Goal: Task Accomplishment & Management: Complete application form

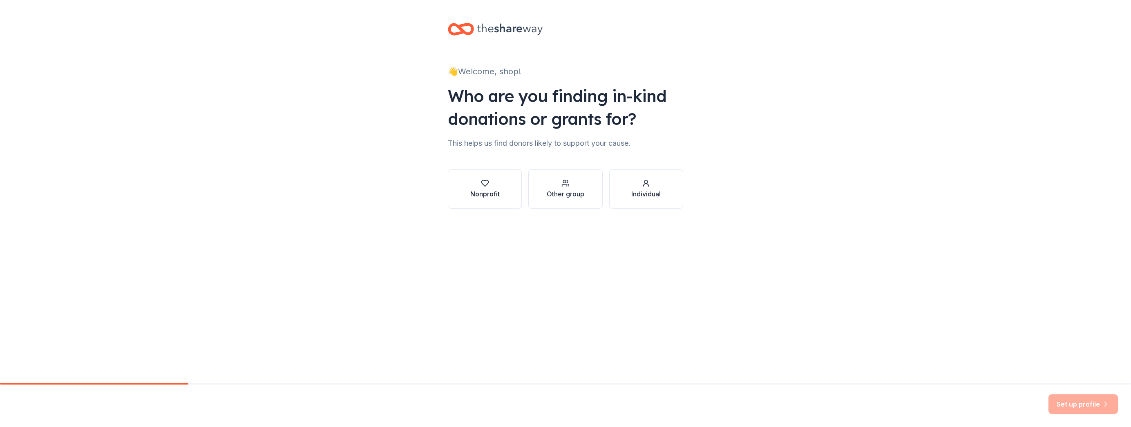
click at [490, 182] on div "button" at bounding box center [484, 183] width 29 height 8
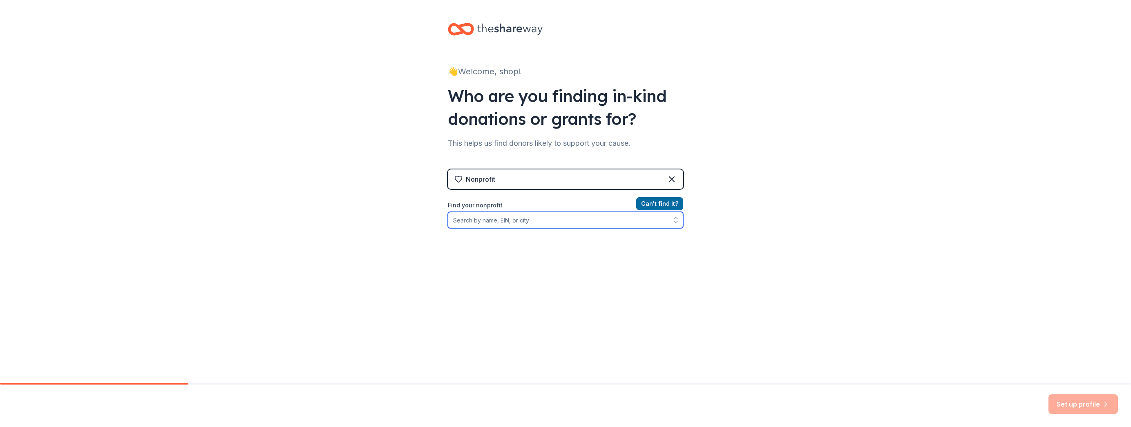
click at [539, 221] on input "Find your nonprofit" at bounding box center [565, 220] width 235 height 16
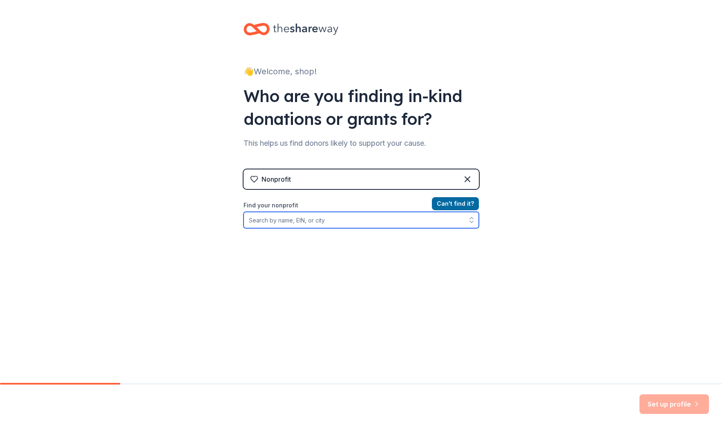
click at [288, 223] on input "Find your nonprofit" at bounding box center [360, 220] width 235 height 16
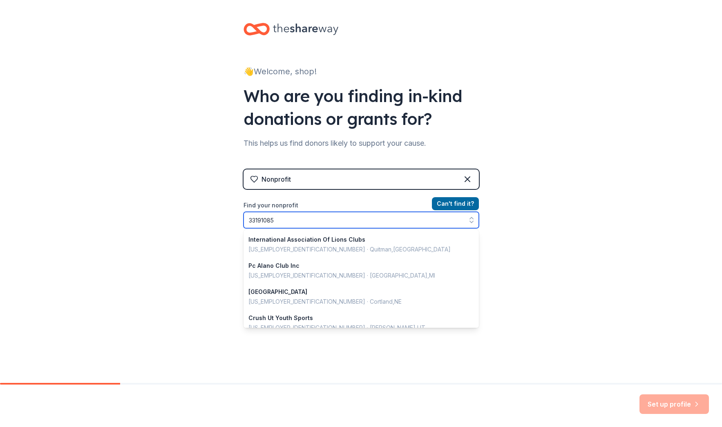
type input "331910855"
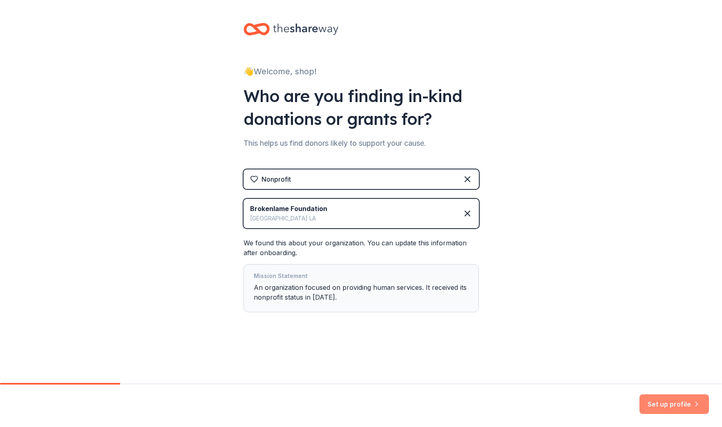
click at [675, 403] on button "Set up profile" at bounding box center [673, 405] width 69 height 20
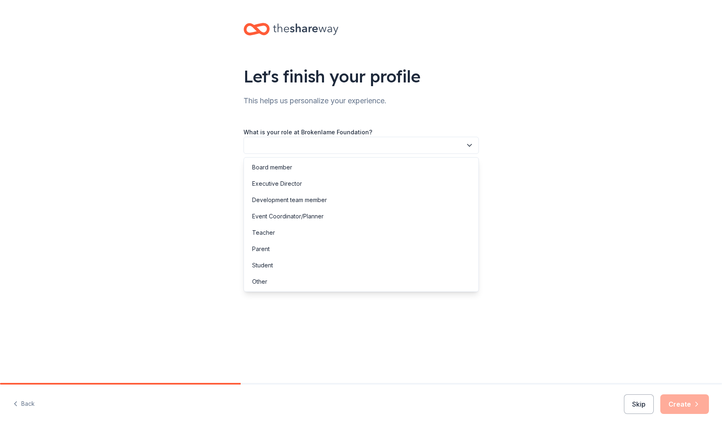
click at [299, 147] on button "button" at bounding box center [360, 145] width 235 height 17
click at [290, 181] on div "Executive Director" at bounding box center [277, 184] width 50 height 10
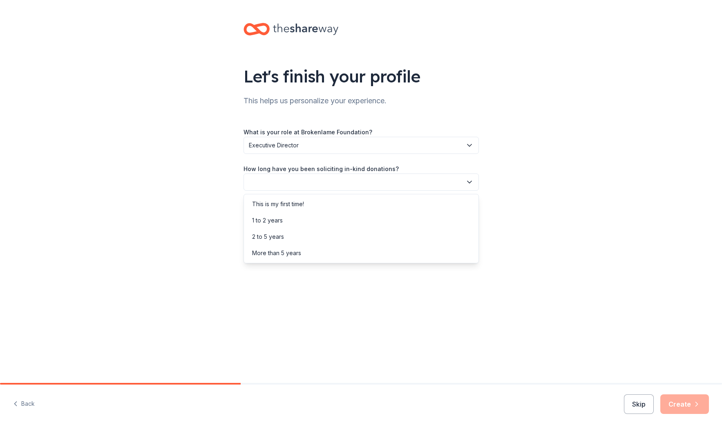
click at [324, 183] on button "button" at bounding box center [360, 182] width 235 height 17
click at [308, 220] on div "1 to 2 years" at bounding box center [361, 220] width 231 height 16
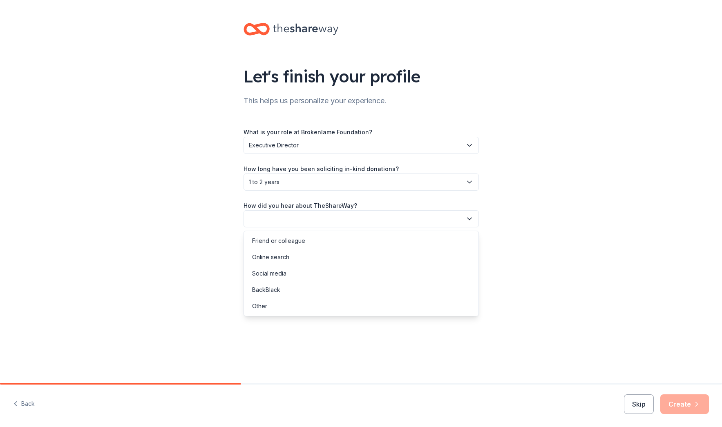
click at [335, 215] on button "button" at bounding box center [360, 218] width 235 height 17
click at [286, 257] on div "Online search" at bounding box center [270, 257] width 37 height 10
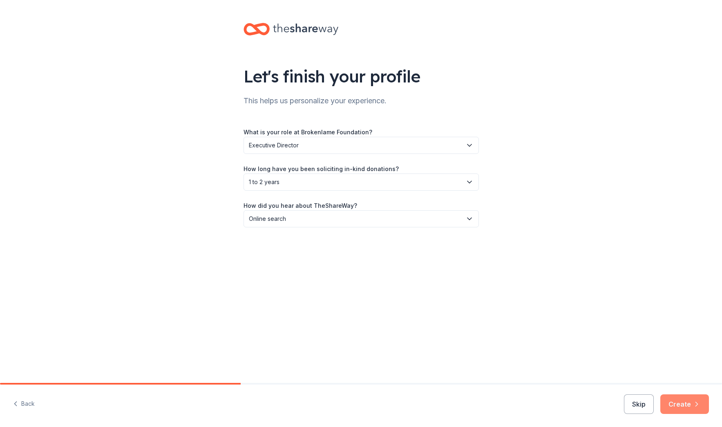
click at [681, 401] on button "Create" at bounding box center [684, 405] width 49 height 20
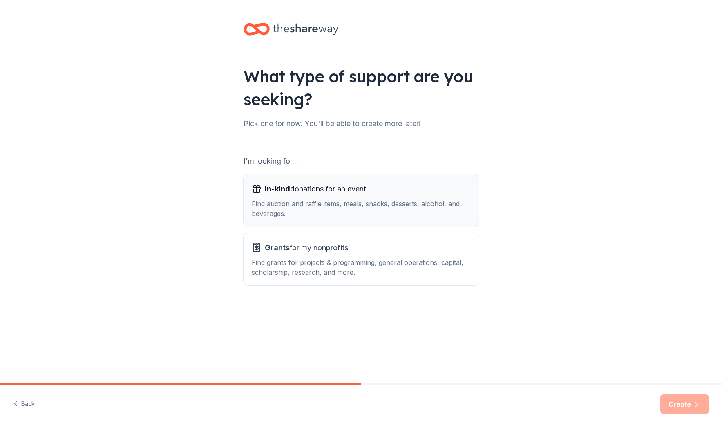
click at [317, 190] on span "In-kind donations for an event" at bounding box center [315, 189] width 101 height 13
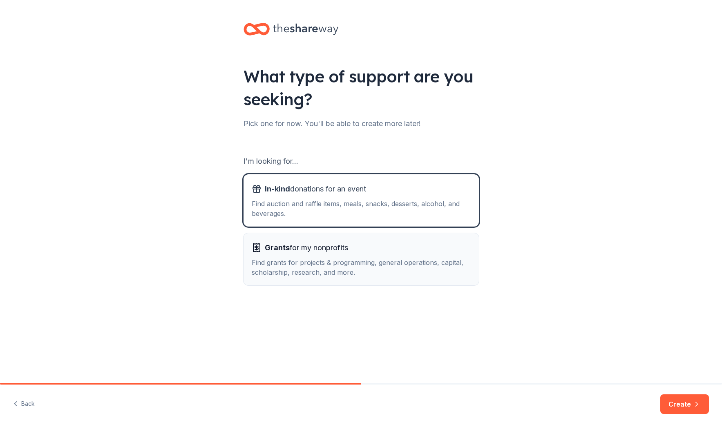
click at [323, 248] on span "Grants for my nonprofits" at bounding box center [306, 247] width 83 height 13
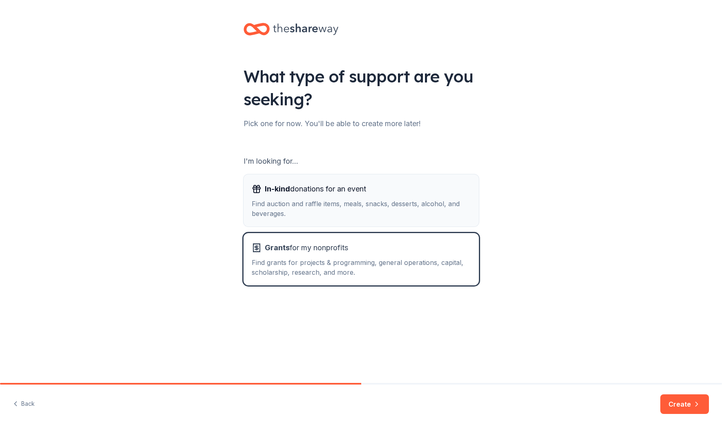
click at [363, 201] on div "Find auction and raffle items, meals, snacks, desserts, alcohol, and beverages." at bounding box center [361, 209] width 219 height 20
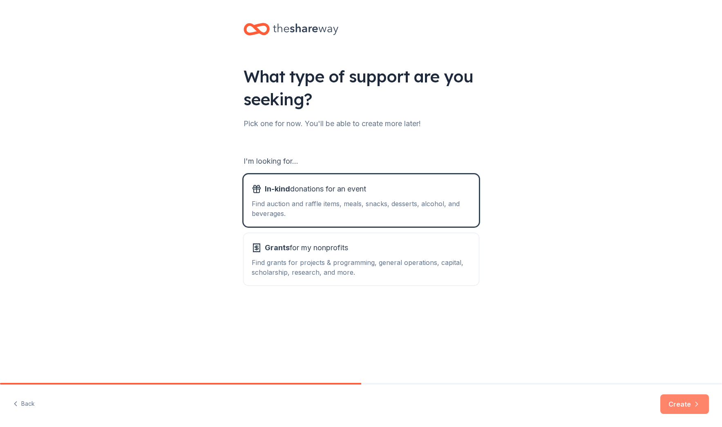
click at [679, 407] on button "Create" at bounding box center [684, 405] width 49 height 20
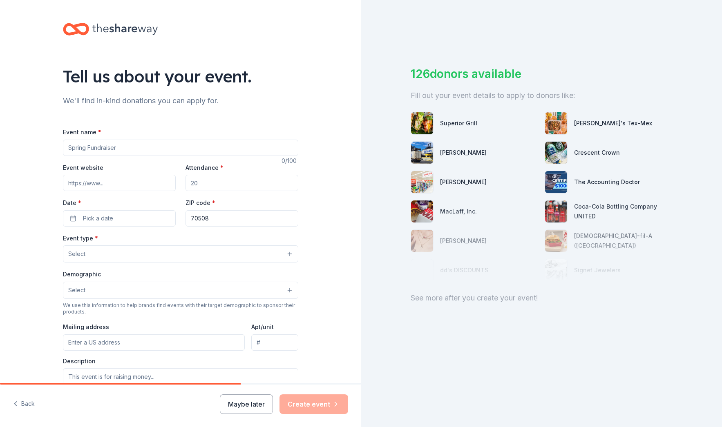
click at [159, 145] on input "Event name *" at bounding box center [180, 148] width 235 height 16
type input "Punch for Purpose:"
click at [200, 181] on input "Attendance *" at bounding box center [241, 183] width 113 height 16
type input "2"
type input "30"
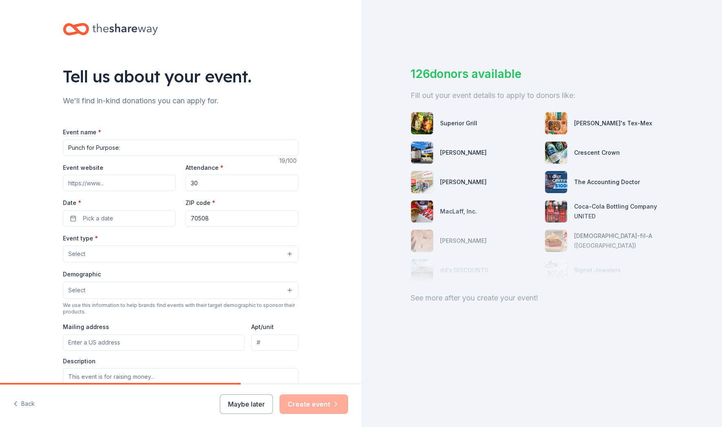
click at [92, 184] on input "Event website" at bounding box center [119, 183] width 113 height 16
type input "http://brokenlame.com/foundation"
click at [109, 219] on span "Pick a date" at bounding box center [98, 219] width 30 height 10
click at [160, 240] on button "Go to next month" at bounding box center [159, 239] width 11 height 11
click at [161, 323] on button "25" at bounding box center [160, 324] width 15 height 15
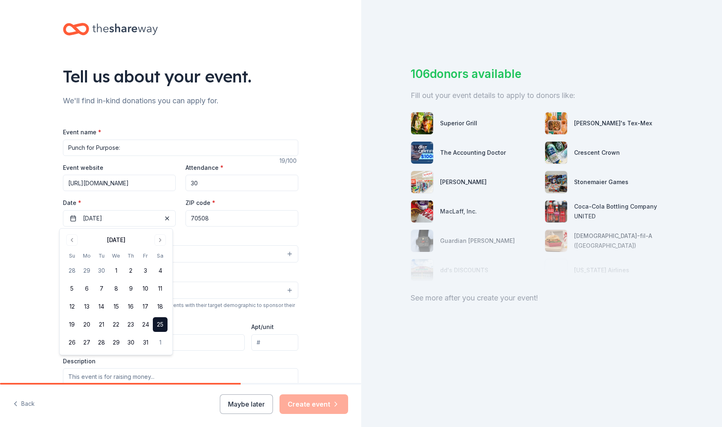
click at [236, 234] on div "Event type * Select" at bounding box center [180, 248] width 235 height 30
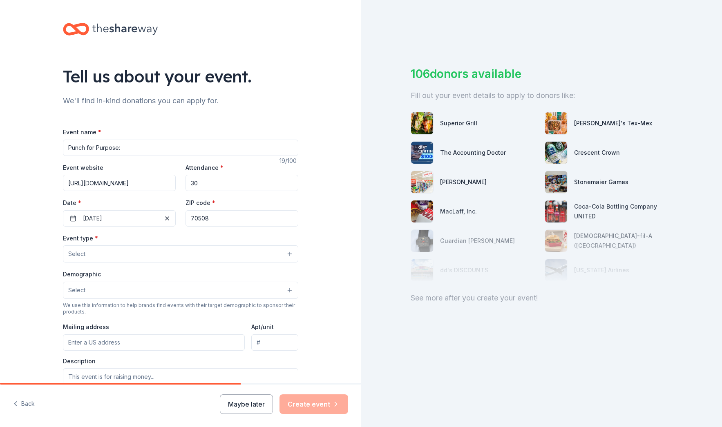
click at [146, 247] on button "Select" at bounding box center [180, 254] width 235 height 17
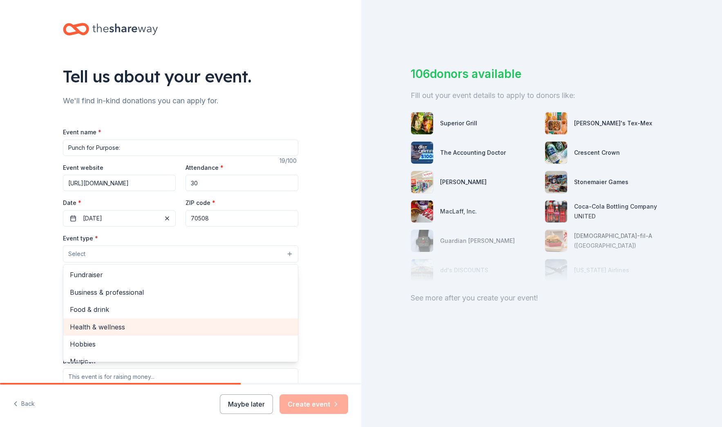
click at [142, 330] on span "Health & wellness" at bounding box center [180, 327] width 221 height 11
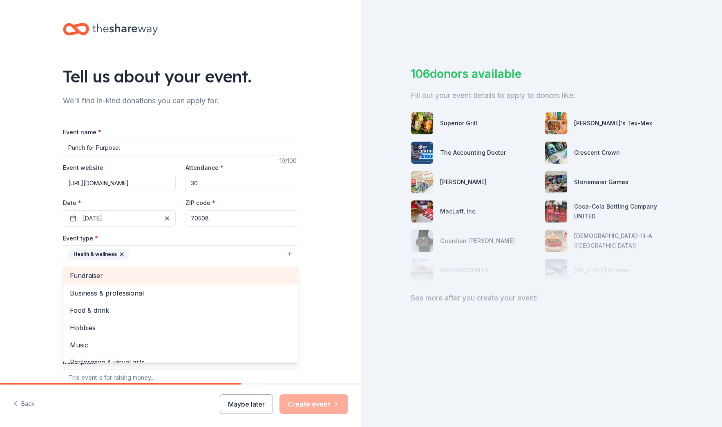
click at [167, 281] on span "Fundraiser" at bounding box center [180, 275] width 221 height 11
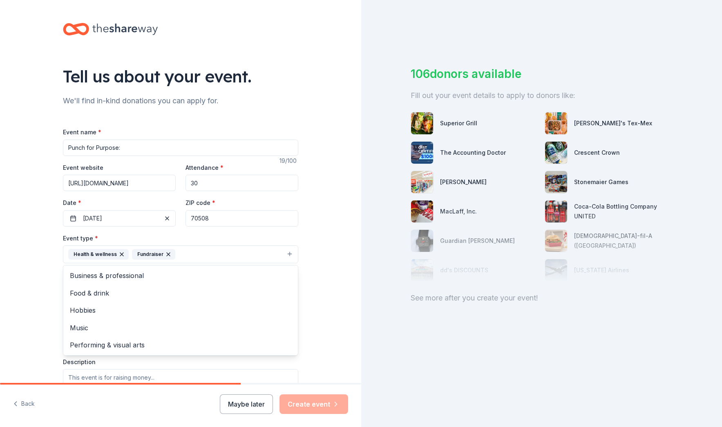
click at [317, 264] on div "Tell us about your event. We'll find in-kind donations you can apply for. Event…" at bounding box center [180, 272] width 361 height 545
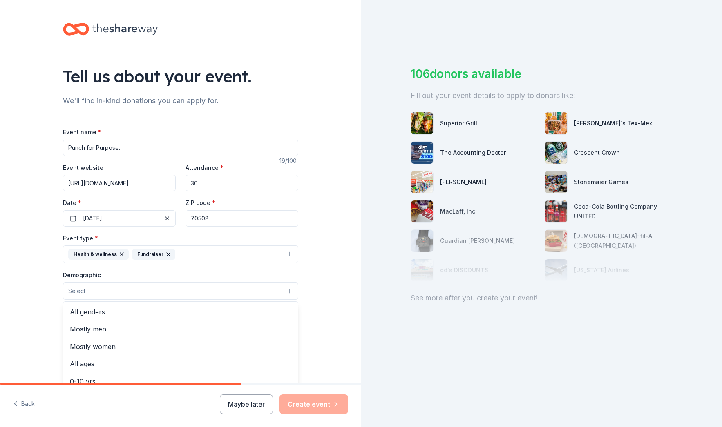
click at [161, 286] on button "Select" at bounding box center [180, 291] width 235 height 17
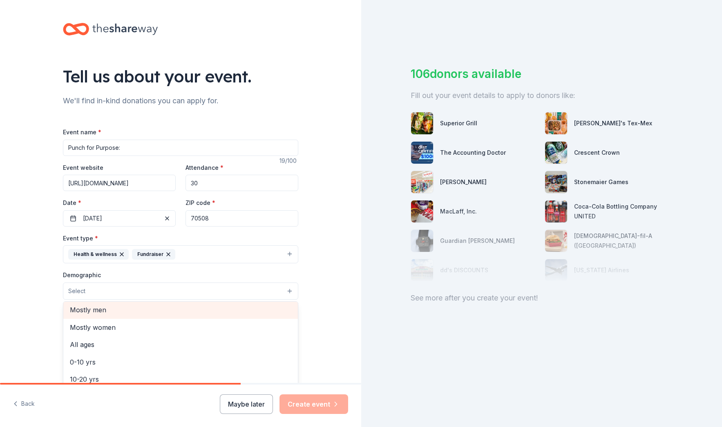
scroll to position [48, 0]
click at [115, 319] on span "All ages" at bounding box center [180, 315] width 221 height 11
click at [143, 320] on span "0-10 yrs" at bounding box center [180, 316] width 221 height 11
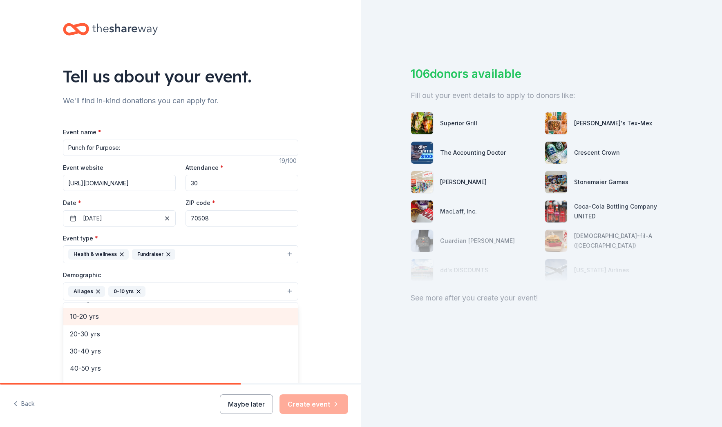
click at [139, 318] on span "10-20 yrs" at bounding box center [180, 316] width 221 height 11
click at [328, 300] on div "Tell us about your event. We'll find in-kind donations you can apply for. Event…" at bounding box center [180, 272] width 361 height 545
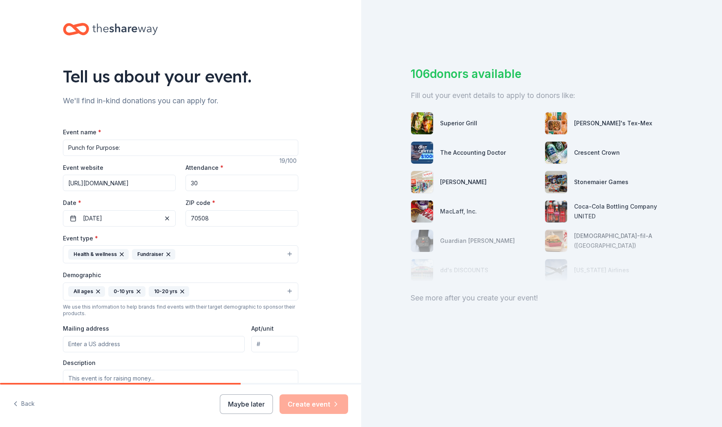
click at [154, 347] on input "Mailing address" at bounding box center [154, 344] width 182 height 16
type input "355 E Vista Ridge Mall Dr"
type input "Apt. 5433"
click at [302, 339] on div "Tell us about your event. We'll find in-kind donations you can apply for. Event…" at bounding box center [180, 272] width 261 height 545
click at [120, 149] on input "Punch for Purpose:" at bounding box center [180, 148] width 235 height 16
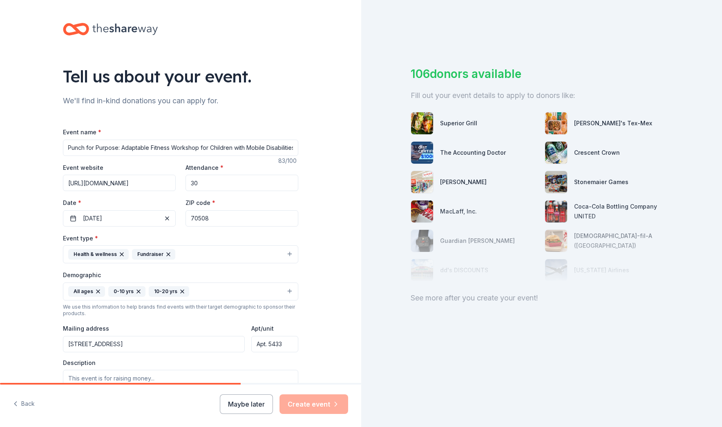
scroll to position [0, 3]
click at [120, 149] on input "Punch for Purpose: Adaptable Fitness Workshop for Children with Mobile Disabili…" at bounding box center [180, 148] width 235 height 16
click at [110, 146] on input "Punch for Purpose: Adaptable Fitness Workshop for Children with Mobile Disabili…" at bounding box center [180, 148] width 235 height 16
click at [111, 150] on input "Punch for Purpose: Adaptable Fitness Workshop for Children with Mobile Disabili…" at bounding box center [180, 148] width 235 height 16
drag, startPoint x: 191, startPoint y: 148, endPoint x: 171, endPoint y: 149, distance: 19.6
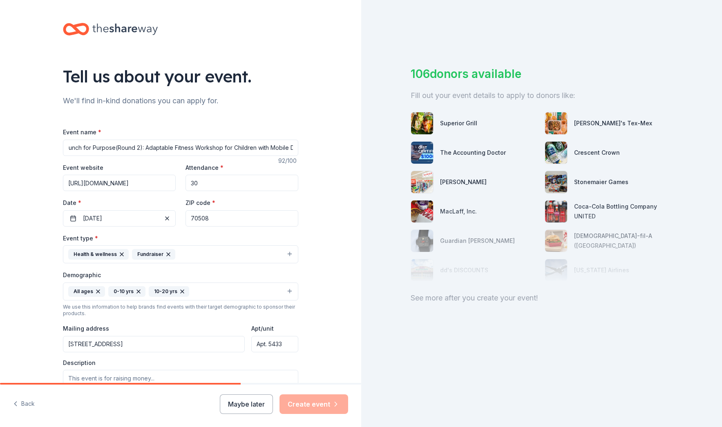
click at [171, 149] on input "Punch for Purpose(Round 2): Adaptable Fitness Workshop for Children with Mobile…" at bounding box center [180, 148] width 235 height 16
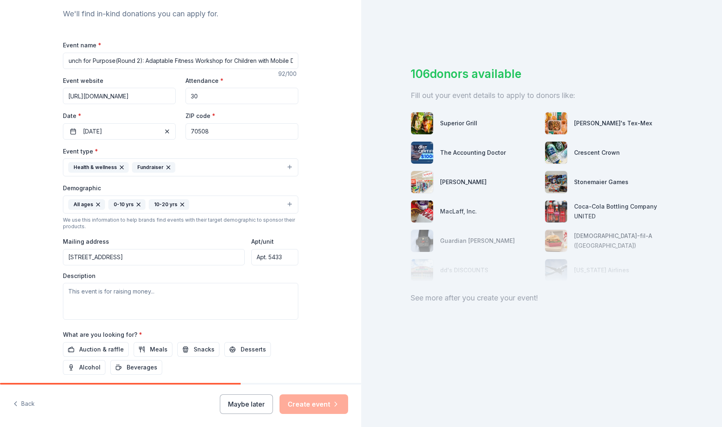
scroll to position [162, 0]
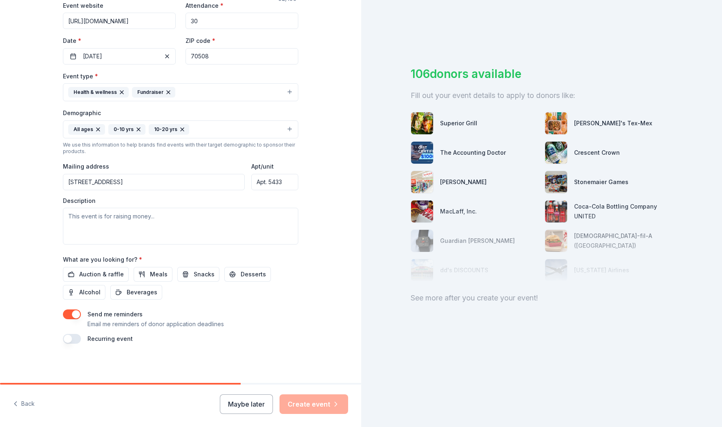
type input "Punch for Purpose(Round 2): Adaptable Fitness Workshop for Children with Mobile…"
click at [127, 217] on textarea at bounding box center [180, 226] width 235 height 37
paste textarea "Punch for Purpose is a free adaptive boxing and fitness program that gives chil…"
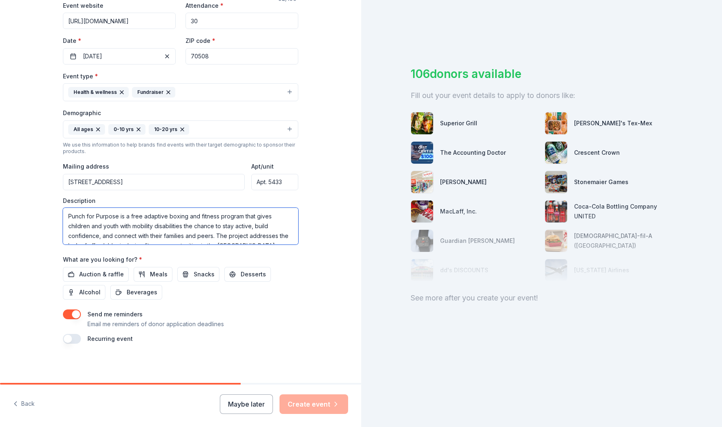
scroll to position [25, 0]
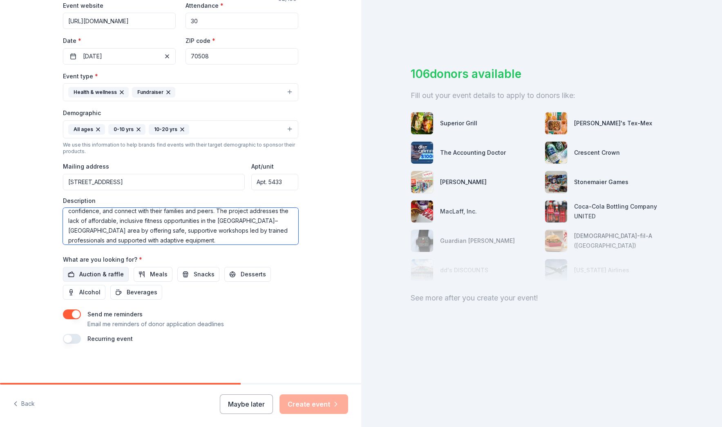
type textarea "Punch for Purpose is a free adaptive boxing and fitness program that gives chil…"
click at [97, 275] on span "Auction & raffle" at bounding box center [101, 275] width 45 height 10
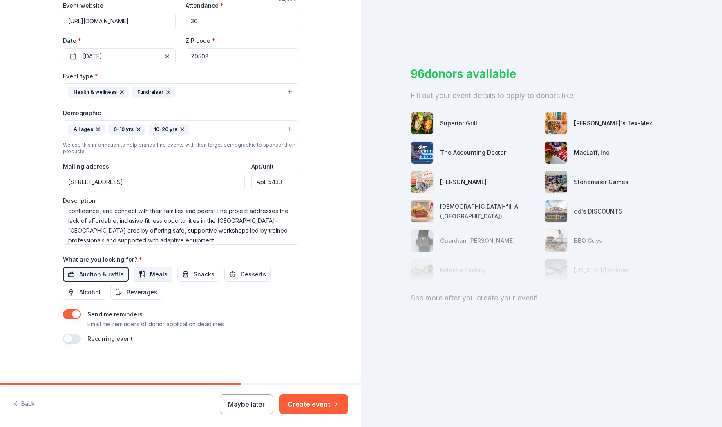
click at [150, 275] on span "Meals" at bounding box center [159, 275] width 18 height 10
click at [197, 276] on span "Snacks" at bounding box center [204, 275] width 21 height 10
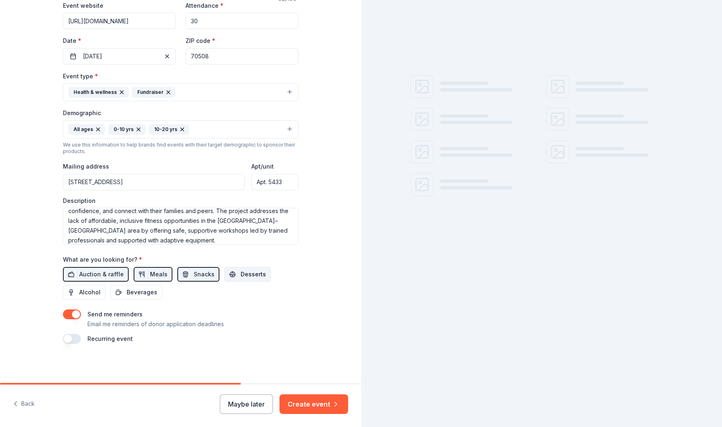
click at [248, 279] on span "Desserts" at bounding box center [253, 275] width 25 height 10
click at [136, 292] on span "Beverages" at bounding box center [142, 293] width 31 height 10
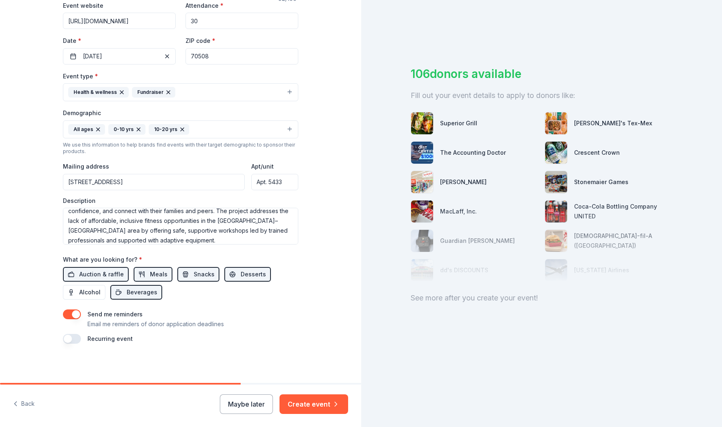
click at [73, 339] on button "button" at bounding box center [72, 339] width 18 height 10
click at [125, 365] on button "October 2026" at bounding box center [108, 363] width 42 height 16
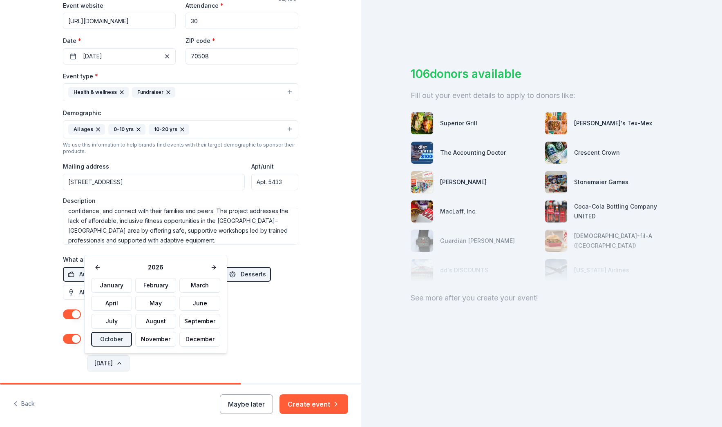
click at [125, 365] on button "October 2026" at bounding box center [108, 363] width 42 height 16
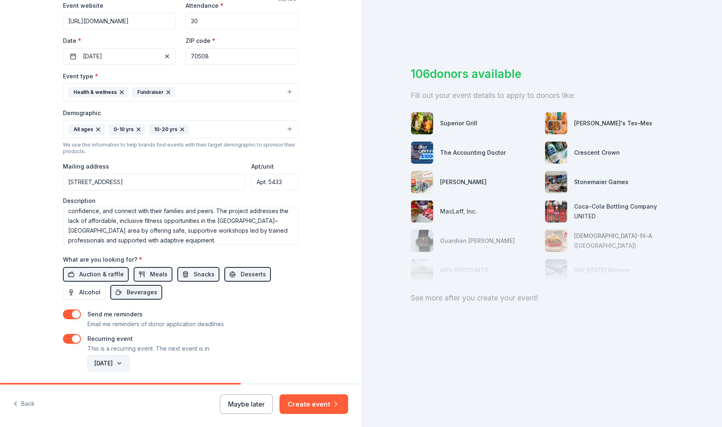
click at [125, 365] on button "October 2026" at bounding box center [108, 363] width 42 height 16
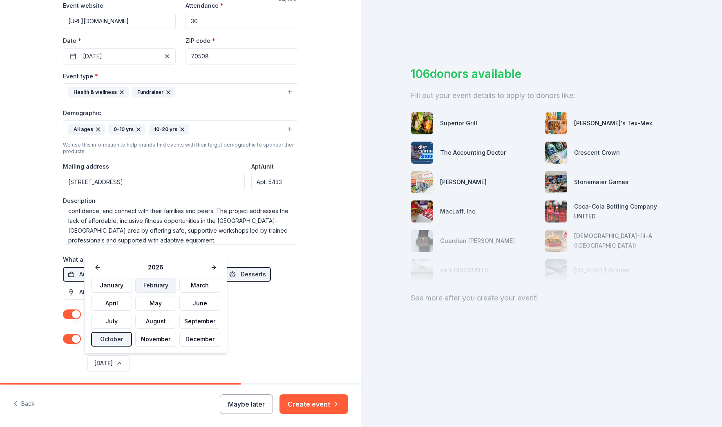
click at [148, 284] on button "February" at bounding box center [155, 285] width 41 height 15
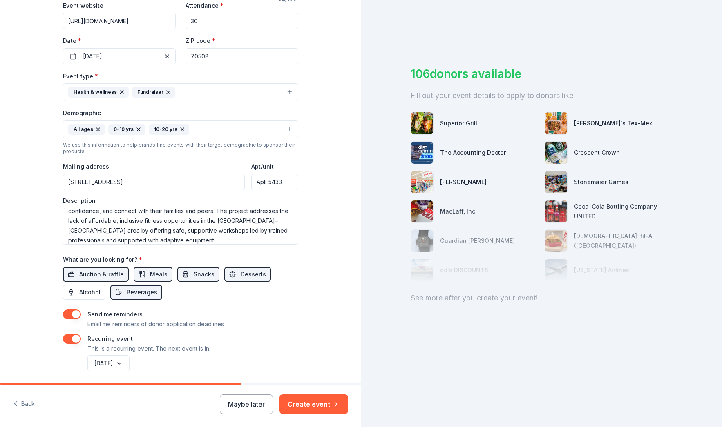
click at [286, 339] on div "Recurring event This is a recurring event. The next event is in:" at bounding box center [180, 344] width 235 height 20
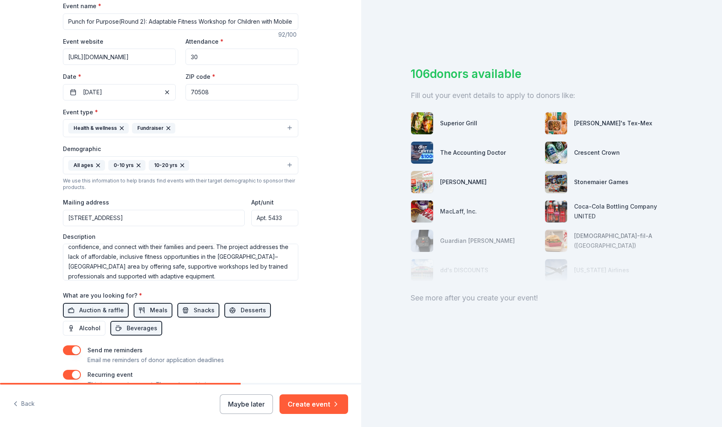
scroll to position [168, 0]
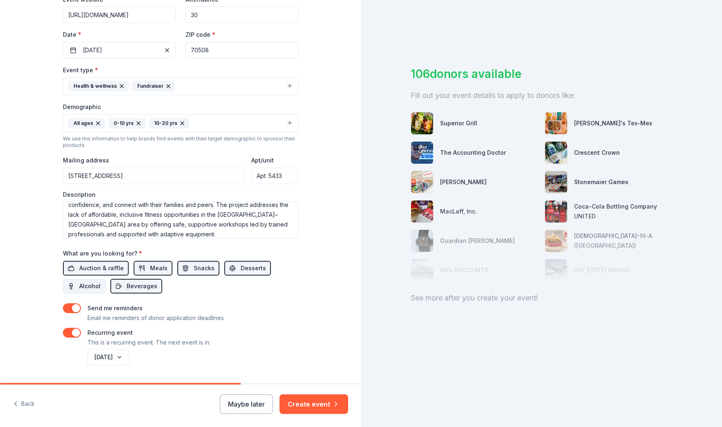
click at [89, 284] on span "Alcohol" at bounding box center [89, 286] width 21 height 10
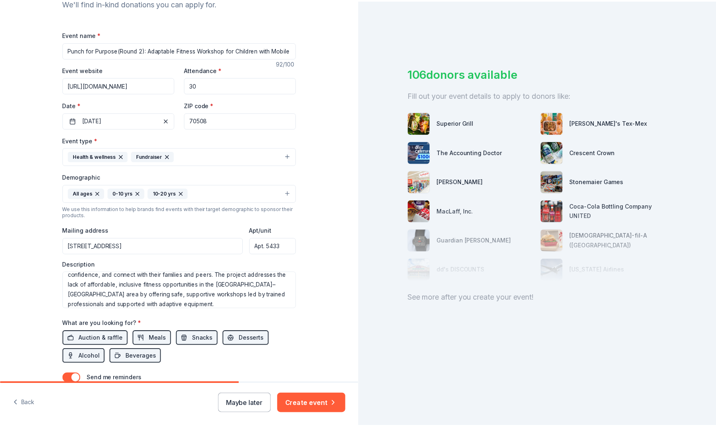
scroll to position [182, 0]
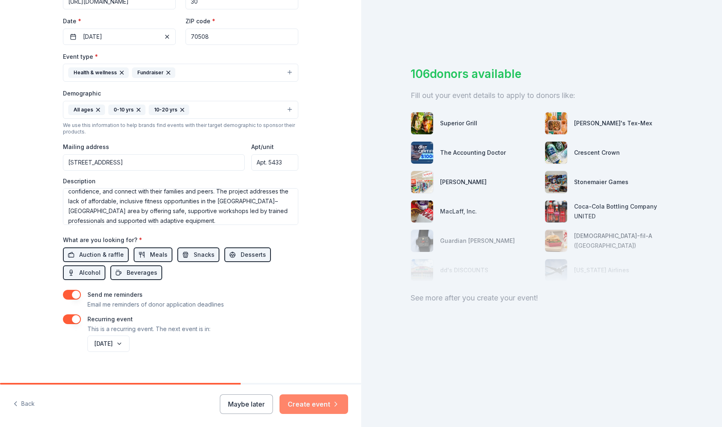
click at [321, 407] on button "Create event" at bounding box center [313, 405] width 69 height 20
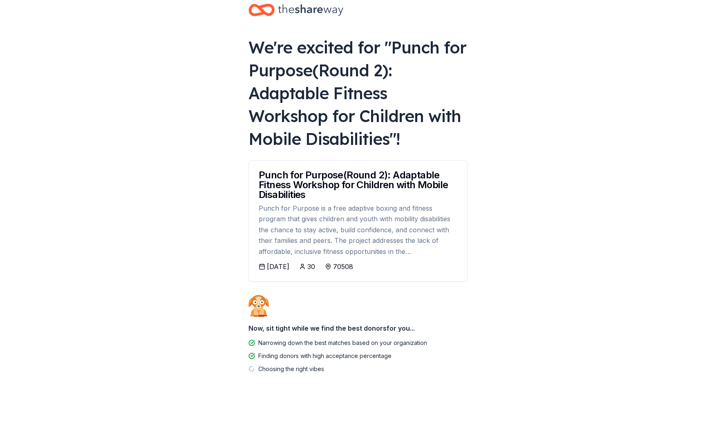
scroll to position [17, 0]
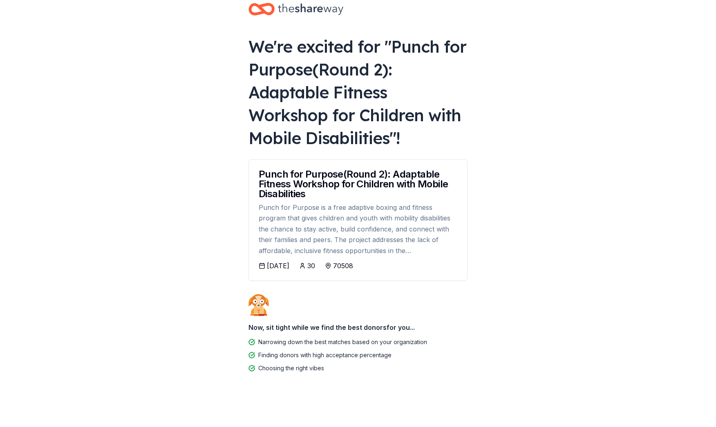
click at [174, 265] on body "We're excited for " Punch for Purpose(Round 2): Adaptable Fitness Workshop for …" at bounding box center [358, 196] width 716 height 427
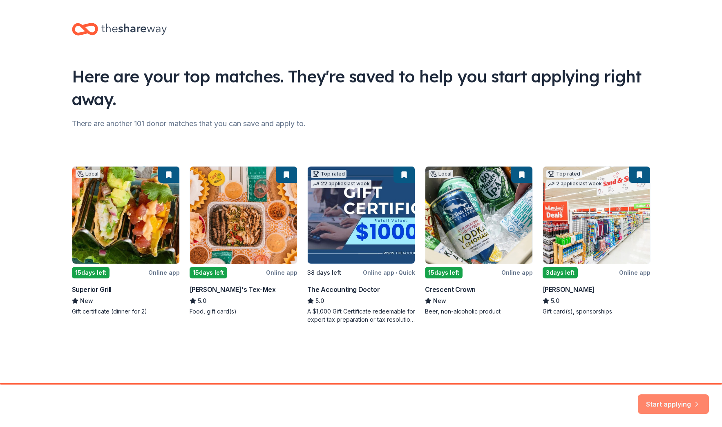
click at [661, 397] on button "Start applying" at bounding box center [673, 400] width 71 height 20
click at [206, 348] on div "Here are your top matches. They're saved to help you start applying right away.…" at bounding box center [361, 181] width 605 height 363
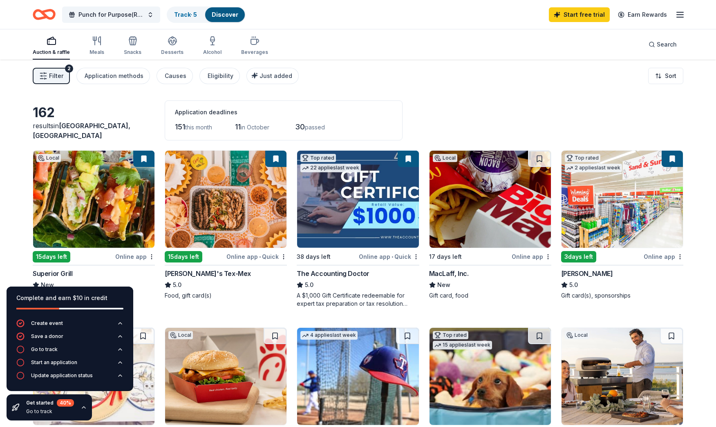
click at [61, 77] on span "Filter" at bounding box center [56, 76] width 14 height 10
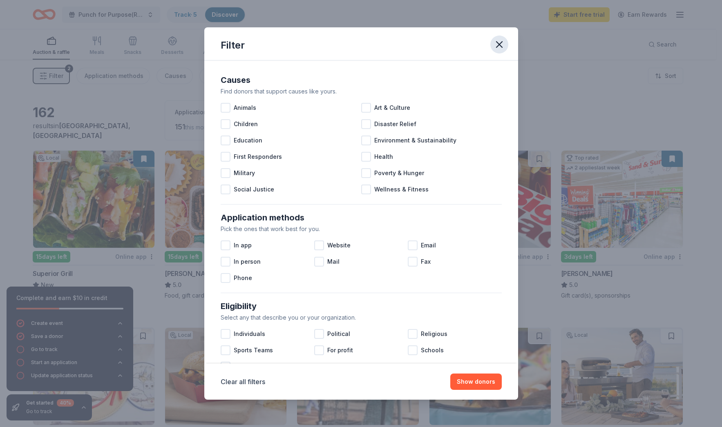
click at [501, 43] on icon "button" at bounding box center [499, 44] width 11 height 11
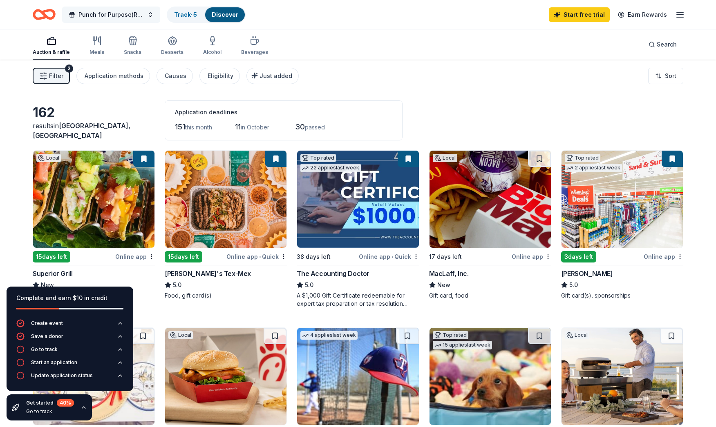
click at [149, 16] on button "Punch for Purpose(Round 2): Adaptable Fitness Workshop for Children with Mobile…" at bounding box center [111, 15] width 98 height 16
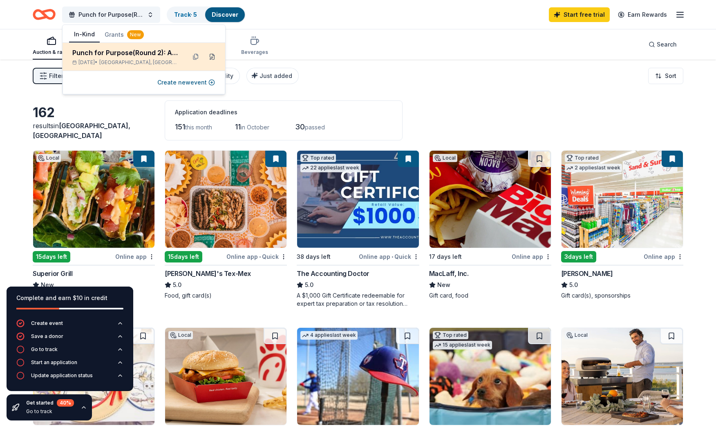
click at [210, 56] on button at bounding box center [211, 56] width 13 height 13
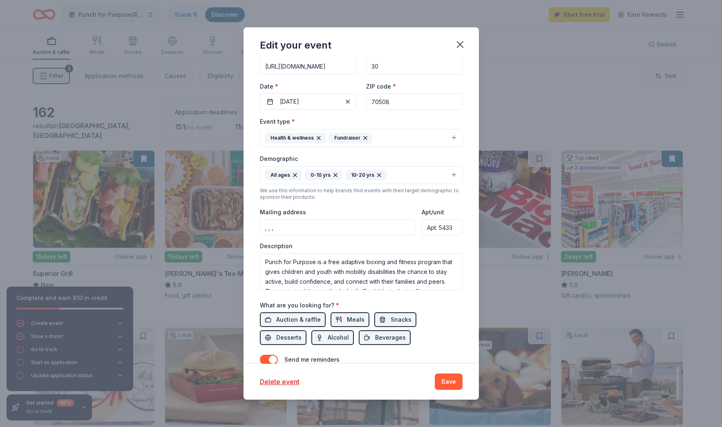
scroll to position [39, 0]
click at [275, 229] on input ", , ," at bounding box center [338, 227] width 156 height 16
click at [342, 231] on input "355 E Vista Ridge Mall Dr" at bounding box center [338, 227] width 156 height 16
click at [347, 227] on input "355 E Vista Ridge Mall Dr" at bounding box center [338, 227] width 156 height 16
click at [378, 199] on div "We use this information to help brands find events with their target demographi…" at bounding box center [361, 194] width 203 height 13
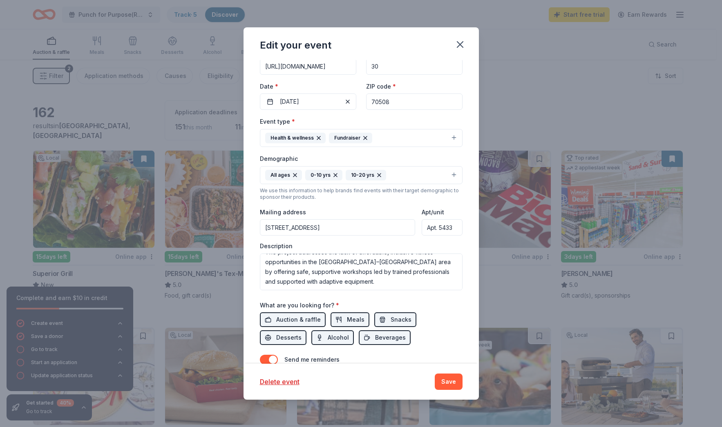
click at [352, 229] on input "355 E Vista Ridge Mall Dr" at bounding box center [338, 227] width 156 height 16
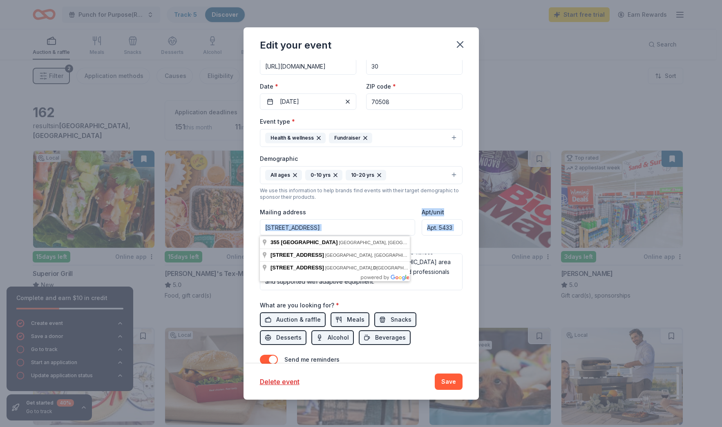
type input "355 East Vista Ridge Mall Drive, Lewisville, TX, 75067"
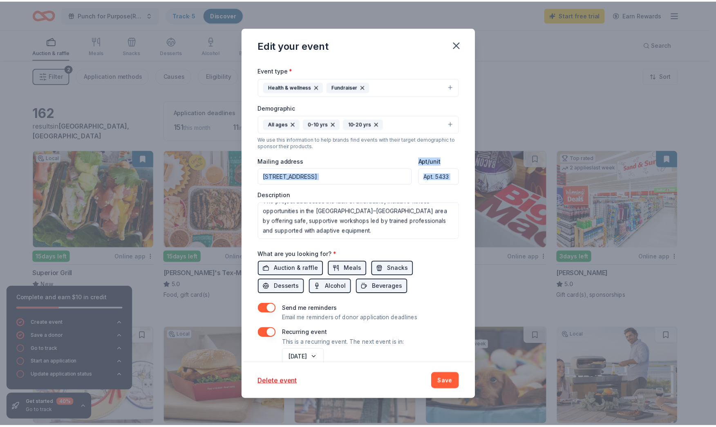
scroll to position [168, 0]
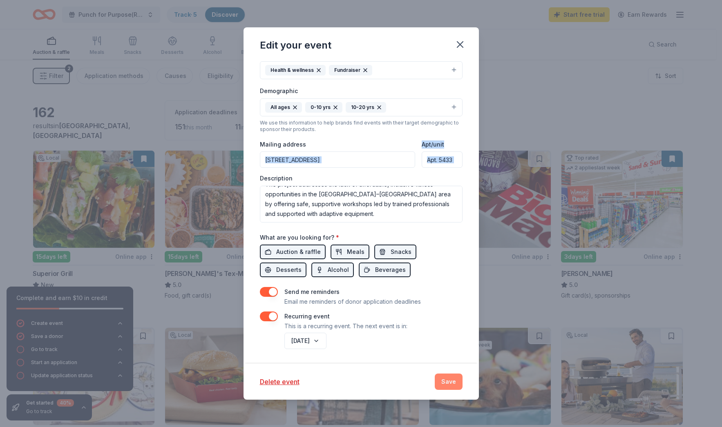
click at [453, 383] on button "Save" at bounding box center [449, 382] width 28 height 16
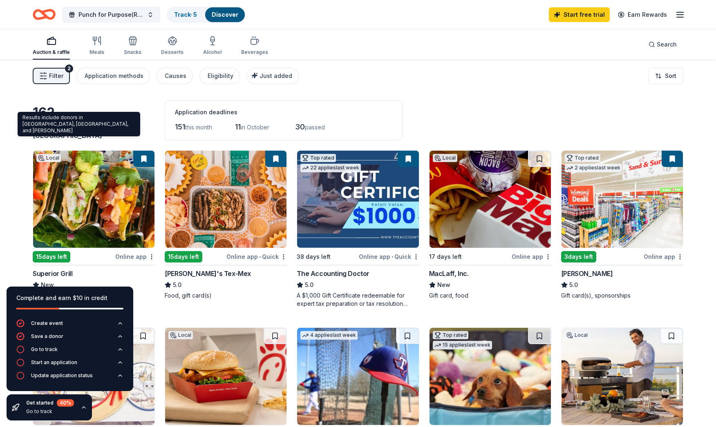
click at [75, 137] on span "Lafayette, LA" at bounding box center [82, 131] width 98 height 18
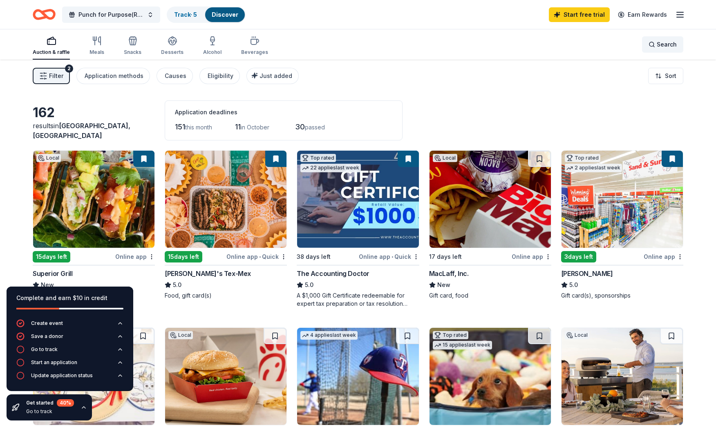
click at [662, 49] on span "Search" at bounding box center [667, 45] width 20 height 10
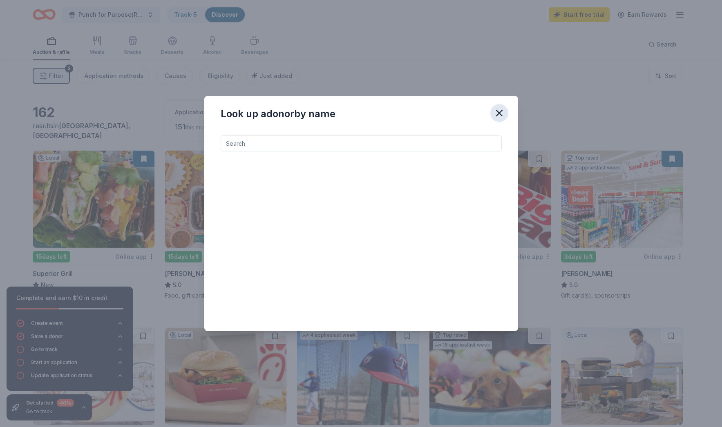
click at [497, 110] on icon "button" at bounding box center [499, 112] width 11 height 11
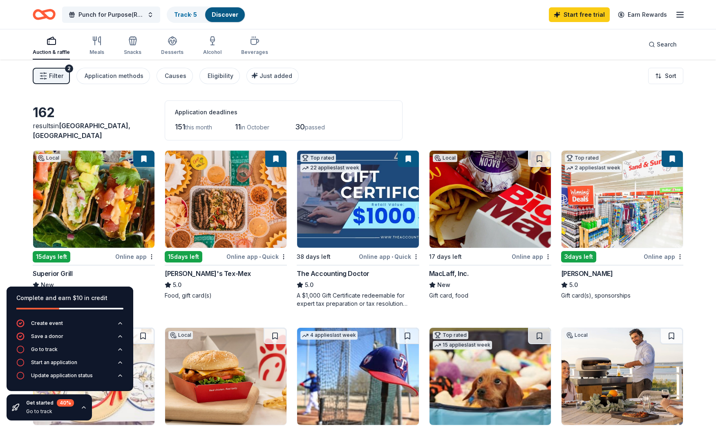
click at [677, 15] on line "button" at bounding box center [680, 15] width 7 height 0
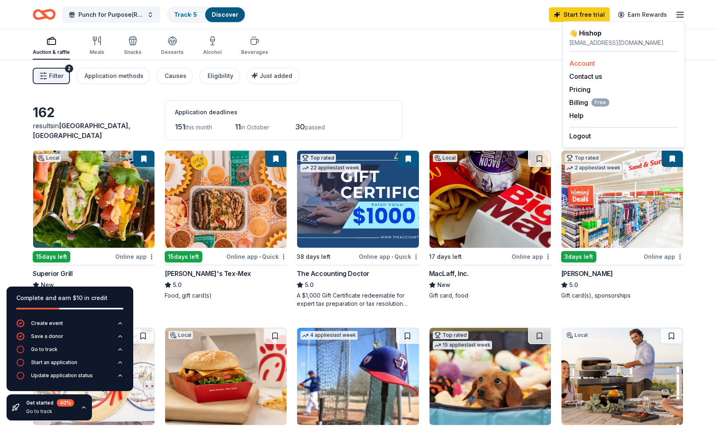
click at [582, 63] on link "Account" at bounding box center [582, 63] width 26 height 8
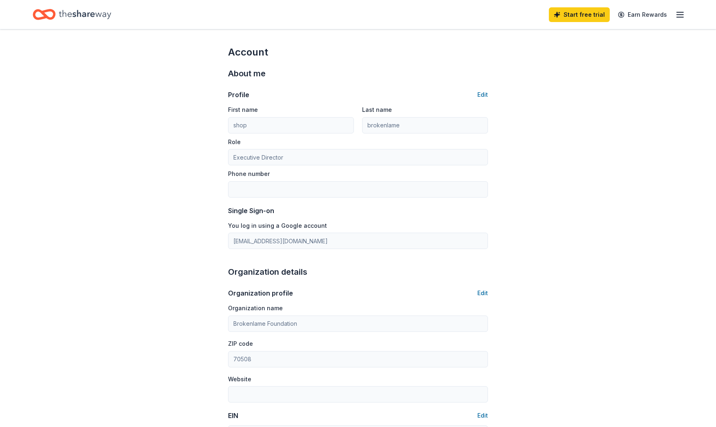
click at [86, 17] on icon "Home" at bounding box center [85, 14] width 52 height 17
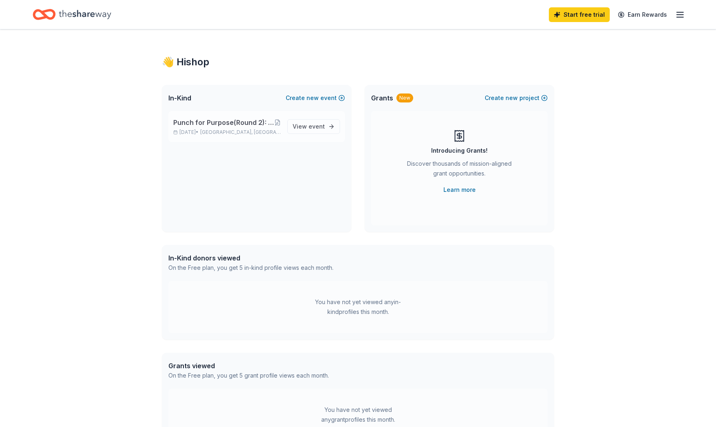
click at [229, 134] on span "Lafayette, LA" at bounding box center [240, 132] width 80 height 7
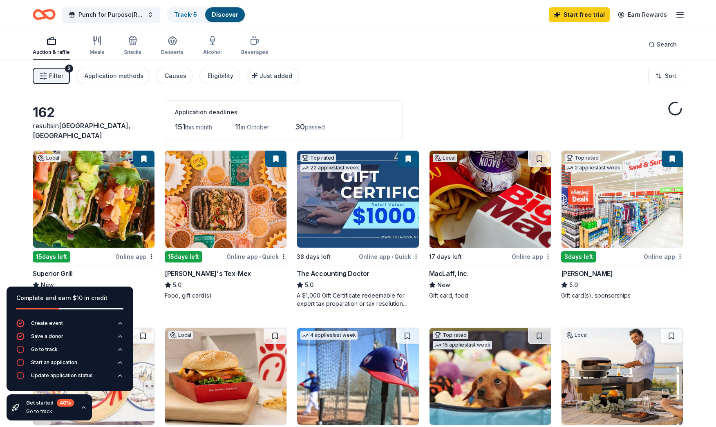
click at [42, 132] on div "results in Lafayette, LA" at bounding box center [94, 131] width 122 height 20
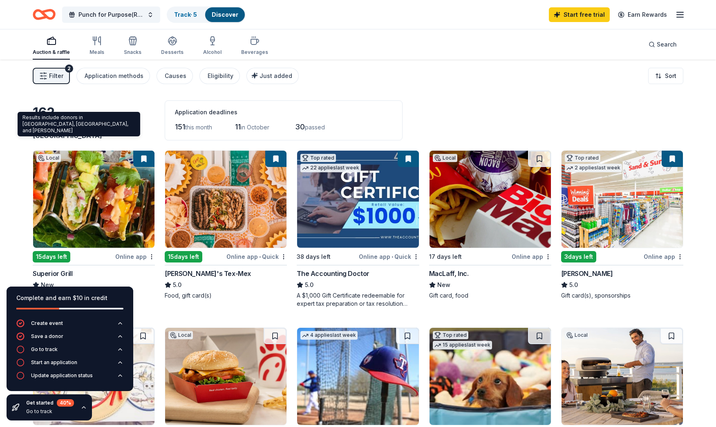
click at [100, 134] on span "Lafayette, LA" at bounding box center [82, 131] width 98 height 18
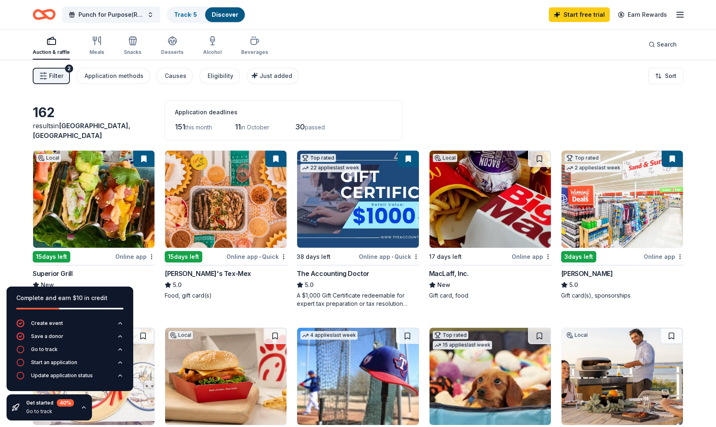
click at [59, 74] on span "Filter" at bounding box center [56, 76] width 14 height 10
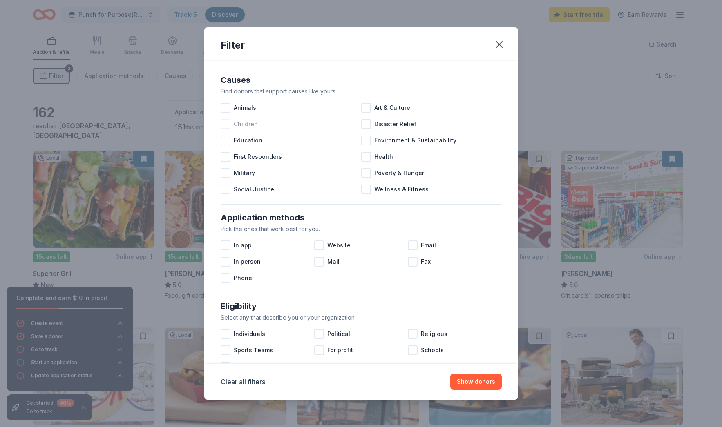
click at [226, 124] on div at bounding box center [226, 124] width 10 height 10
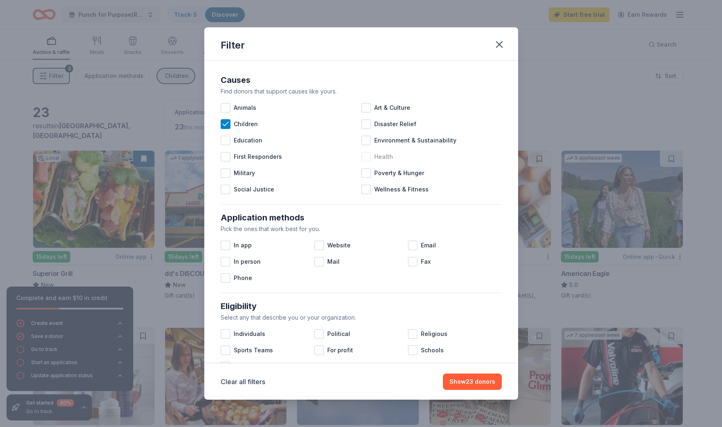
click at [362, 156] on div at bounding box center [366, 157] width 10 height 10
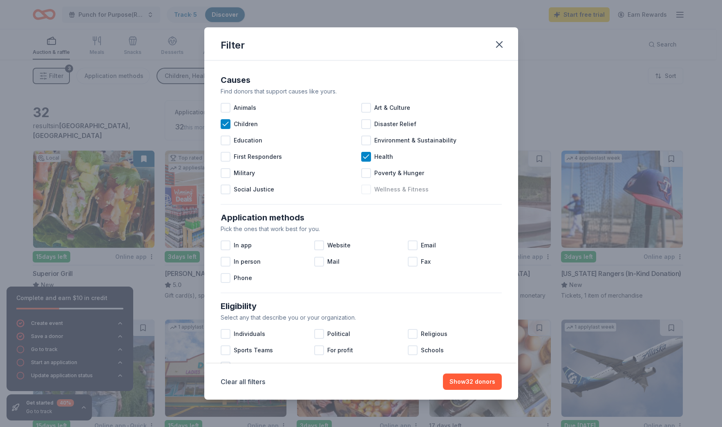
click at [363, 190] on div at bounding box center [366, 190] width 10 height 10
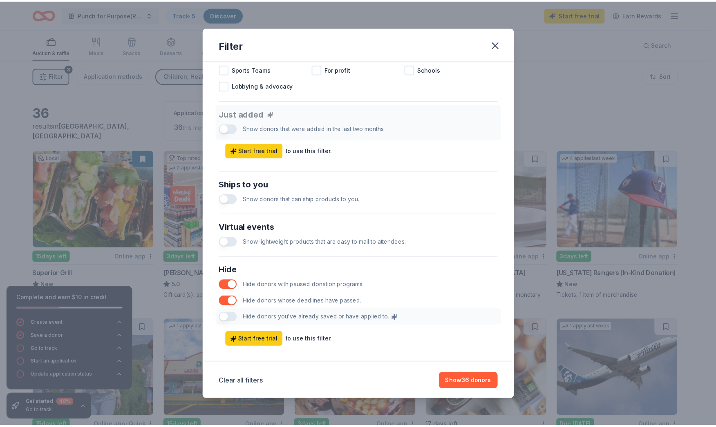
scroll to position [290, 0]
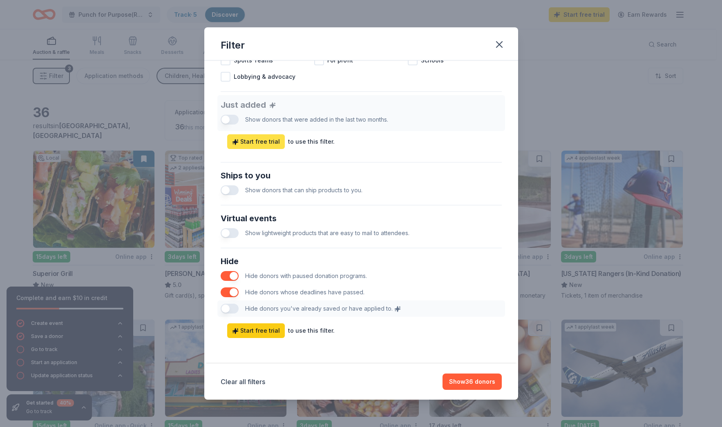
click at [262, 141] on span "Start free trial" at bounding box center [256, 142] width 48 height 10
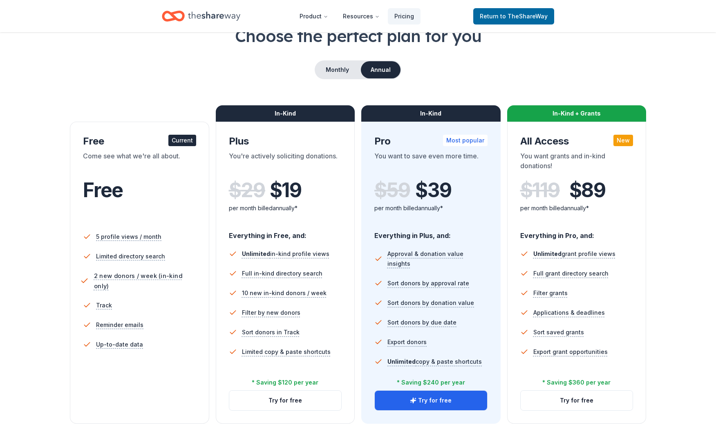
scroll to position [142, 0]
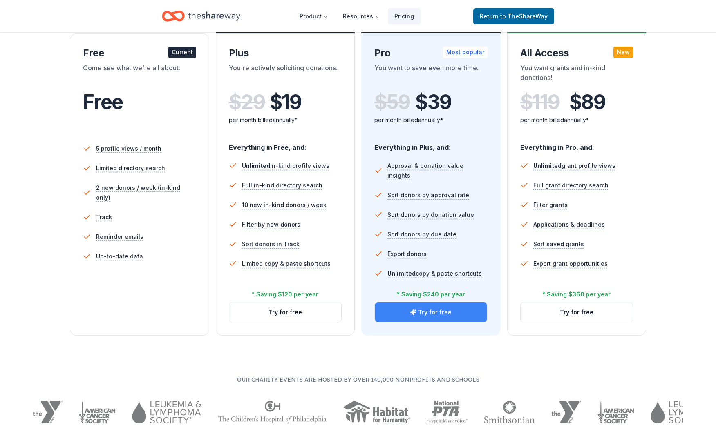
click at [442, 315] on button "Try for free" at bounding box center [431, 313] width 112 height 20
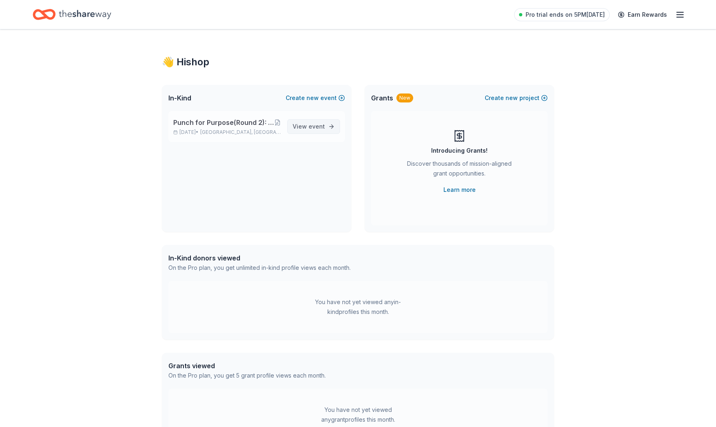
click at [320, 127] on span "event" at bounding box center [316, 126] width 16 height 7
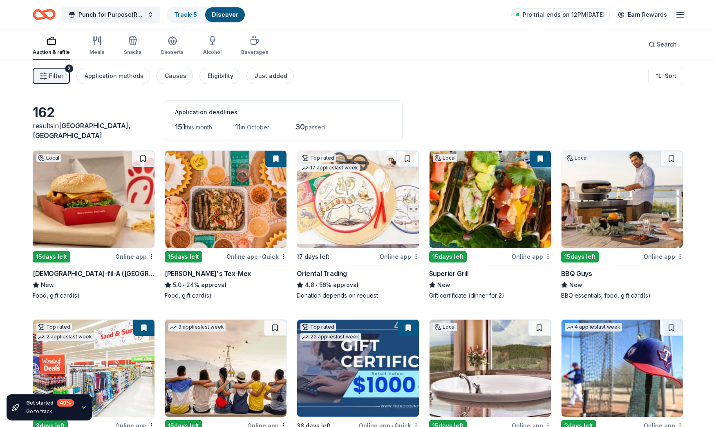
click at [218, 17] on link "Discover" at bounding box center [225, 14] width 27 height 7
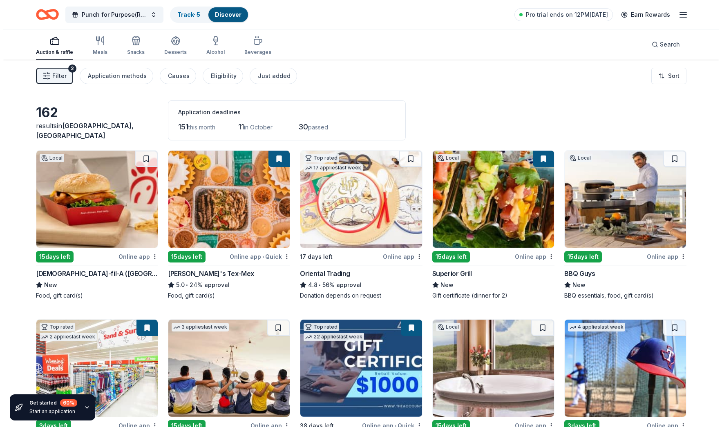
scroll to position [0, 0]
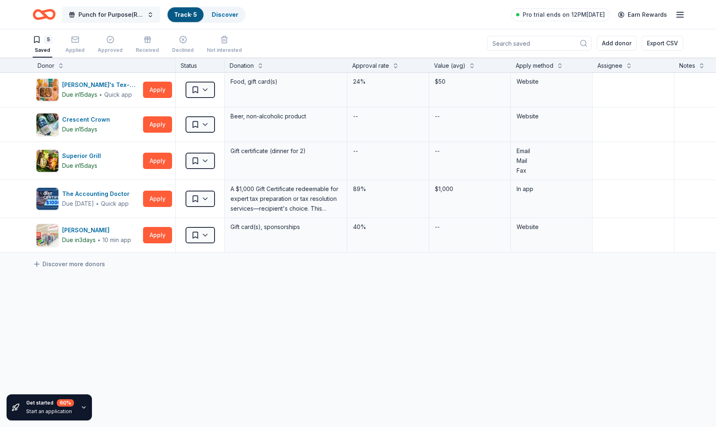
click at [87, 14] on span "Punch for Purpose(Round 2): Adaptable Fitness Workshop for Children with Mobile…" at bounding box center [110, 15] width 65 height 10
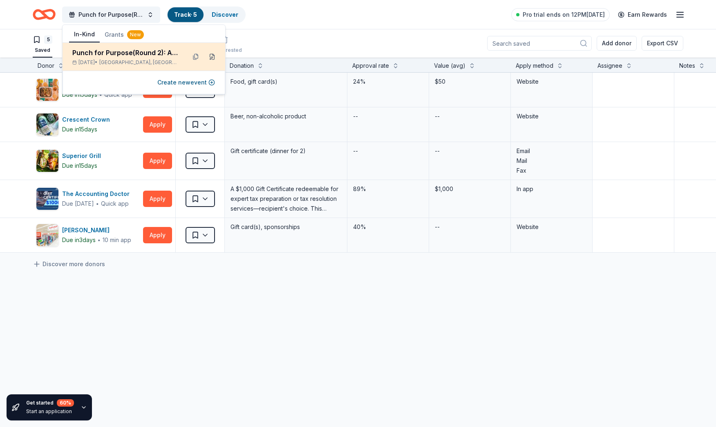
click at [211, 57] on button at bounding box center [211, 56] width 13 height 13
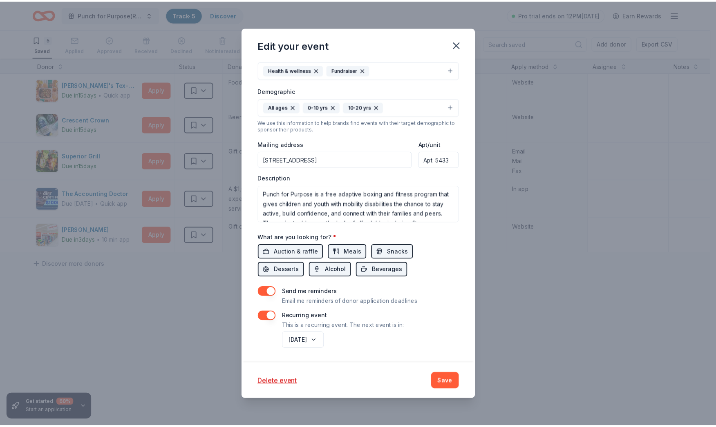
scroll to position [0, 0]
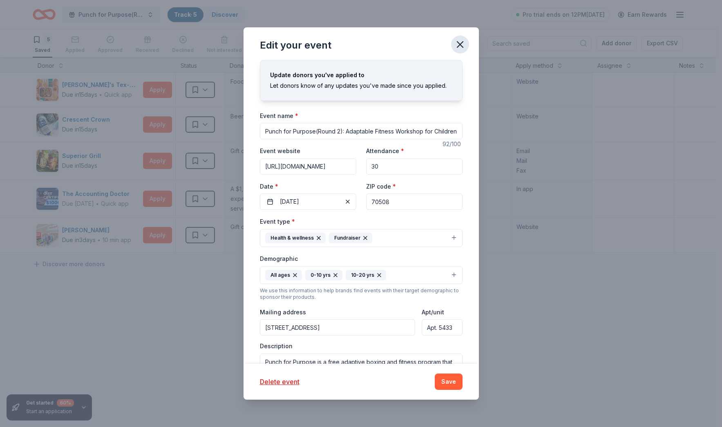
click at [465, 43] on icon "button" at bounding box center [459, 44] width 11 height 11
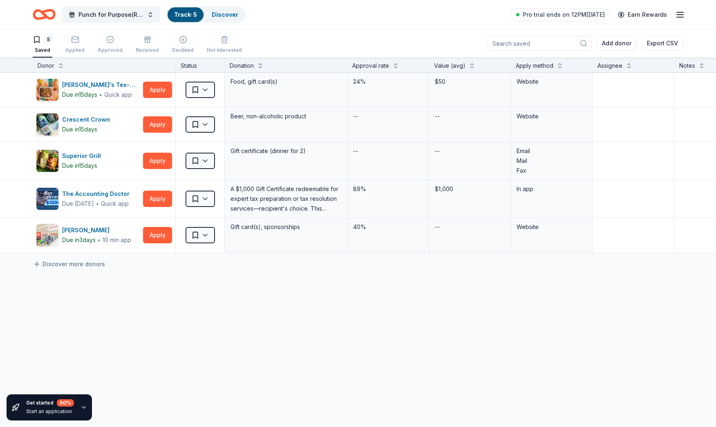
click at [48, 16] on icon "Home" at bounding box center [44, 14] width 23 height 19
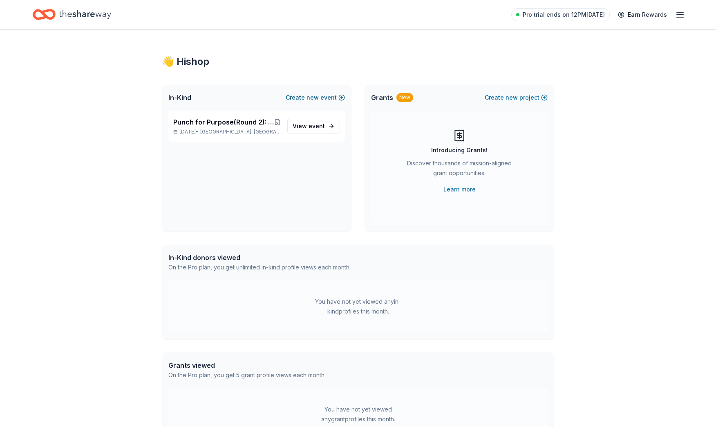
click at [327, 97] on button "Create new event" at bounding box center [315, 98] width 59 height 10
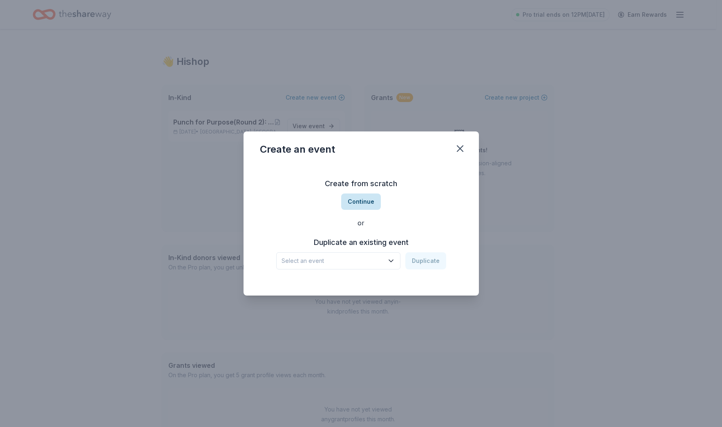
click at [360, 198] on button "Continue" at bounding box center [361, 202] width 40 height 16
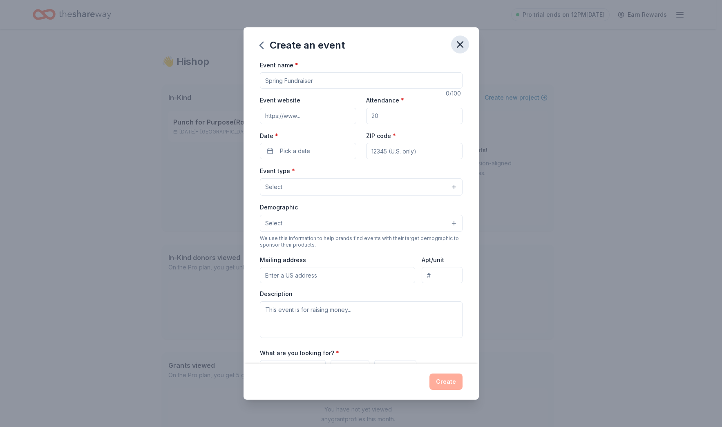
click at [460, 45] on icon "button" at bounding box center [460, 45] width 6 height 6
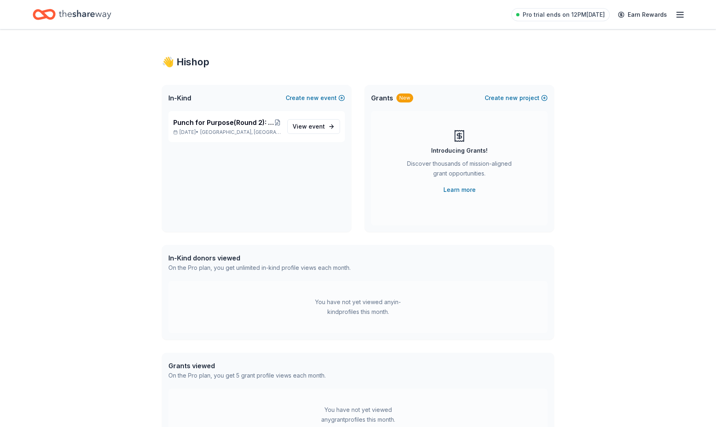
click at [74, 11] on icon "Home" at bounding box center [85, 14] width 52 height 17
click at [681, 16] on icon "button" at bounding box center [680, 15] width 10 height 10
click at [583, 65] on link "Account" at bounding box center [582, 63] width 26 height 8
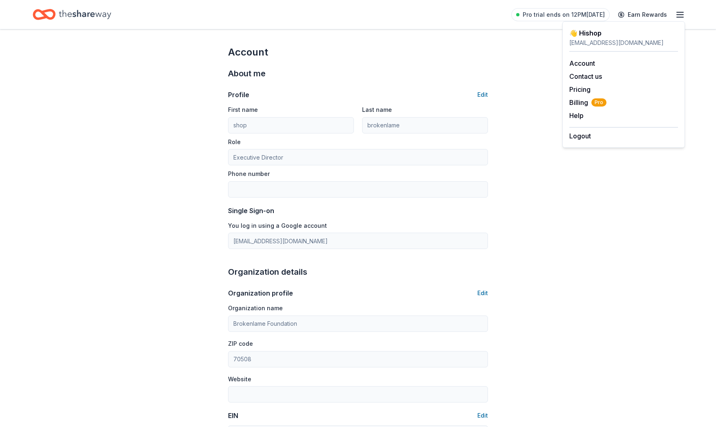
click at [344, 220] on div "Single Sign-on You log in using a Google account info@brokenlame.com" at bounding box center [358, 228] width 260 height 44
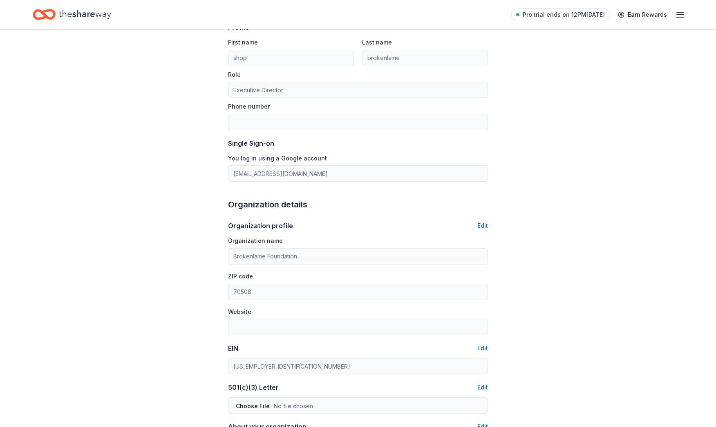
scroll to position [83, 0]
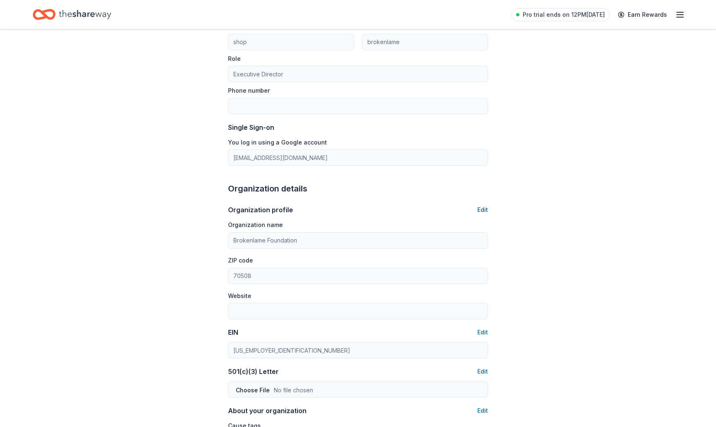
click at [486, 210] on button "Edit" at bounding box center [482, 210] width 11 height 10
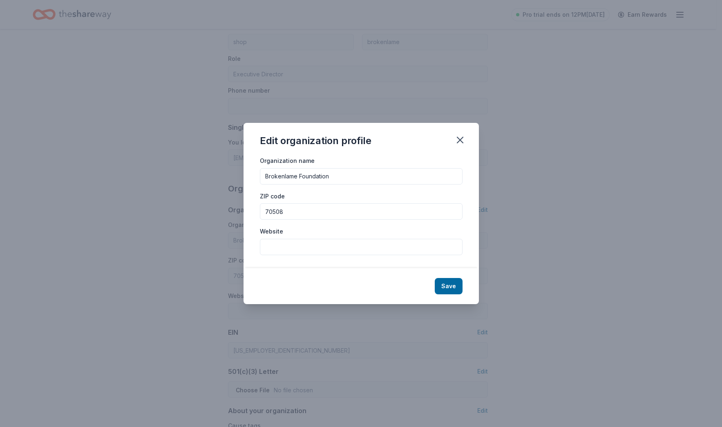
drag, startPoint x: 308, startPoint y: 210, endPoint x: 259, endPoint y: 210, distance: 49.4
click at [259, 210] on div "Organization name Brokenlame Foundation ZIP code 70508 Website" at bounding box center [360, 212] width 235 height 113
type input "75067"
click at [326, 247] on input "Website" at bounding box center [361, 247] width 203 height 16
type input "[DOMAIN_NAME][URL]"
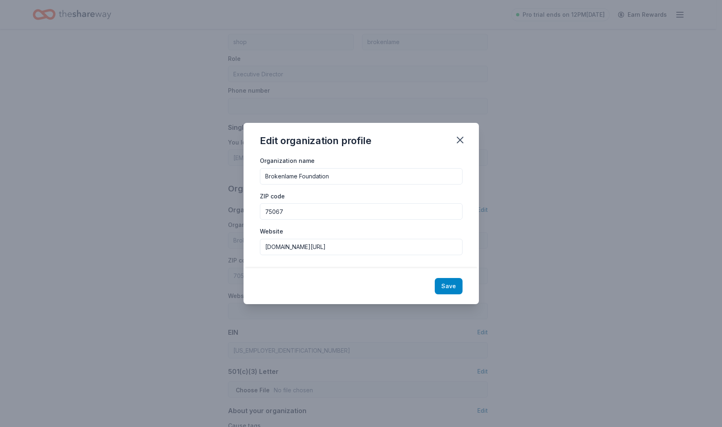
click at [449, 285] on button "Save" at bounding box center [449, 286] width 28 height 16
type input "75067"
type input "[DOMAIN_NAME][URL]"
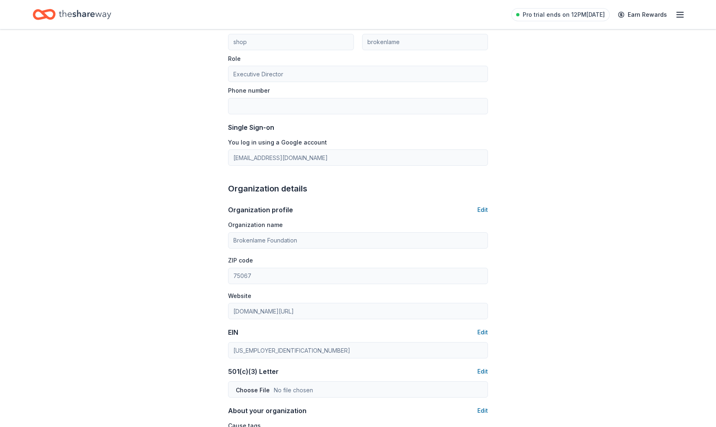
click at [96, 16] on icon "Home" at bounding box center [85, 14] width 52 height 17
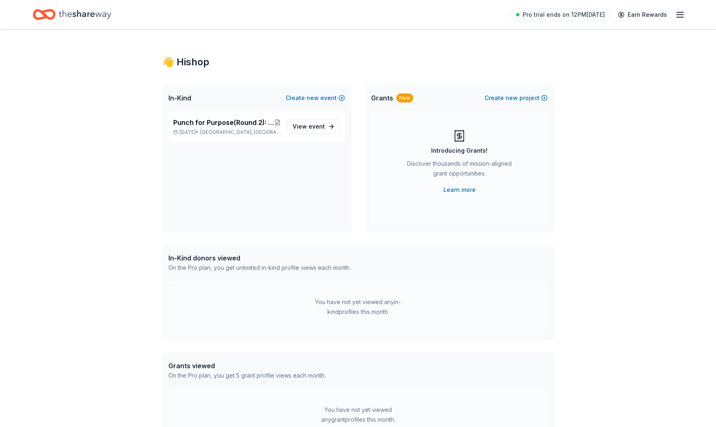
click at [81, 17] on icon "Home" at bounding box center [85, 14] width 52 height 17
click at [289, 127] on link "View event" at bounding box center [313, 126] width 53 height 15
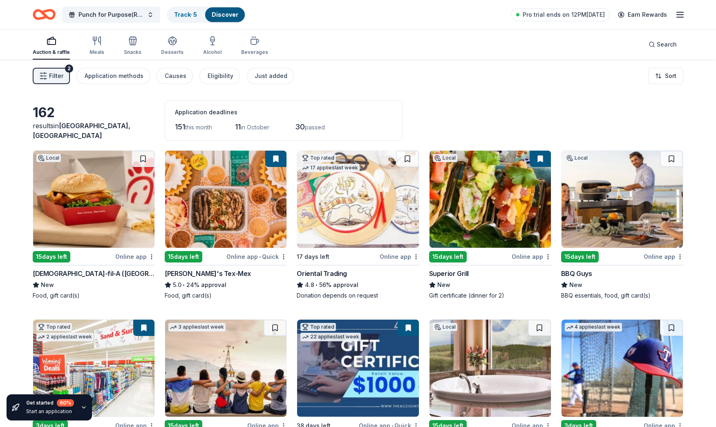
click at [45, 15] on icon "Home" at bounding box center [48, 14] width 13 height 8
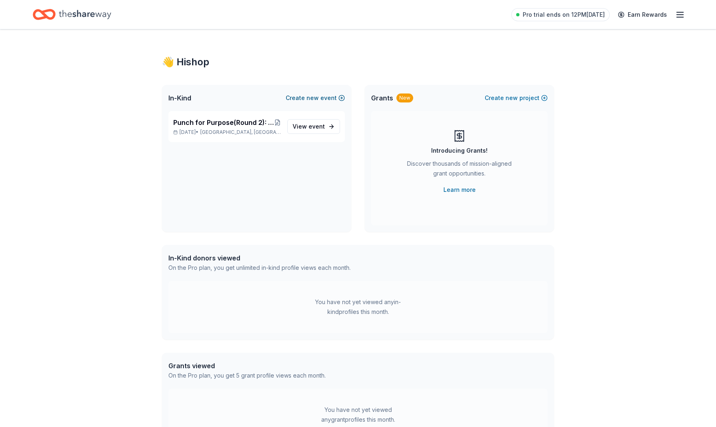
click at [316, 100] on span "new" at bounding box center [312, 98] width 12 height 10
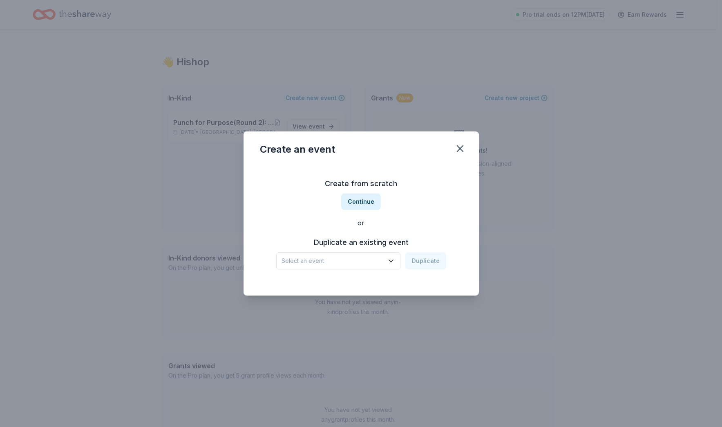
click at [386, 262] on button "Select an event" at bounding box center [338, 260] width 124 height 17
click at [360, 202] on div "Create from scratch Continue or Duplicate an existing event Select an event Dup…" at bounding box center [361, 223] width 203 height 118
click at [355, 201] on button "Continue" at bounding box center [361, 202] width 40 height 16
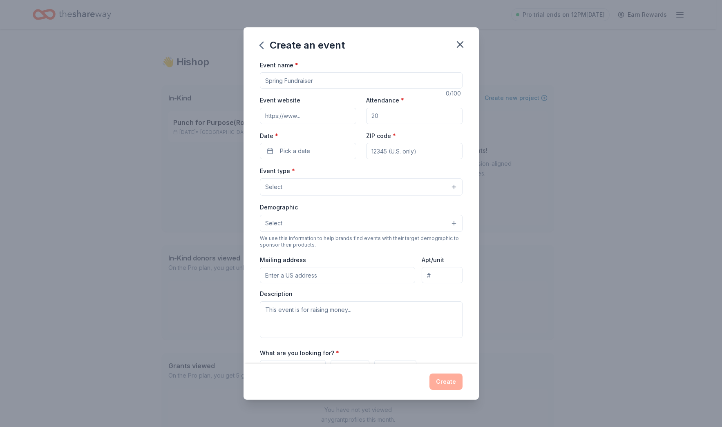
click at [319, 81] on input "Event name *" at bounding box center [361, 80] width 203 height 16
click at [378, 152] on input "ZIP code *" at bounding box center [414, 151] width 96 height 16
type input "75067"
type input "355 E Vista Ridge Mall Dr"
type input "Apt. 5433"
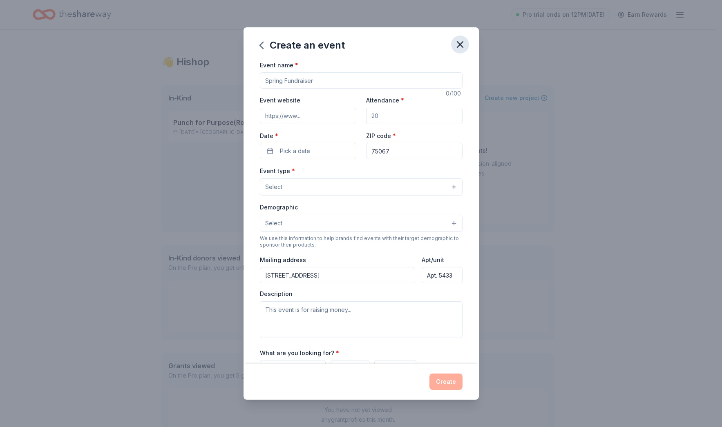
click at [461, 44] on icon "button" at bounding box center [459, 44] width 11 height 11
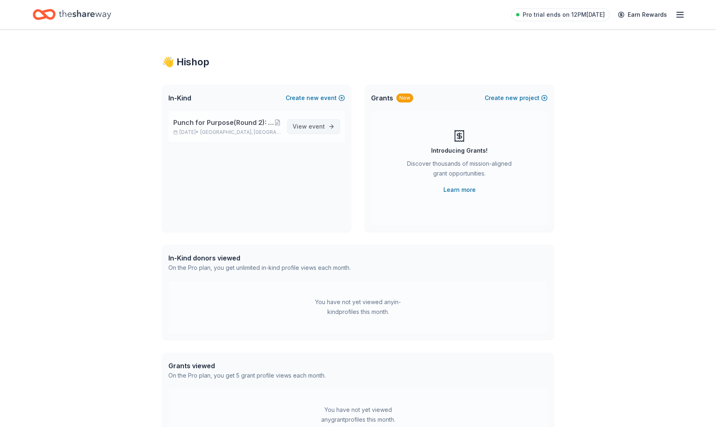
click at [308, 130] on span "View event" at bounding box center [309, 127] width 32 height 10
click at [281, 122] on button at bounding box center [277, 122] width 7 height 7
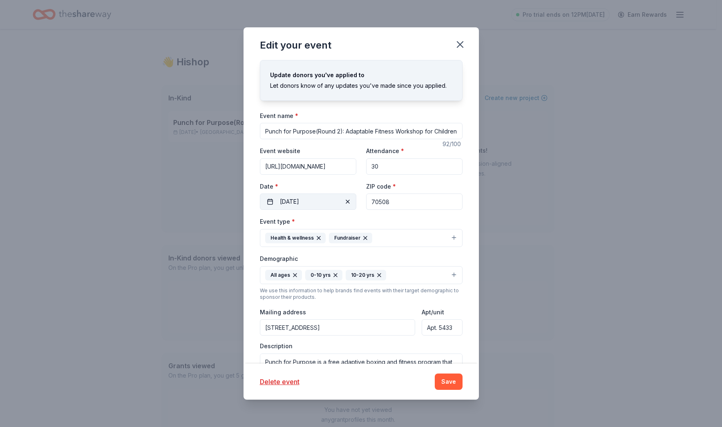
drag, startPoint x: 394, startPoint y: 205, endPoint x: 341, endPoint y: 199, distance: 53.5
click at [341, 199] on div "Event website http://brokenlame.com/foundation Attendance * 30 Date * 10/25/202…" at bounding box center [361, 178] width 203 height 64
drag, startPoint x: 395, startPoint y: 202, endPoint x: 375, endPoint y: 203, distance: 20.4
click at [375, 203] on input "75067" at bounding box center [414, 202] width 96 height 16
type input "75061"
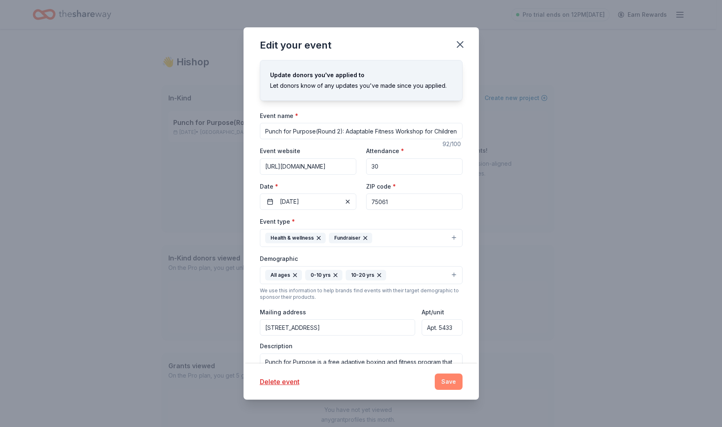
click at [447, 383] on button "Save" at bounding box center [449, 382] width 28 height 16
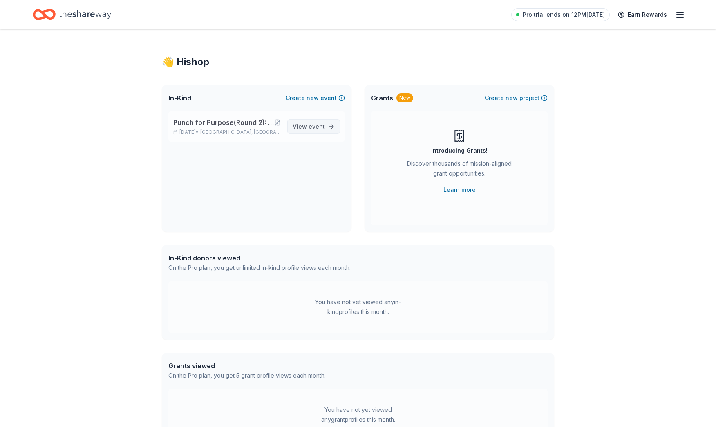
click at [315, 128] on span "event" at bounding box center [316, 126] width 16 height 7
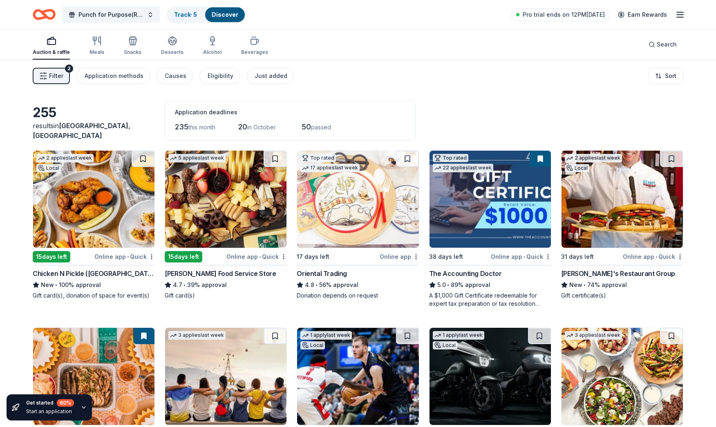
scroll to position [17, 0]
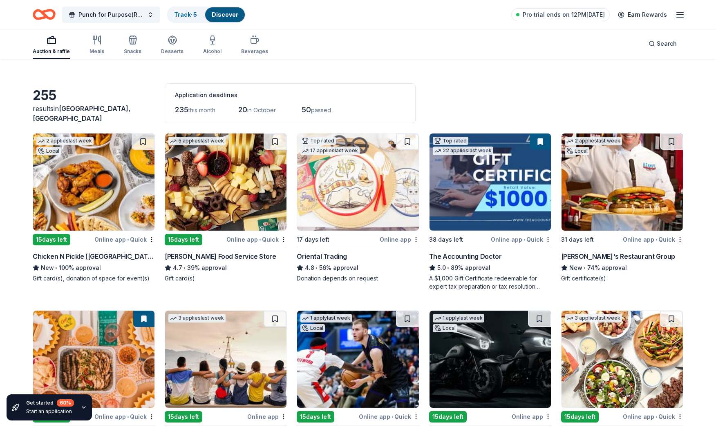
click at [69, 226] on img at bounding box center [93, 182] width 121 height 97
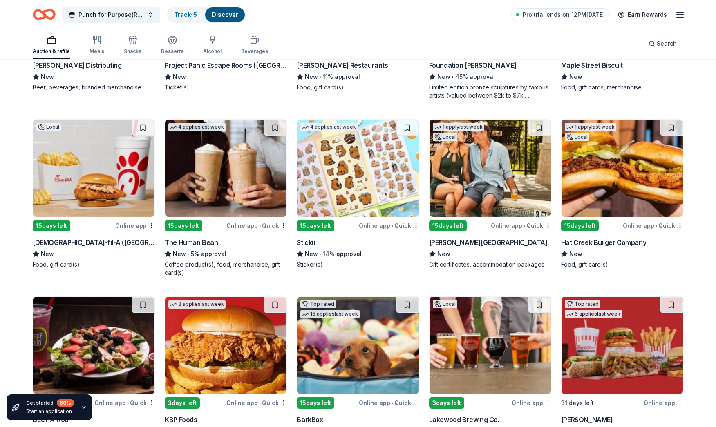
scroll to position [737, 0]
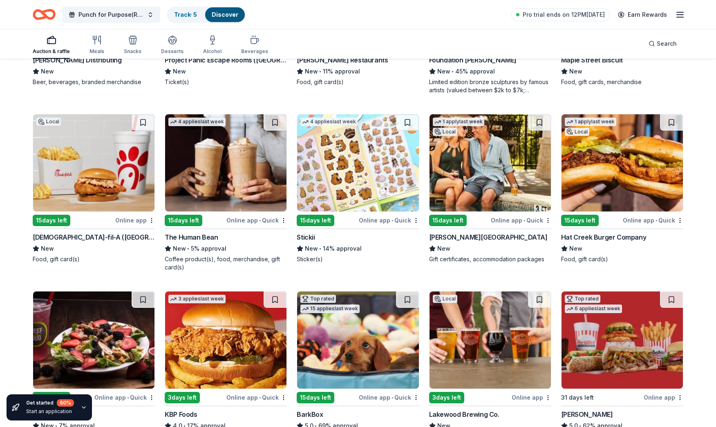
click at [93, 187] on img at bounding box center [93, 162] width 121 height 97
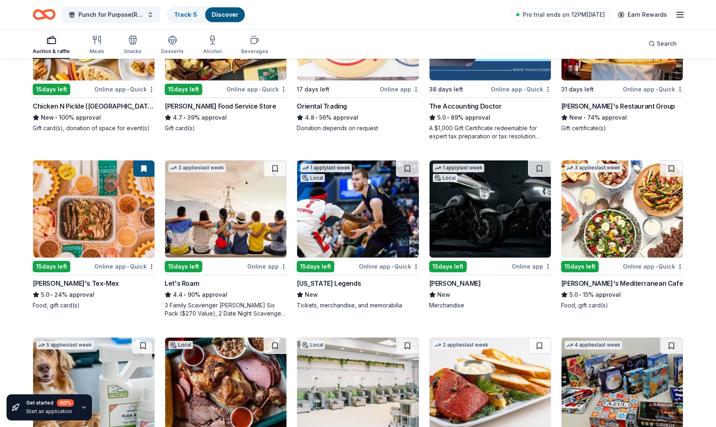
scroll to position [307, 0]
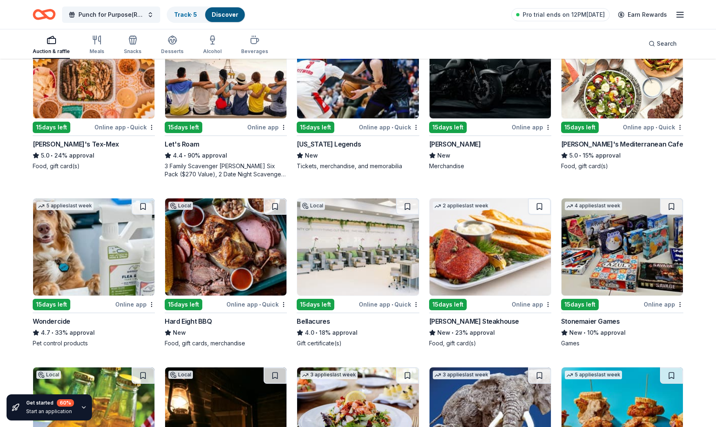
click at [335, 253] on img at bounding box center [357, 247] width 121 height 97
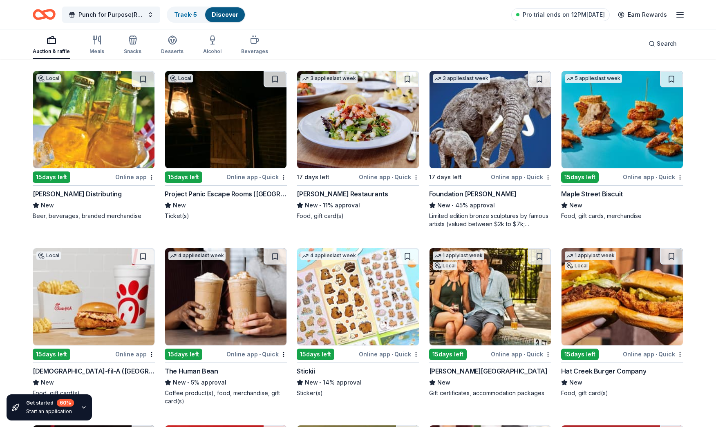
scroll to position [661, 0]
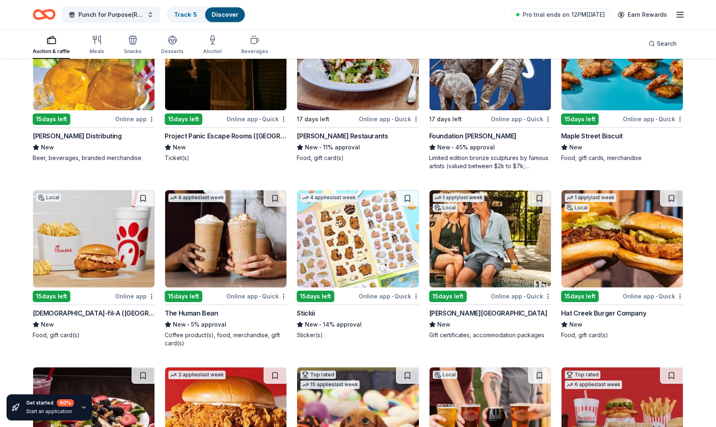
click at [478, 247] on img at bounding box center [489, 238] width 121 height 97
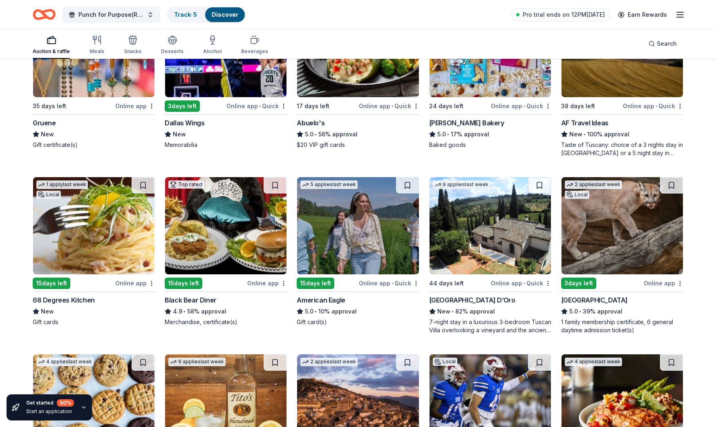
scroll to position [1400, 0]
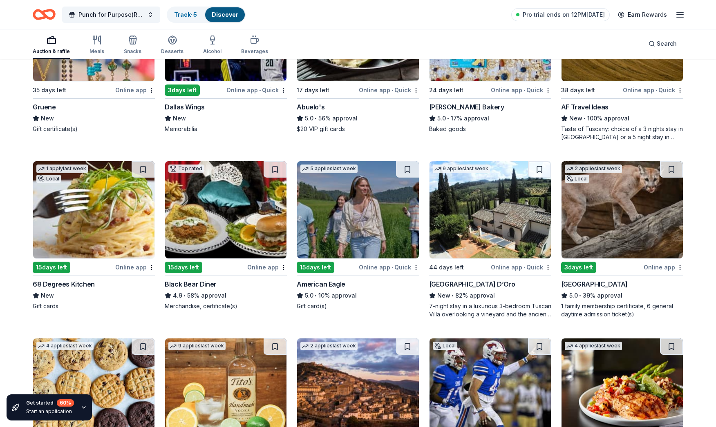
click at [346, 210] on img at bounding box center [357, 209] width 121 height 97
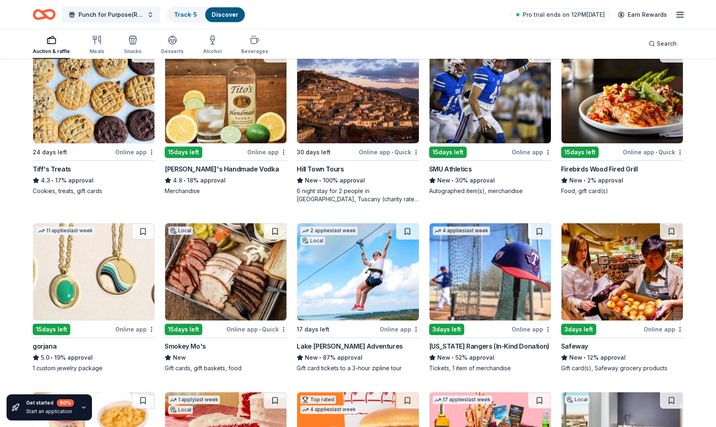
scroll to position [1697, 0]
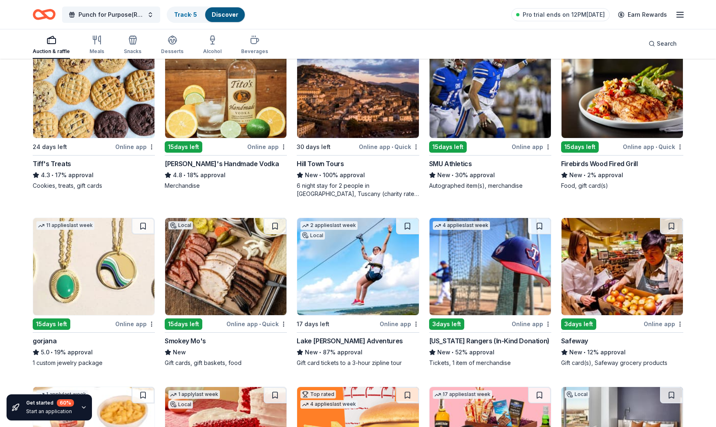
click at [480, 276] on img at bounding box center [489, 266] width 121 height 97
click at [252, 94] on img at bounding box center [225, 89] width 121 height 97
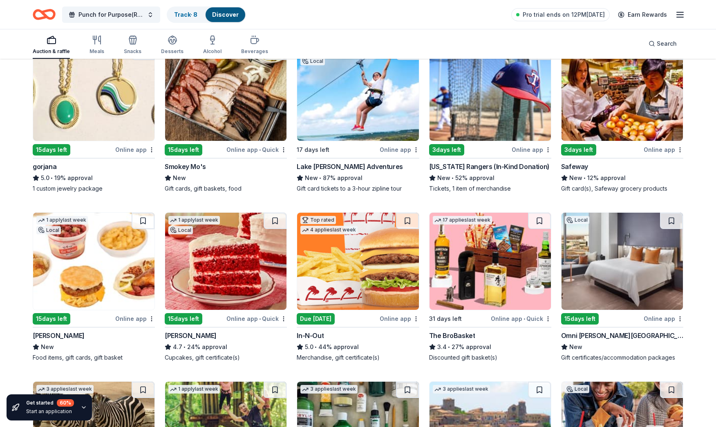
scroll to position [1893, 0]
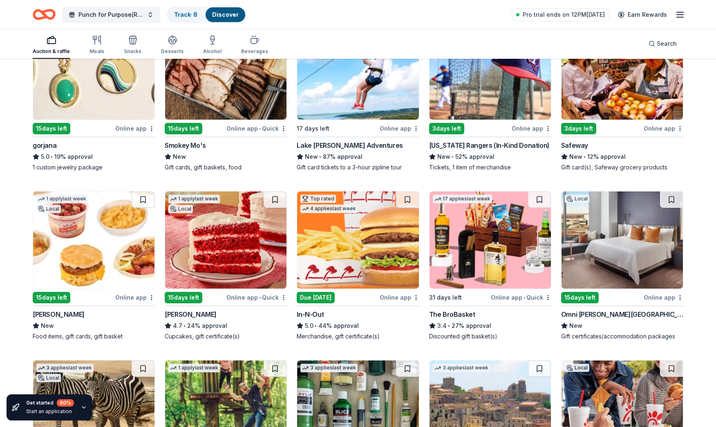
click at [351, 256] on img at bounding box center [357, 240] width 121 height 97
click at [486, 244] on img at bounding box center [489, 240] width 121 height 97
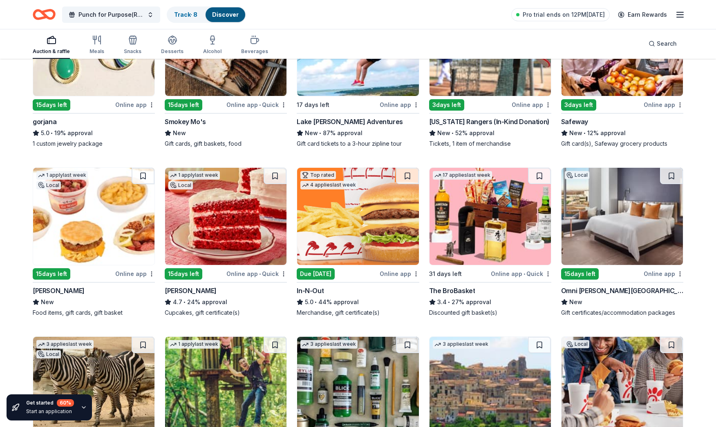
click at [651, 236] on img at bounding box center [621, 216] width 121 height 97
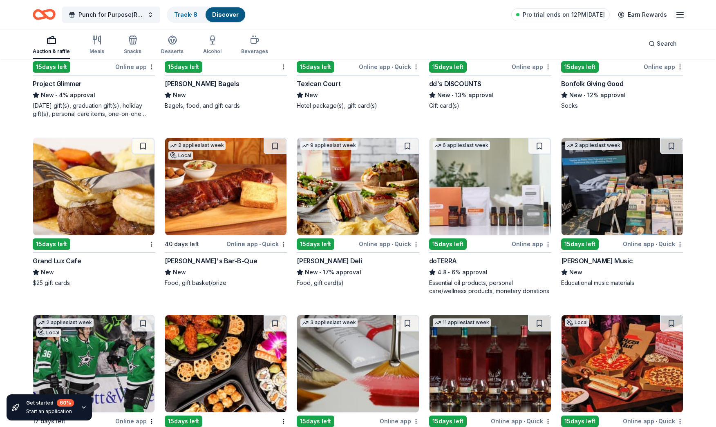
scroll to position [2693, 0]
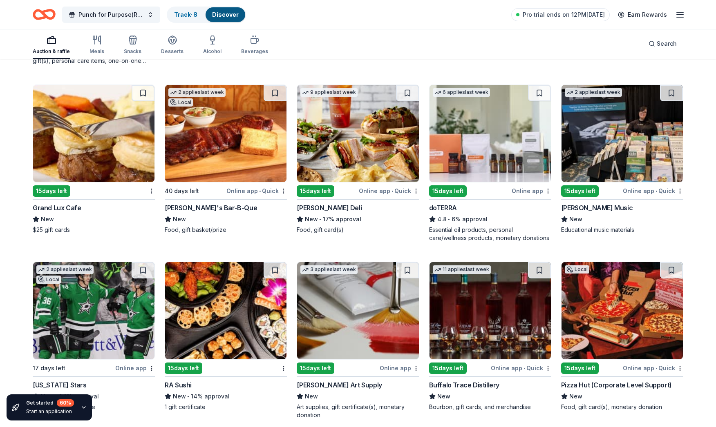
click at [627, 313] on img at bounding box center [621, 310] width 121 height 97
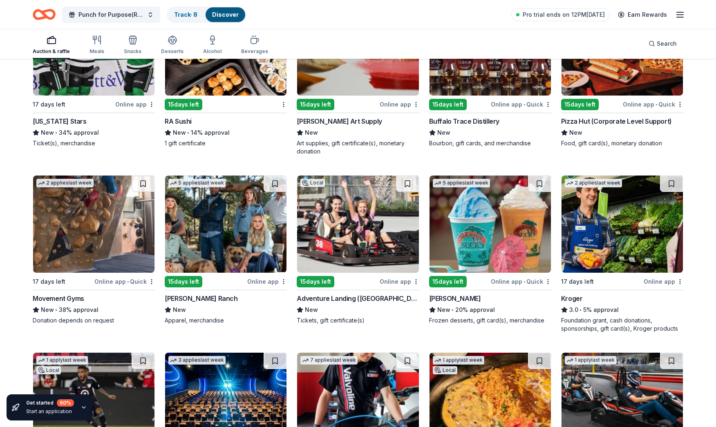
scroll to position [2981, 0]
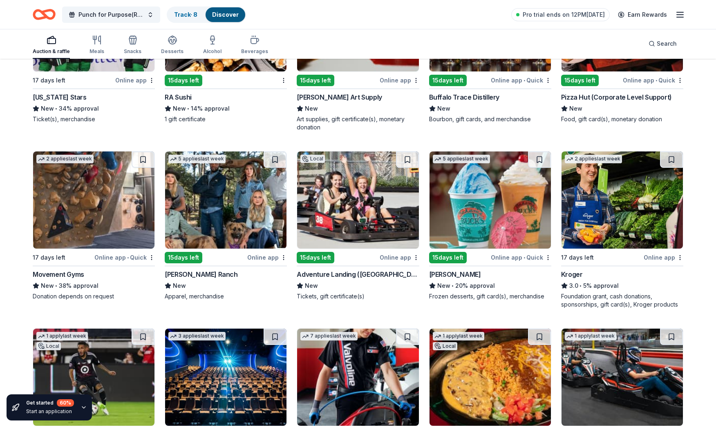
click at [491, 200] on img at bounding box center [489, 200] width 121 height 97
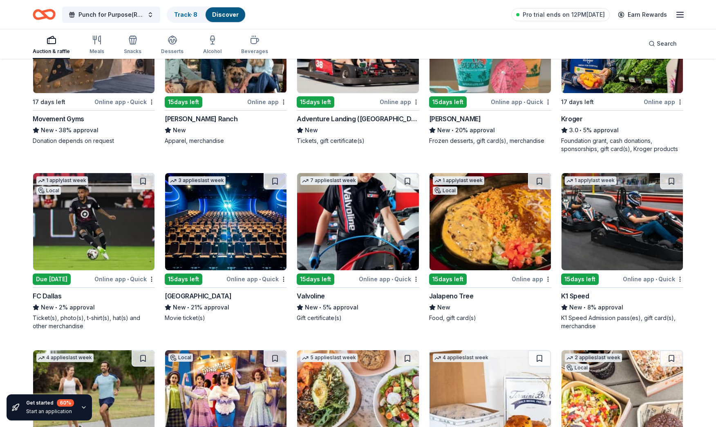
scroll to position [3152, 0]
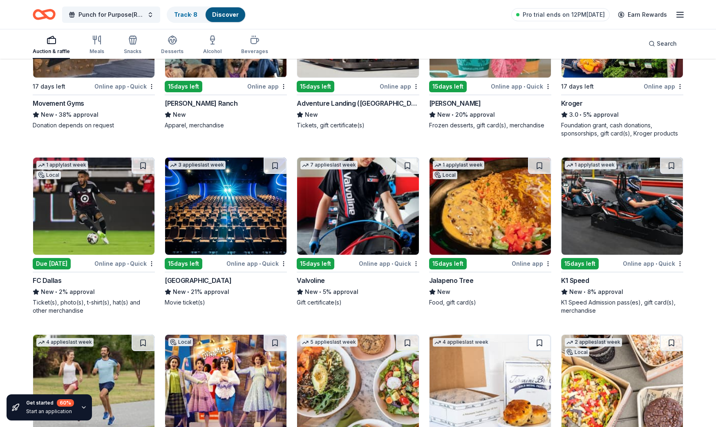
click at [238, 202] on img at bounding box center [225, 206] width 121 height 97
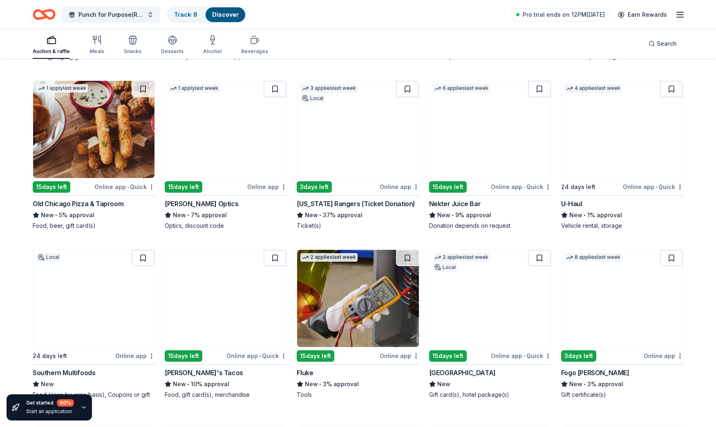
scroll to position [4175, 0]
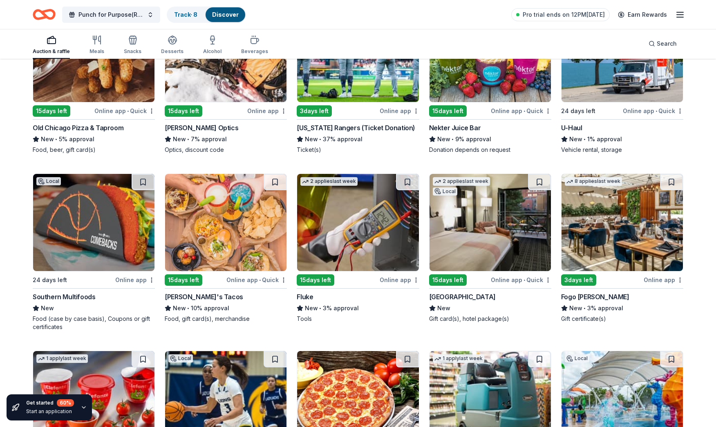
click at [233, 233] on img at bounding box center [225, 222] width 121 height 97
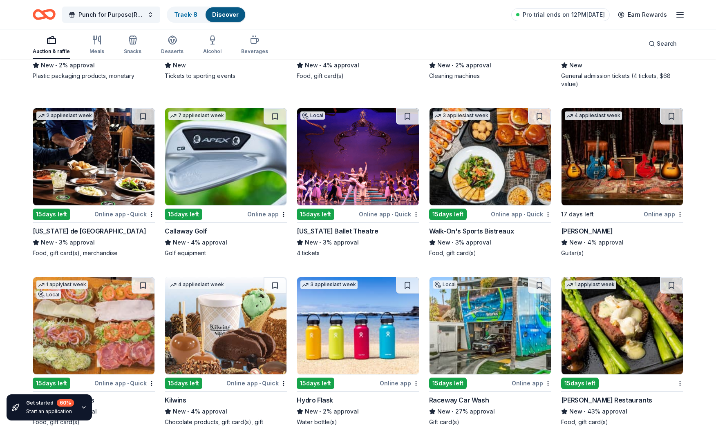
scroll to position [4626, 0]
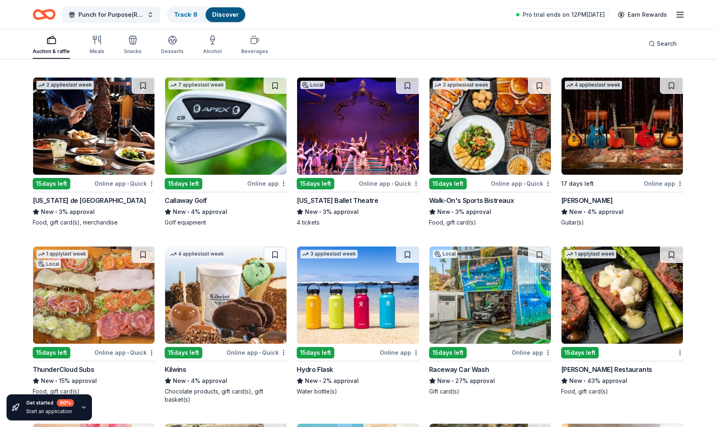
click at [252, 140] on img at bounding box center [225, 126] width 121 height 97
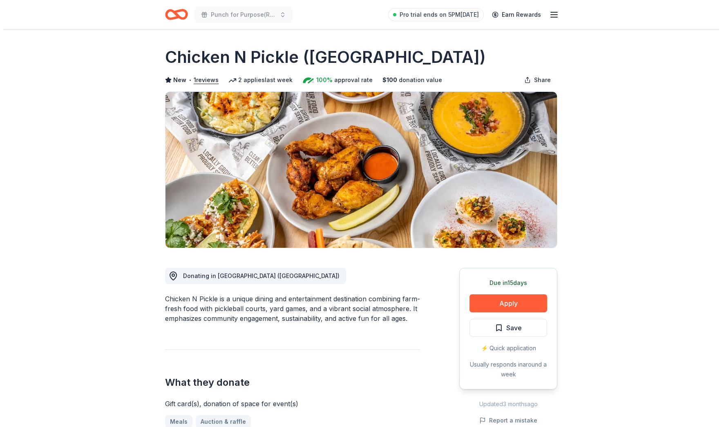
scroll to position [49, 0]
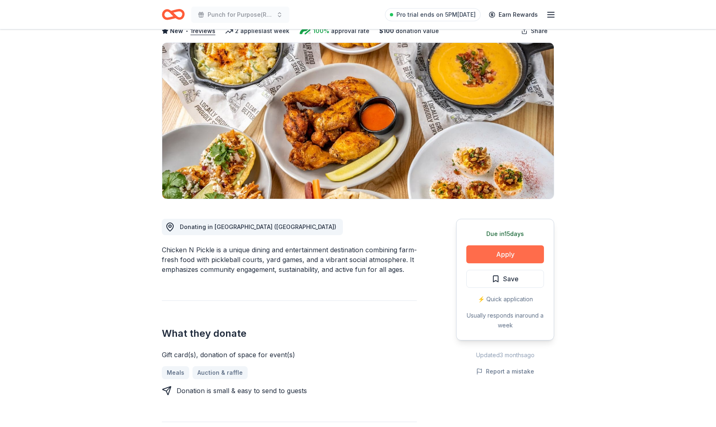
click at [494, 252] on button "Apply" at bounding box center [505, 255] width 78 height 18
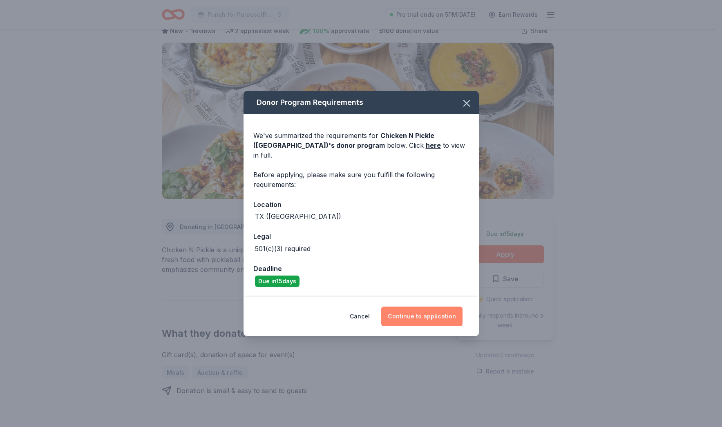
click at [423, 312] on button "Continue to application" at bounding box center [421, 317] width 81 height 20
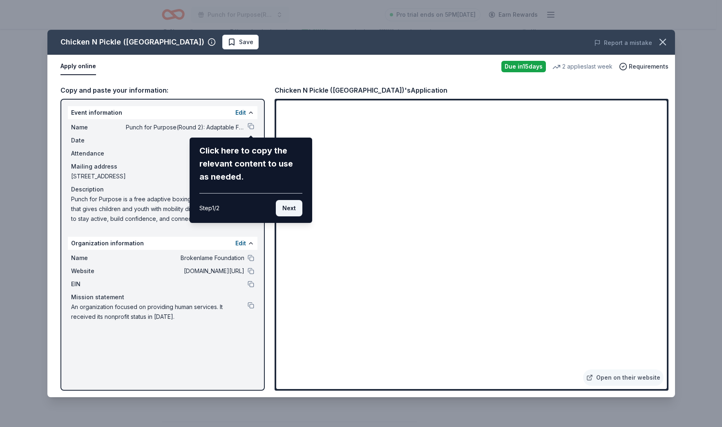
click at [288, 204] on button "Next" at bounding box center [289, 208] width 27 height 16
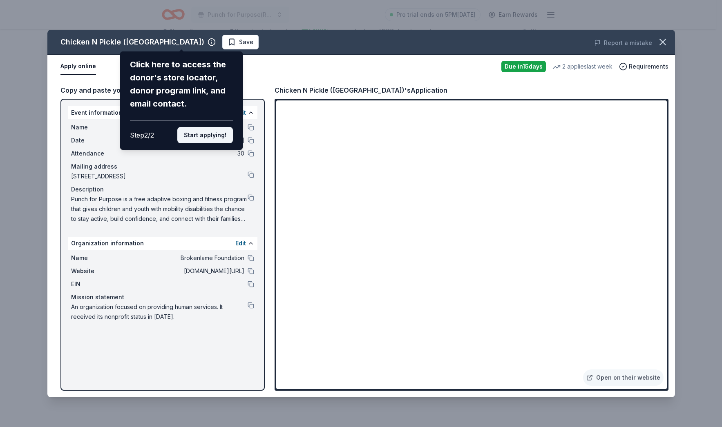
click at [223, 136] on button "Start applying!" at bounding box center [205, 135] width 56 height 16
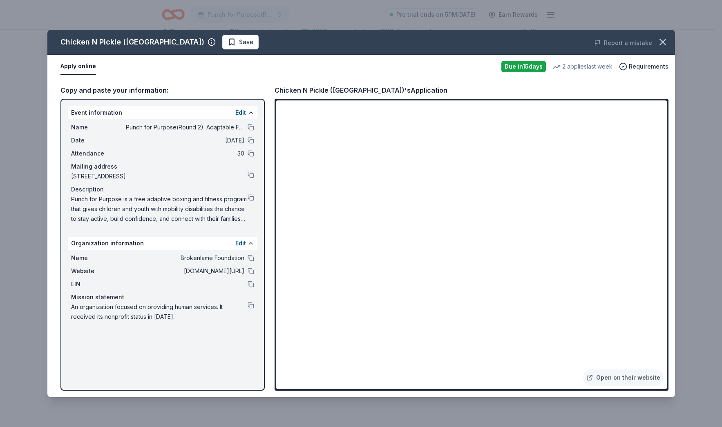
click at [242, 240] on div "Chicken N Pickle (Grand Prairie) Save Report a mistake Apply online Due in 15 d…" at bounding box center [361, 214] width 628 height 368
click at [241, 242] on div "Chicken N Pickle (Grand Prairie) Save Report a mistake Apply online Due in 15 d…" at bounding box center [361, 214] width 628 height 368
click at [239, 244] on div "Chicken N Pickle (Grand Prairie) Save Report a mistake Apply online Due in 15 d…" at bounding box center [361, 214] width 628 height 368
click at [157, 257] on div "Chicken N Pickle (Grand Prairie) Save Report a mistake Apply online Due in 15 d…" at bounding box center [361, 214] width 628 height 368
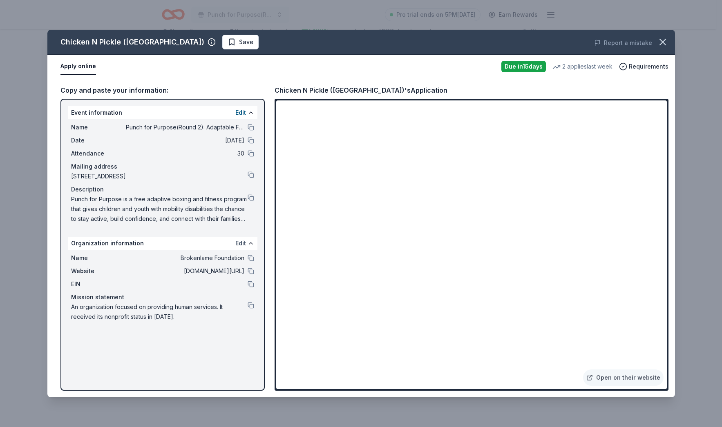
click at [241, 242] on button "Edit" at bounding box center [240, 244] width 11 height 10
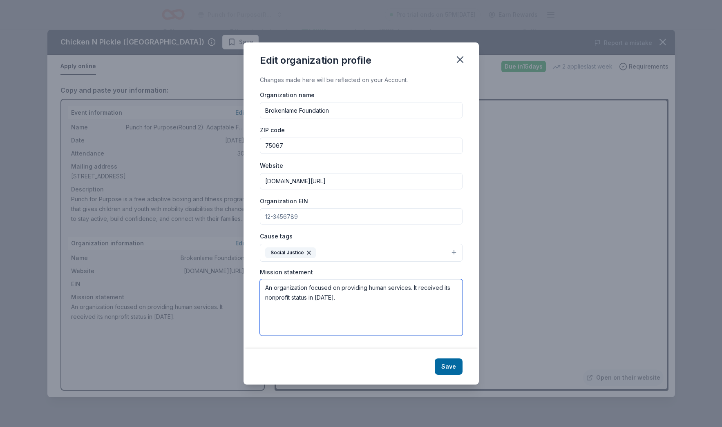
drag, startPoint x: 336, startPoint y: 302, endPoint x: 262, endPoint y: 286, distance: 75.7
click at [262, 286] on textarea "An organization focused on providing human services. It received its nonprofit …" at bounding box center [361, 307] width 203 height 56
paste textarea "Punch for Purpose is a free adaptive boxing and fitness workshop designed to em…"
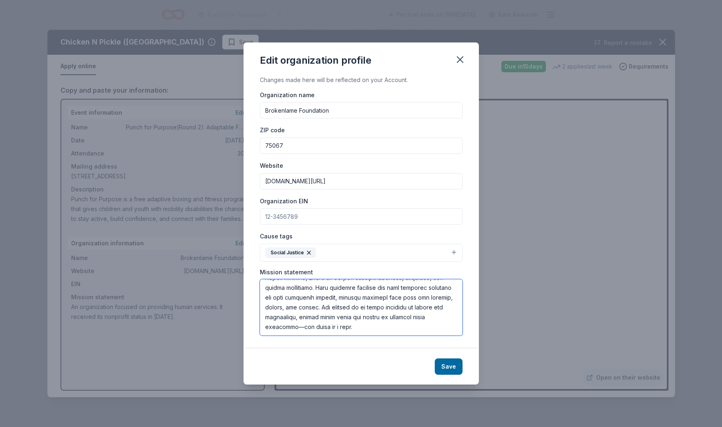
scroll to position [157, 0]
click at [295, 331] on textarea at bounding box center [361, 307] width 203 height 56
type textarea "Punch for Purpose is a free adaptive boxing and fitness workshop designed to em…"
drag, startPoint x: 360, startPoint y: 326, endPoint x: 249, endPoint y: 262, distance: 127.2
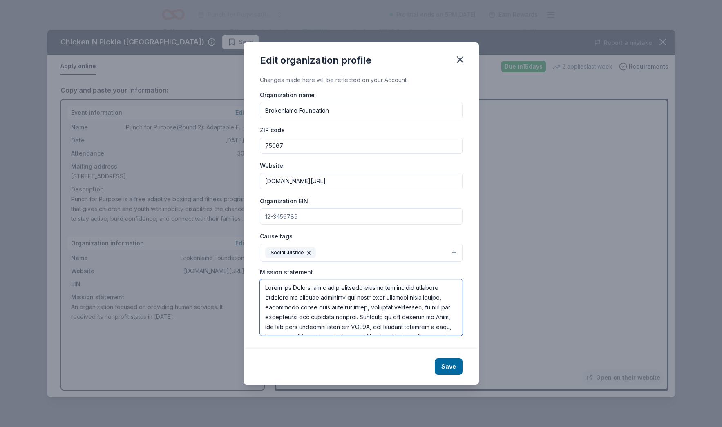
click at [233, 257] on div "Edit organization profile Changes made here will be reflected on your Account. …" at bounding box center [361, 213] width 722 height 427
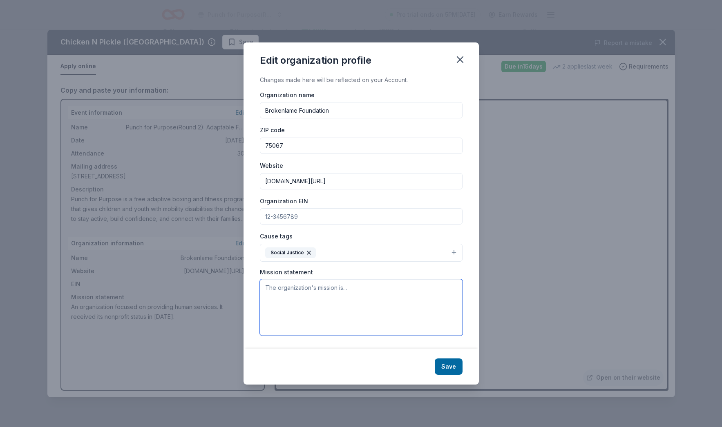
paste textarea "Punch for Purpose empowers children with mobility disabilities through free ada…"
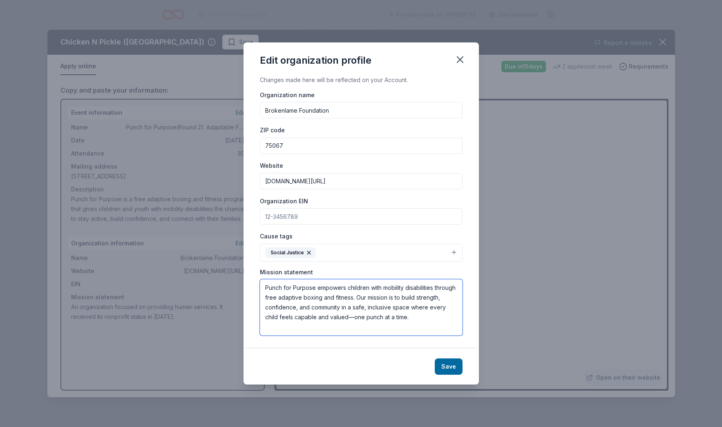
click at [353, 319] on textarea "Punch for Purpose empowers children with mobility disabilities through free ada…" at bounding box center [361, 307] width 203 height 56
type textarea "Punch for Purpose empowers children with mobility disabilities through free ada…"
click at [446, 361] on button "Save" at bounding box center [449, 367] width 28 height 16
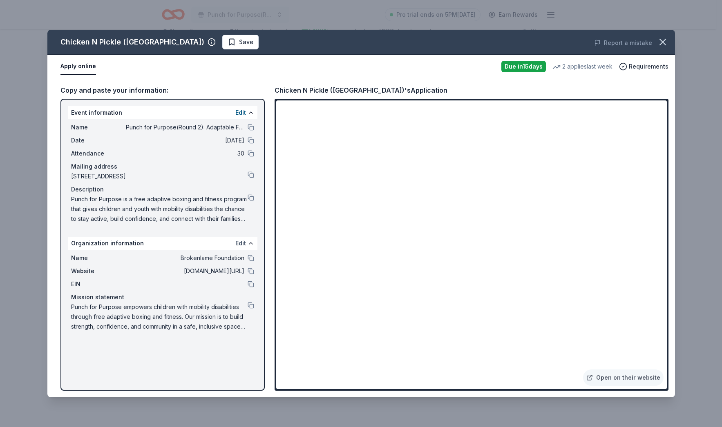
click at [240, 244] on button "Edit" at bounding box center [240, 244] width 11 height 10
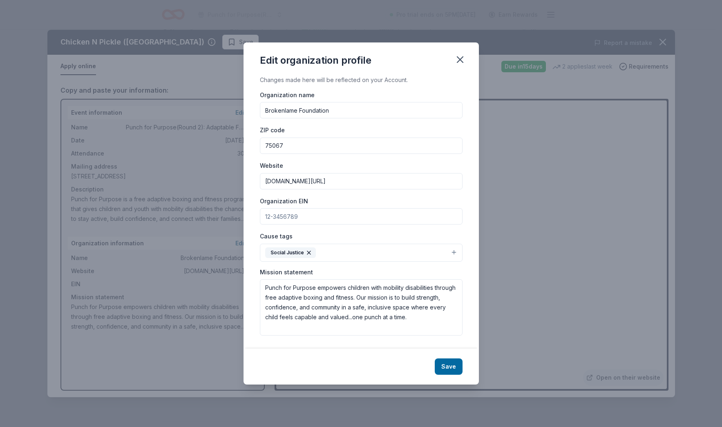
click at [455, 252] on button "Social Justice" at bounding box center [361, 253] width 203 height 18
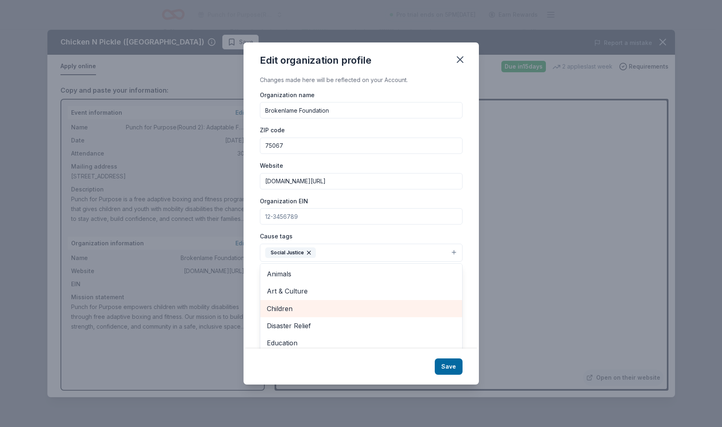
click at [304, 313] on span "Children" at bounding box center [361, 309] width 189 height 11
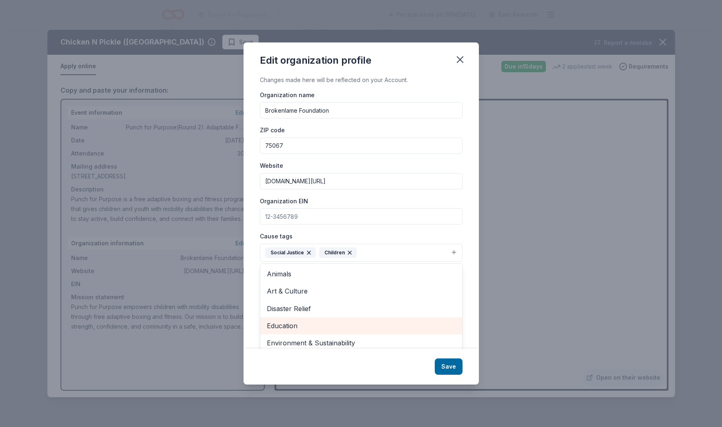
scroll to position [11, 0]
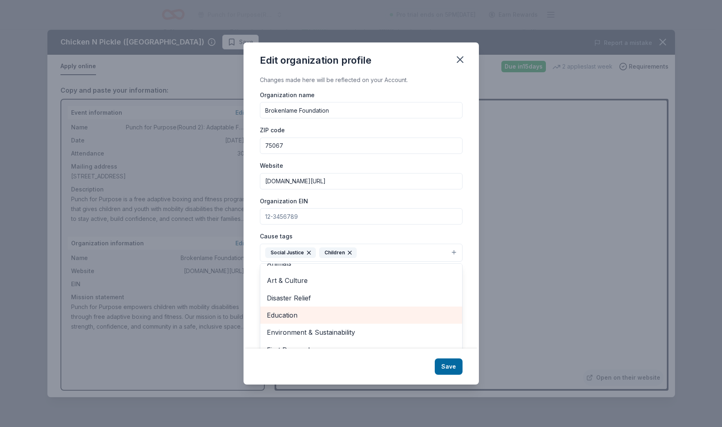
click at [322, 317] on span "Education" at bounding box center [361, 315] width 189 height 11
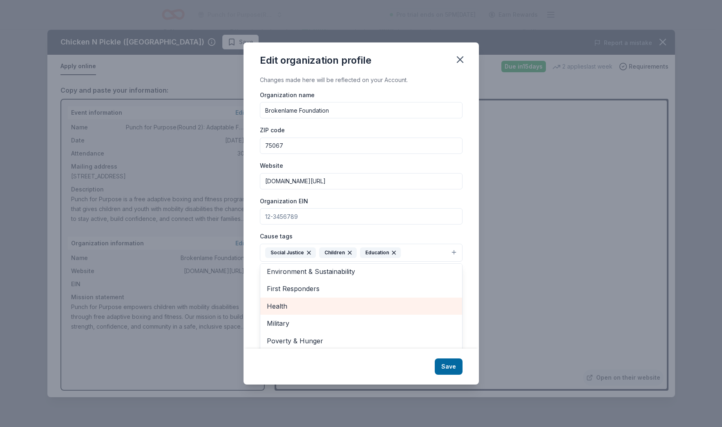
click at [315, 308] on span "Health" at bounding box center [361, 306] width 189 height 11
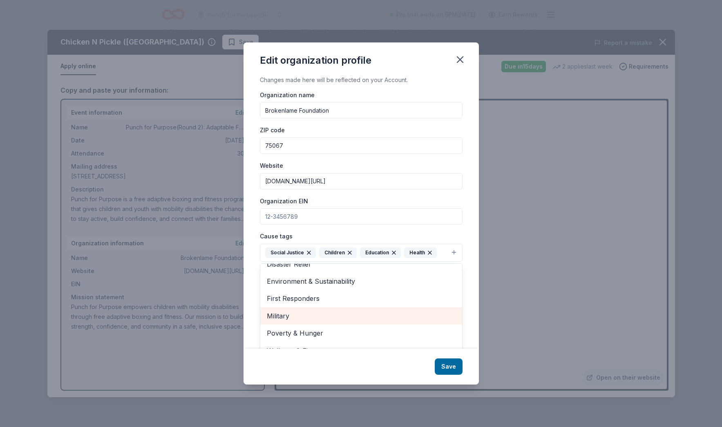
scroll to position [12, 0]
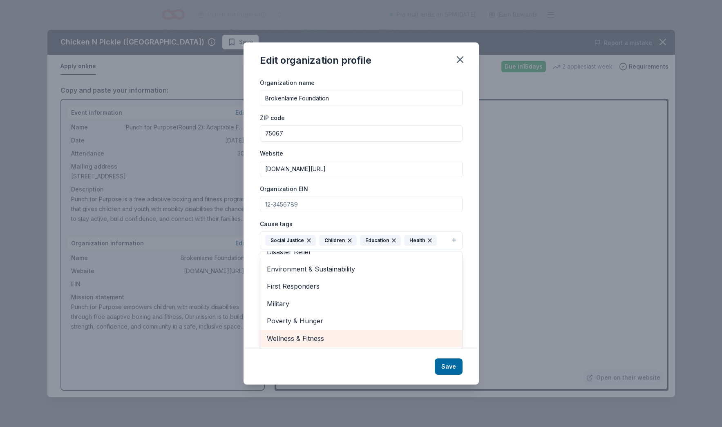
click at [317, 335] on span "Wellness & Fitness" at bounding box center [361, 338] width 189 height 11
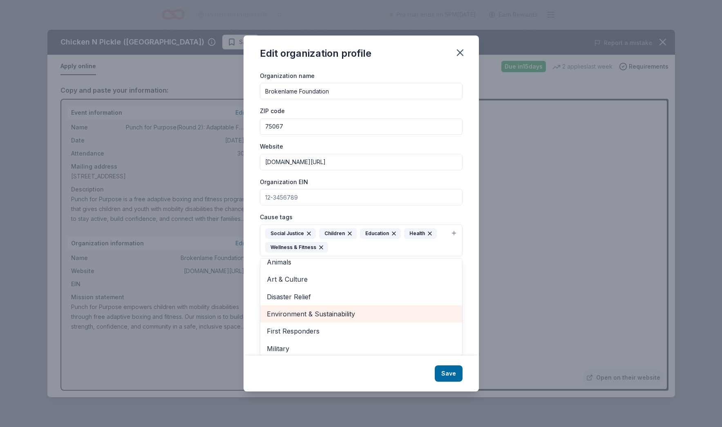
scroll to position [0, 0]
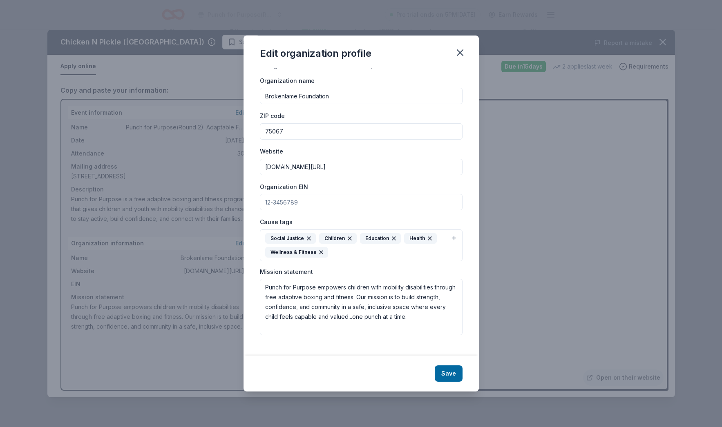
click at [308, 232] on div "Cause tags Social Justice Children Education Health Wellness & Fitness Animals …" at bounding box center [361, 239] width 203 height 45
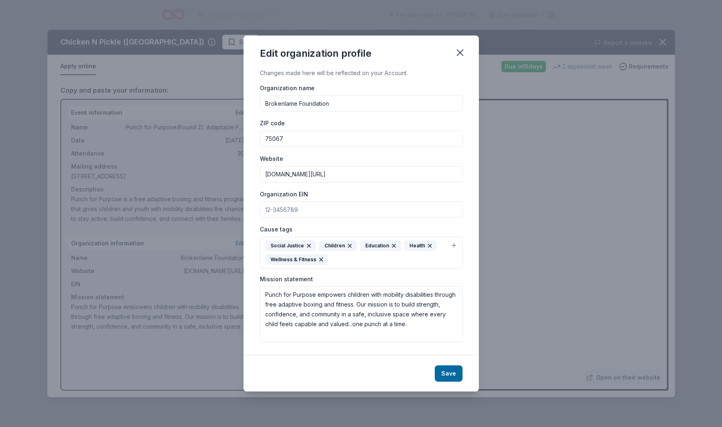
click at [307, 246] on icon "button" at bounding box center [309, 246] width 7 height 7
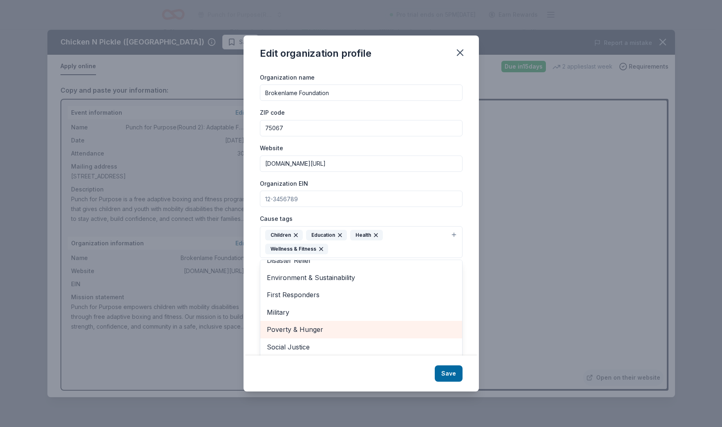
scroll to position [12, 0]
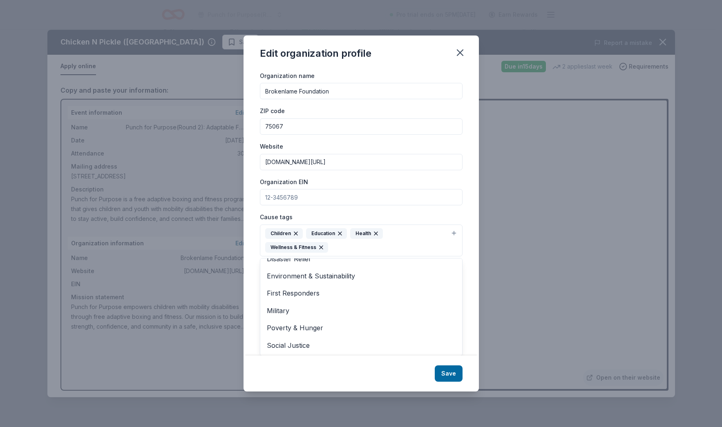
click at [310, 200] on div "Organization name Brokenlame Foundation ZIP code 75067 Website brokenlame.com/f…" at bounding box center [361, 201] width 203 height 260
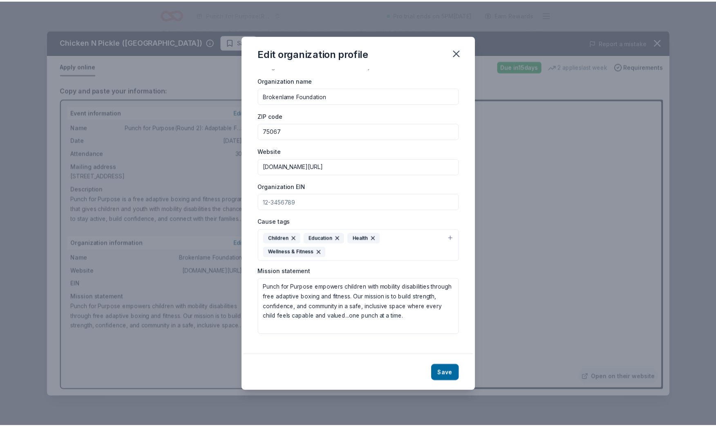
scroll to position [0, 0]
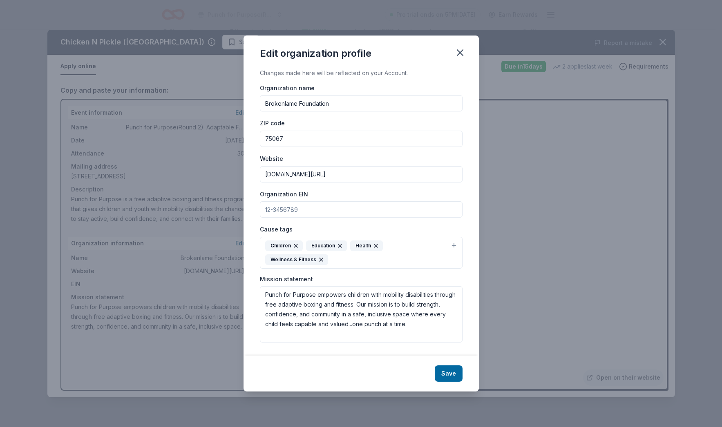
click at [312, 209] on input "Organization EIN" at bounding box center [361, 209] width 203 height 16
type input "331910855"
click at [452, 366] on button "Save" at bounding box center [449, 374] width 28 height 16
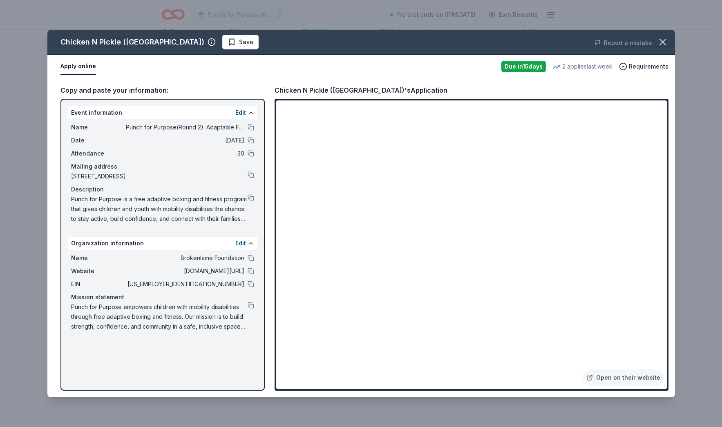
click at [675, 228] on div "Chicken N Pickle (Grand Prairie) Save Report a mistake Apply online Due in 15 d…" at bounding box center [361, 213] width 722 height 427
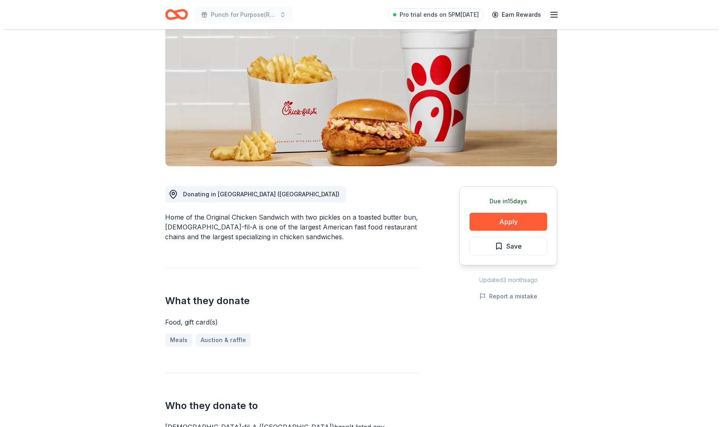
scroll to position [115, 0]
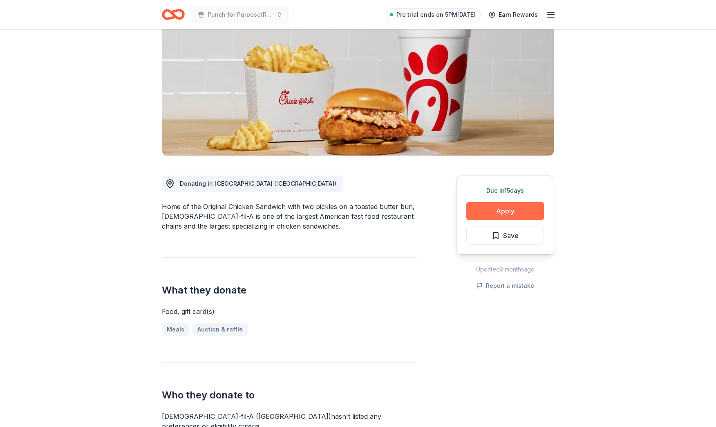
click at [514, 202] on button "Apply" at bounding box center [505, 211] width 78 height 18
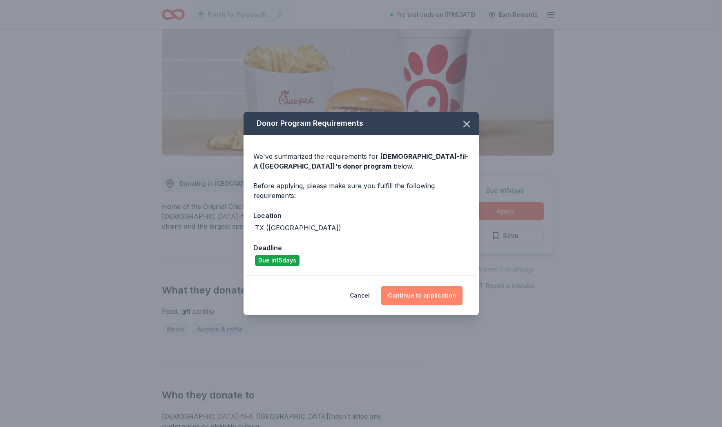
click at [410, 299] on button "Continue to application" at bounding box center [421, 296] width 81 height 20
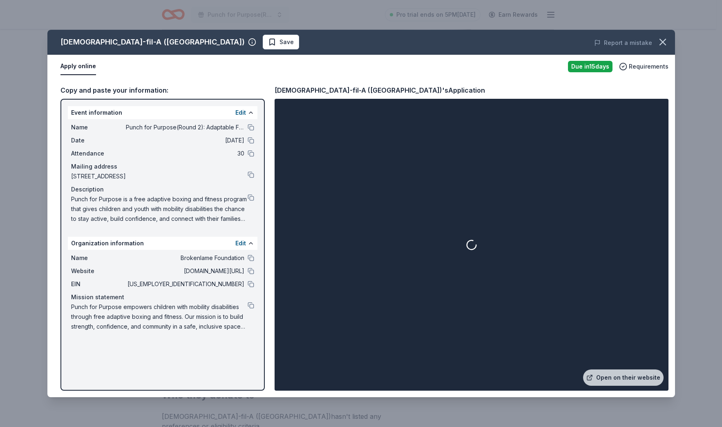
click at [279, 40] on span "Save" at bounding box center [286, 42] width 14 height 10
click at [698, 69] on div "Chick-fil-A (Dallas Frankford Road) Saved Report a mistake Apply online Due in …" at bounding box center [361, 213] width 722 height 427
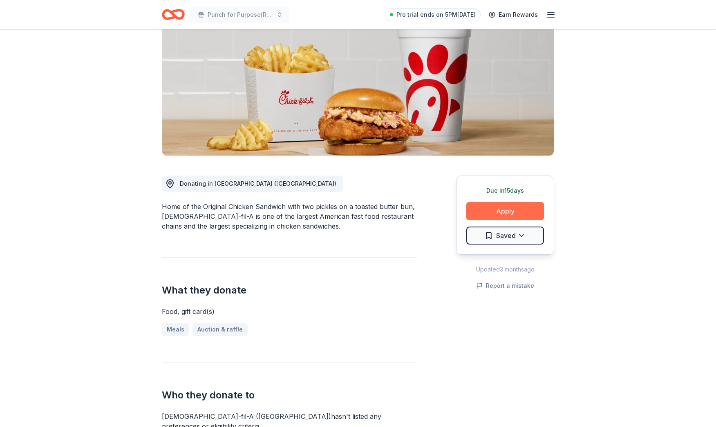
click at [504, 202] on button "Apply" at bounding box center [505, 211] width 78 height 18
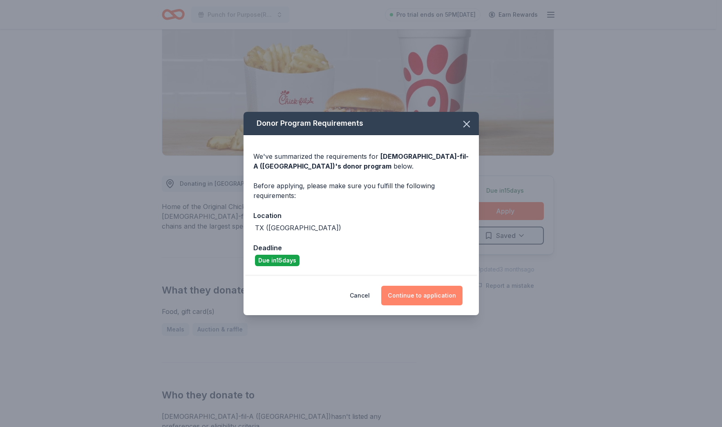
click at [423, 289] on button "Continue to application" at bounding box center [421, 296] width 81 height 20
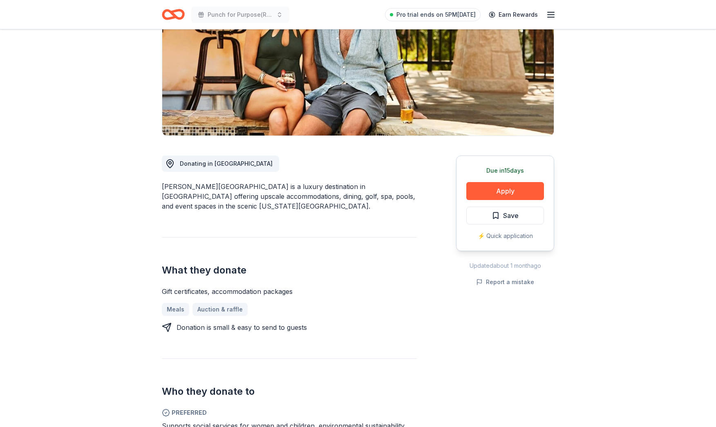
scroll to position [28, 0]
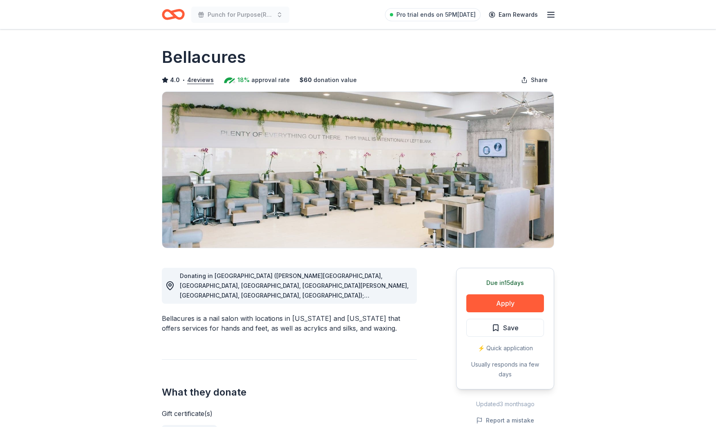
scroll to position [22, 0]
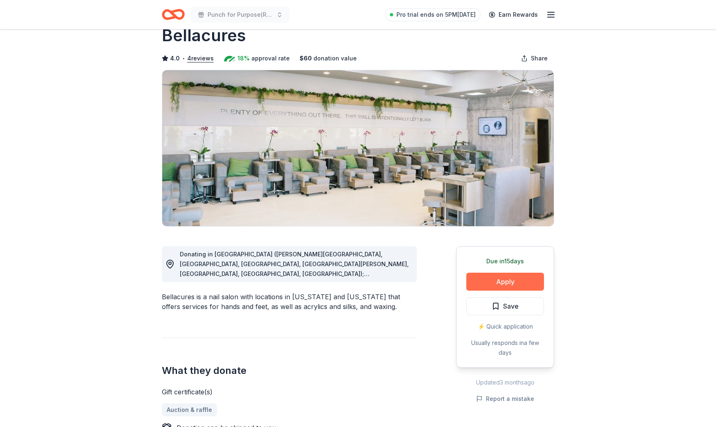
click at [509, 279] on button "Apply" at bounding box center [505, 282] width 78 height 18
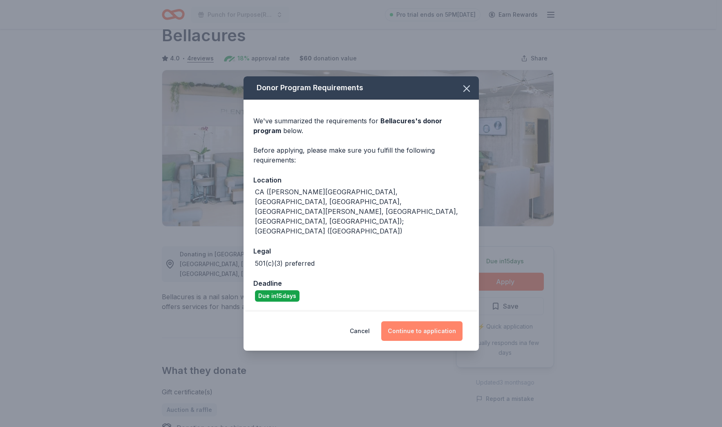
click at [419, 322] on button "Continue to application" at bounding box center [421, 332] width 81 height 20
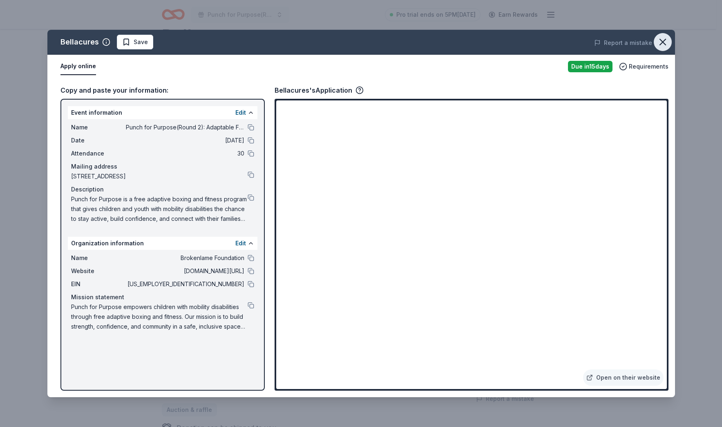
click at [660, 44] on icon "button" at bounding box center [663, 42] width 6 height 6
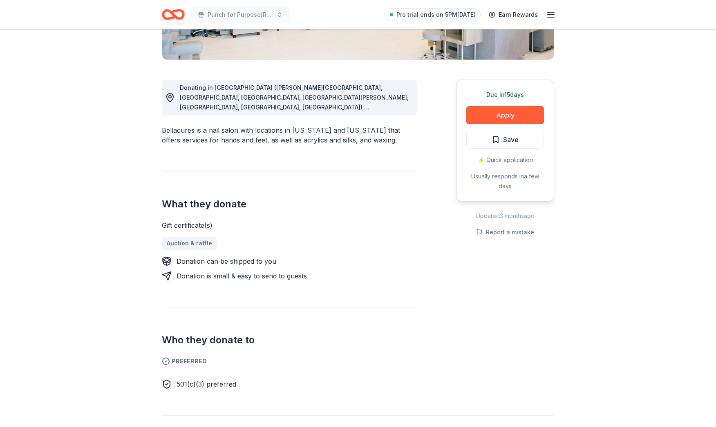
scroll to position [0, 0]
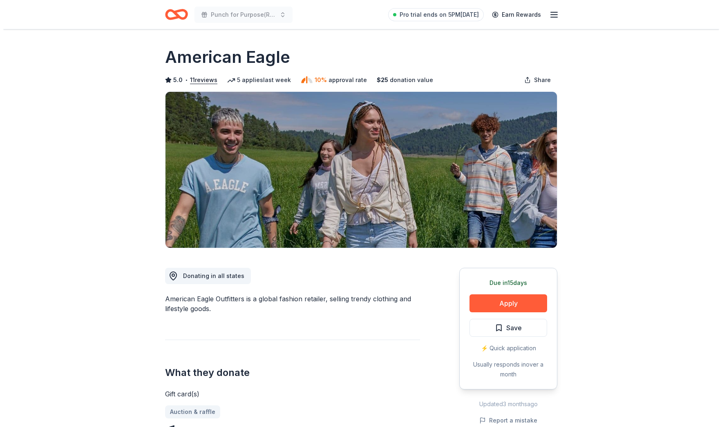
scroll to position [128, 0]
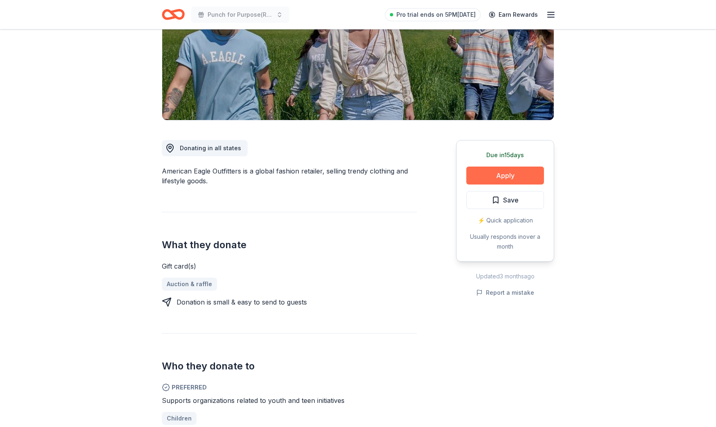
click at [496, 172] on button "Apply" at bounding box center [505, 176] width 78 height 18
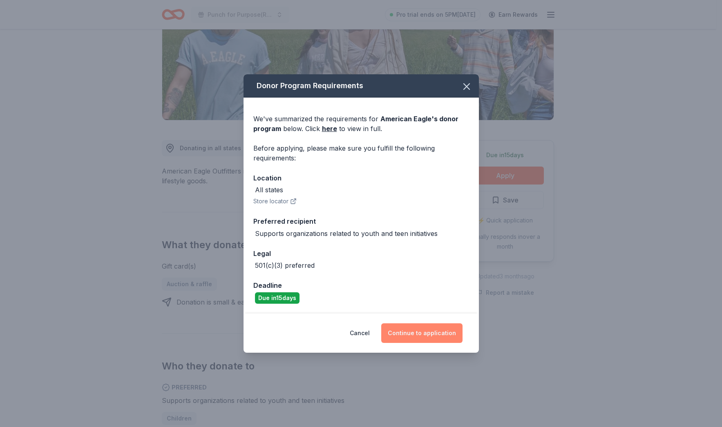
click at [427, 333] on button "Continue to application" at bounding box center [421, 334] width 81 height 20
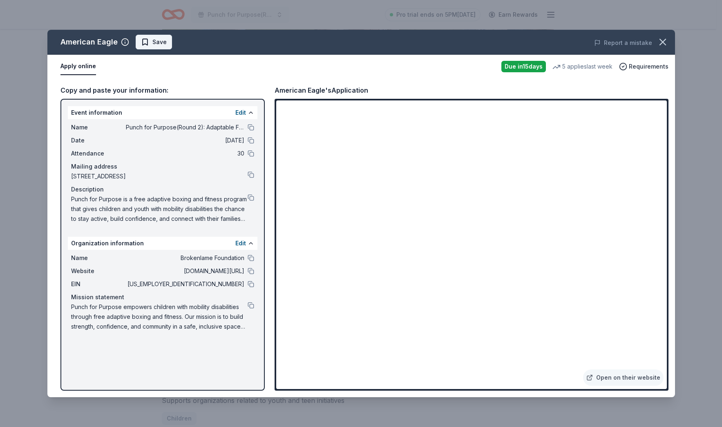
click at [152, 46] on span "Save" at bounding box center [159, 42] width 14 height 10
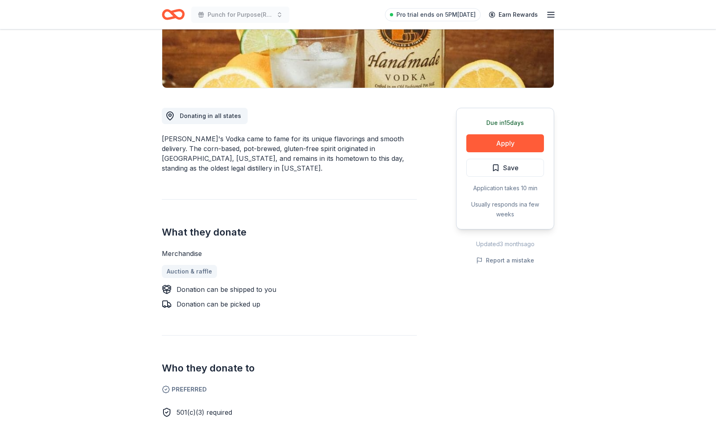
scroll to position [187, 0]
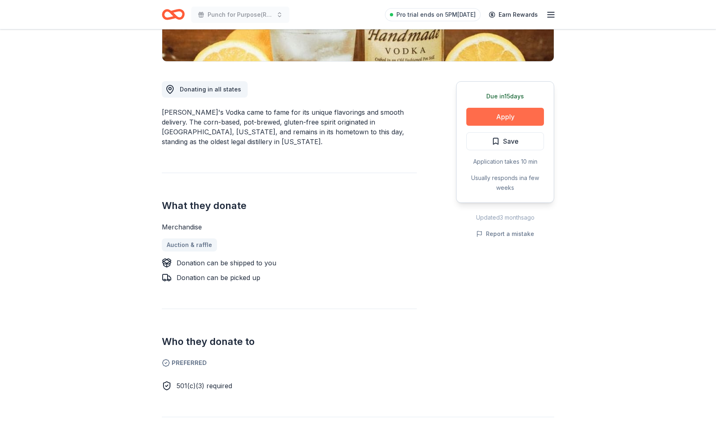
click at [498, 118] on button "Apply" at bounding box center [505, 117] width 78 height 18
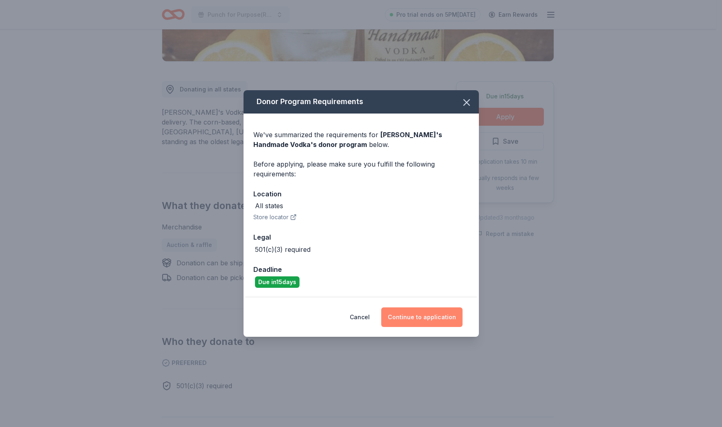
click at [426, 315] on button "Continue to application" at bounding box center [421, 318] width 81 height 20
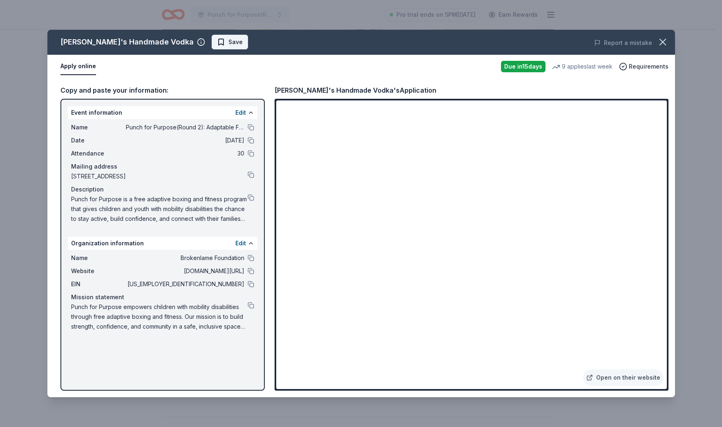
click at [217, 40] on span "Save" at bounding box center [230, 42] width 26 height 10
click at [663, 49] on button "button" at bounding box center [663, 42] width 18 height 18
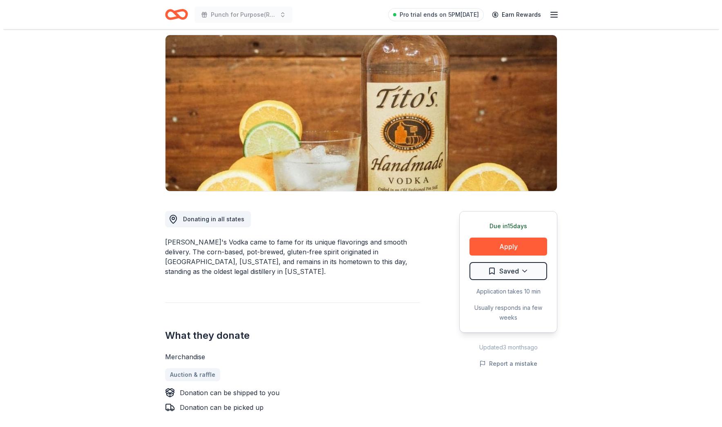
scroll to position [0, 0]
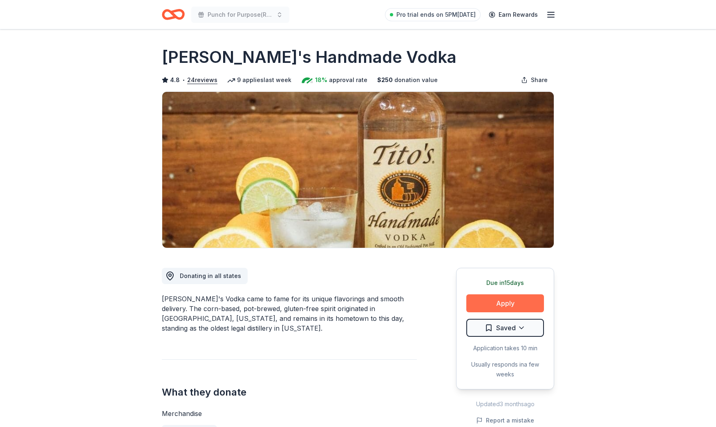
click at [505, 299] on button "Apply" at bounding box center [505, 304] width 78 height 18
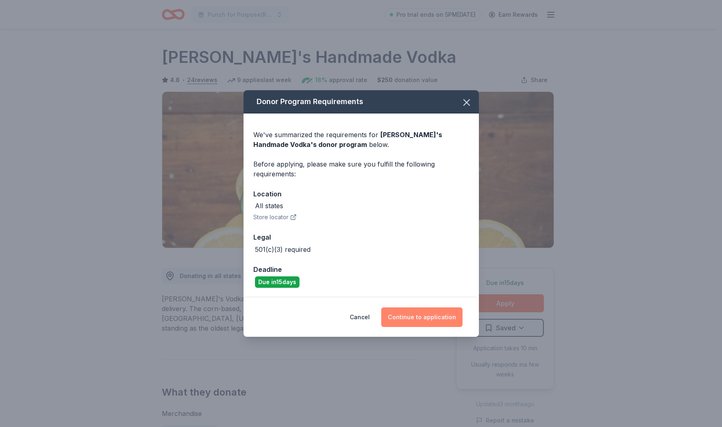
click at [422, 311] on button "Continue to application" at bounding box center [421, 318] width 81 height 20
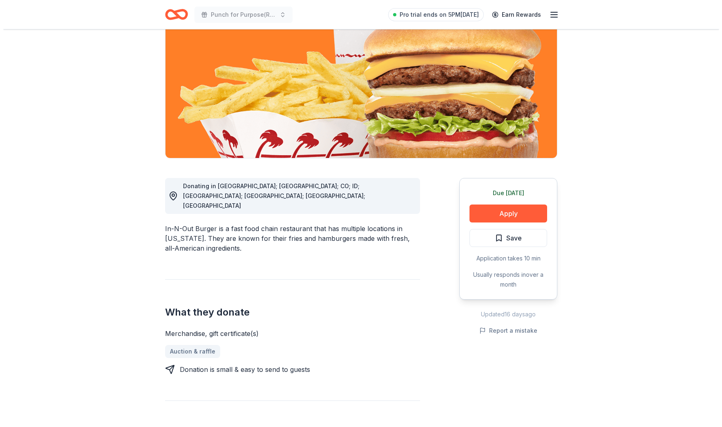
scroll to position [85, 0]
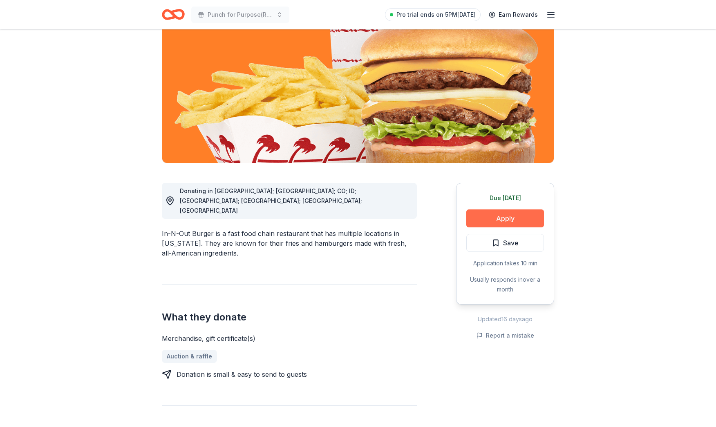
click at [529, 216] on button "Apply" at bounding box center [505, 219] width 78 height 18
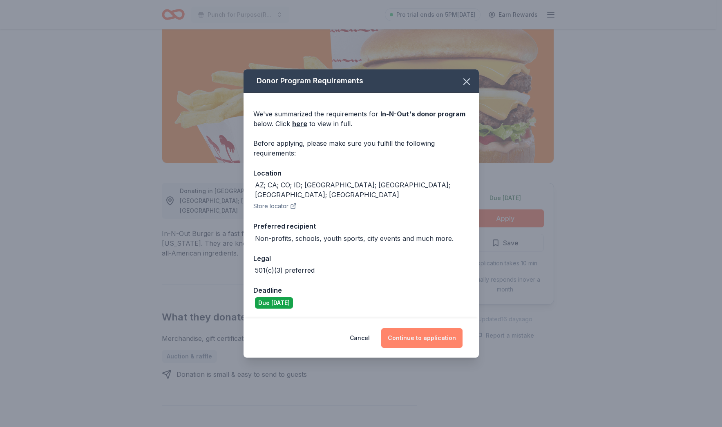
click at [423, 331] on button "Continue to application" at bounding box center [421, 338] width 81 height 20
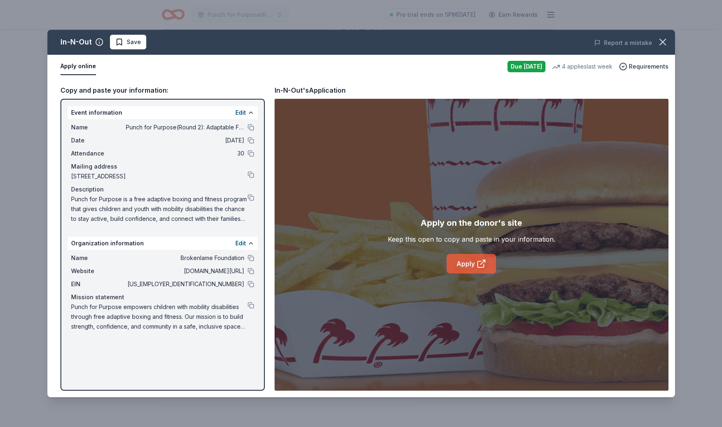
click at [471, 263] on link "Apply" at bounding box center [471, 264] width 49 height 20
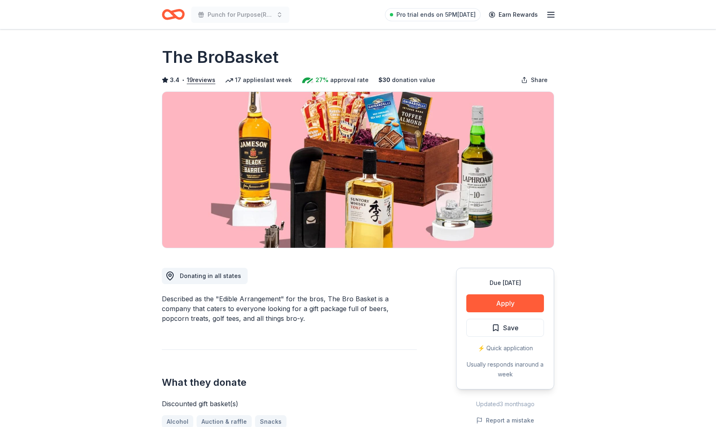
scroll to position [71, 0]
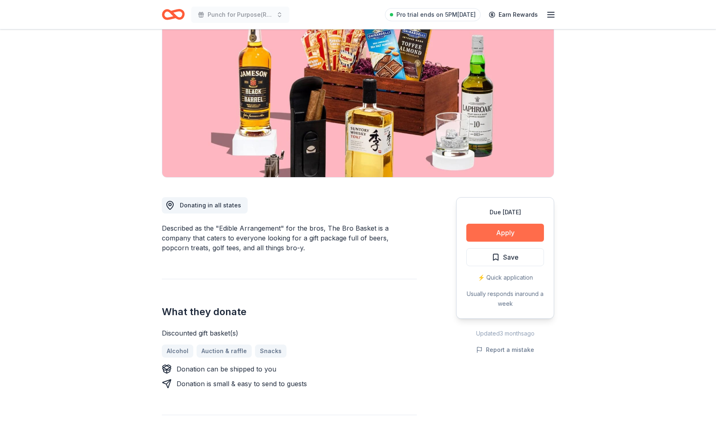
click at [509, 237] on button "Apply" at bounding box center [505, 233] width 78 height 18
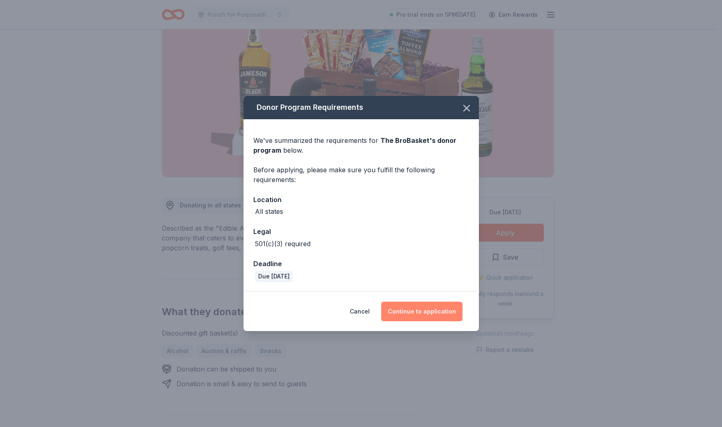
click at [428, 309] on button "Continue to application" at bounding box center [421, 312] width 81 height 20
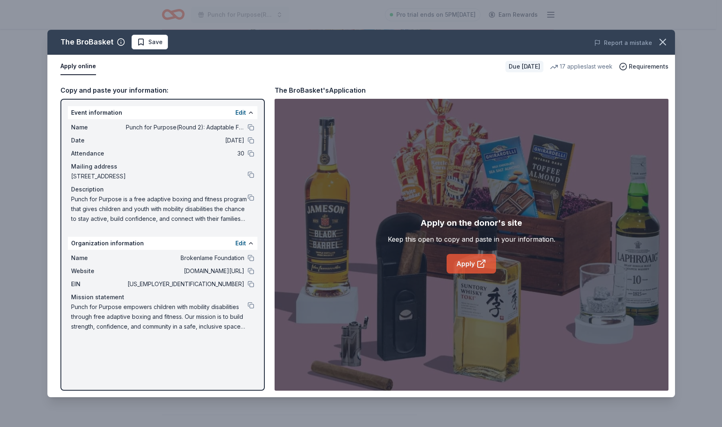
click at [473, 265] on link "Apply" at bounding box center [471, 264] width 49 height 20
click at [664, 40] on icon "button" at bounding box center [663, 42] width 6 height 6
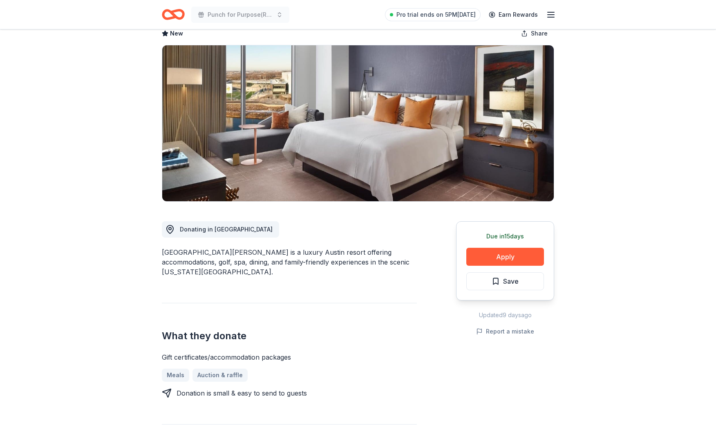
scroll to position [17, 0]
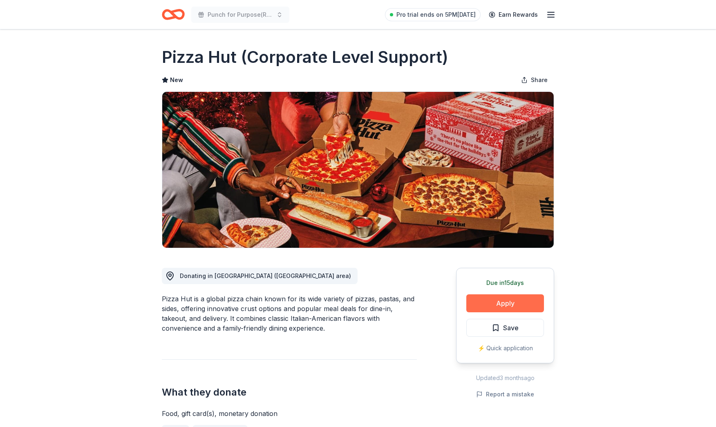
click at [492, 308] on button "Apply" at bounding box center [505, 304] width 78 height 18
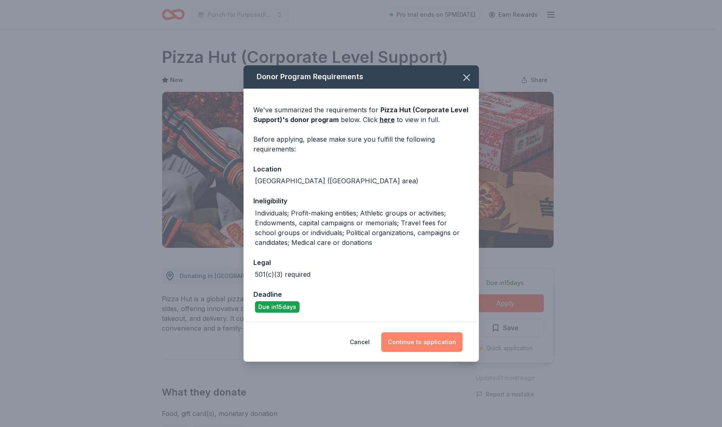
click at [439, 346] on button "Continue to application" at bounding box center [421, 343] width 81 height 20
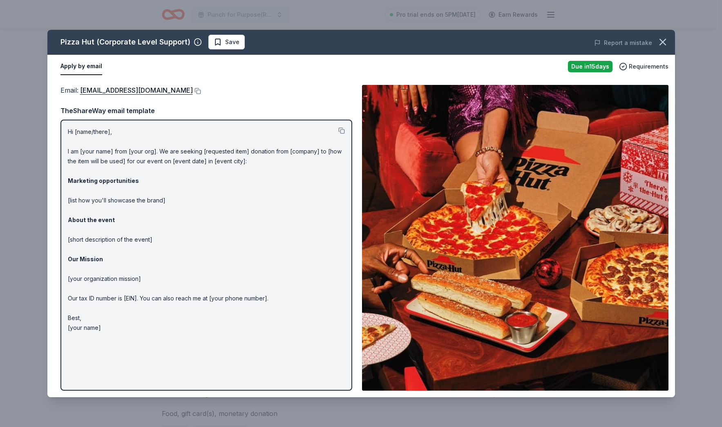
drag, startPoint x: 67, startPoint y: 130, endPoint x: 179, endPoint y: 221, distance: 143.2
click at [178, 216] on p "Hi [name/there], I am [your name] from [your org]. We are seeking [requested it…" at bounding box center [206, 230] width 277 height 206
drag, startPoint x: 106, startPoint y: 330, endPoint x: 66, endPoint y: 170, distance: 164.6
click at [66, 171] on div "Hi [name/there], I am [your name] from [your org]. We are seeking [requested it…" at bounding box center [206, 255] width 292 height 271
click at [193, 90] on button at bounding box center [197, 91] width 8 height 7
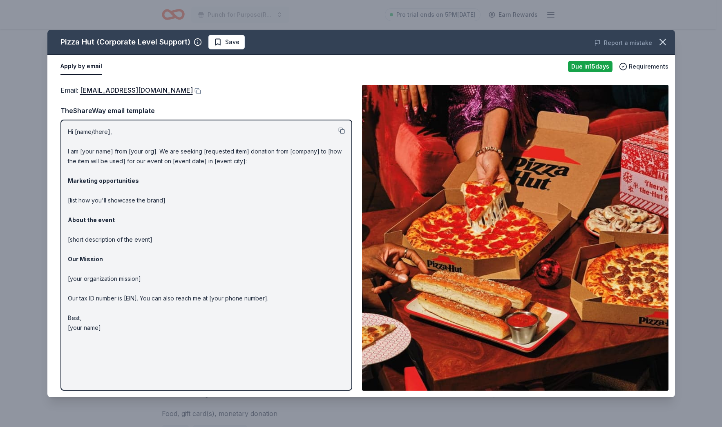
click at [340, 132] on button at bounding box center [341, 130] width 7 height 7
drag, startPoint x: 185, startPoint y: 42, endPoint x: 73, endPoint y: 39, distance: 112.0
click at [73, 39] on div "Pizza Hut (Corporate Level Support)" at bounding box center [125, 42] width 130 height 13
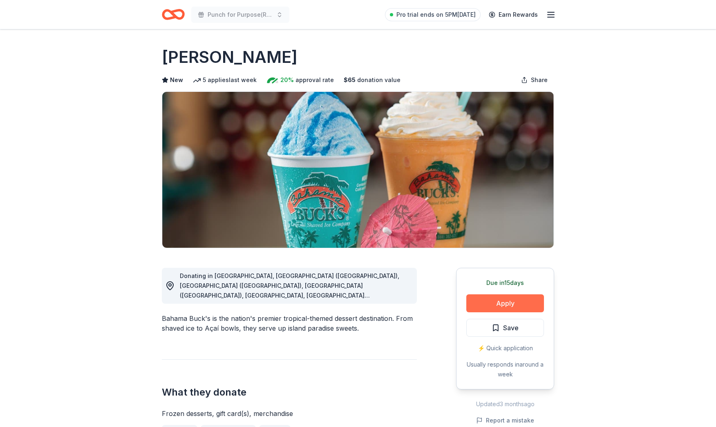
click at [476, 306] on button "Apply" at bounding box center [505, 304] width 78 height 18
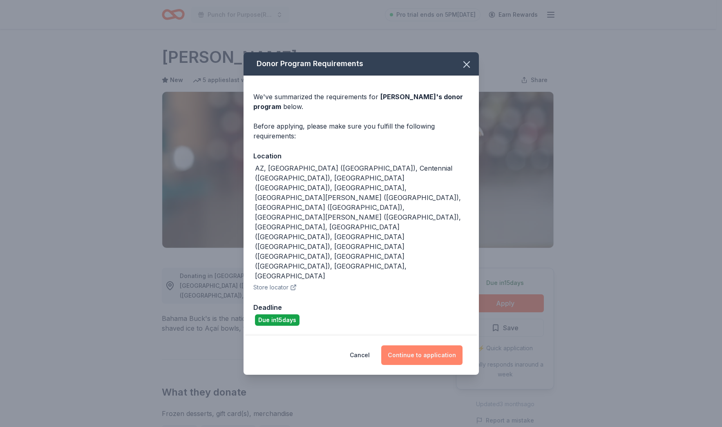
click at [421, 346] on button "Continue to application" at bounding box center [421, 356] width 81 height 20
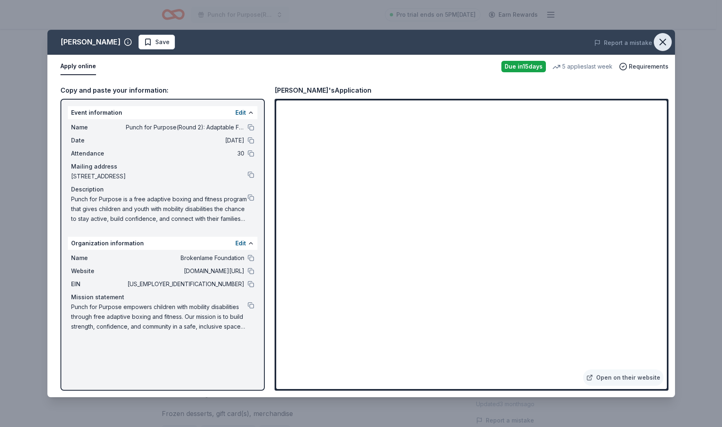
click at [662, 45] on icon "button" at bounding box center [662, 41] width 11 height 11
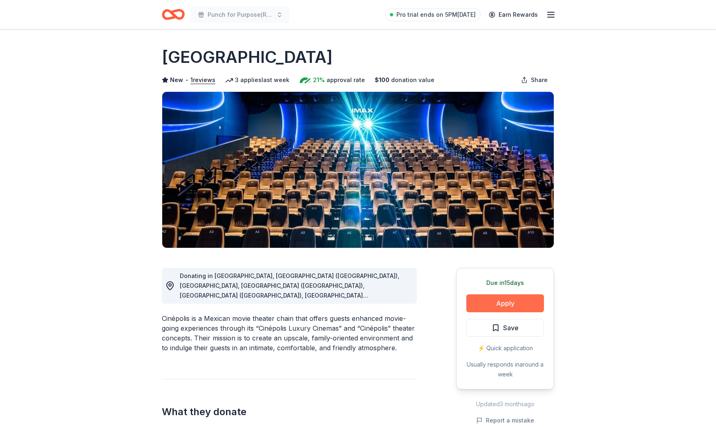
click at [498, 301] on button "Apply" at bounding box center [505, 304] width 78 height 18
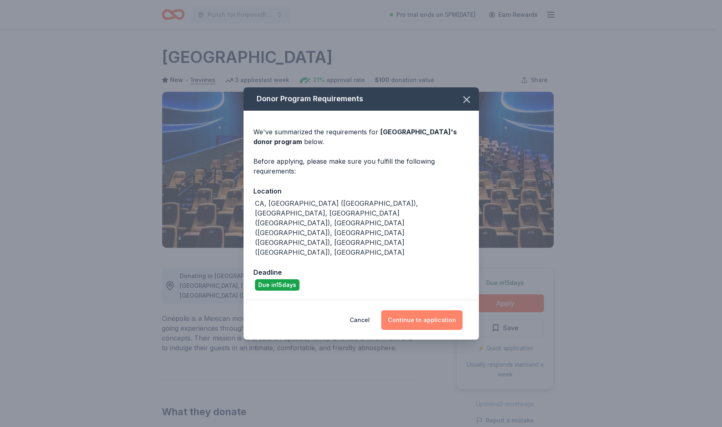
click at [415, 310] on button "Continue to application" at bounding box center [421, 320] width 81 height 20
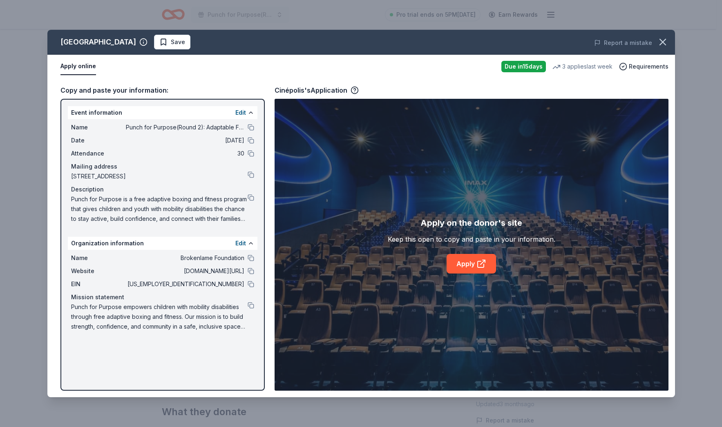
click at [84, 63] on button "Apply online" at bounding box center [78, 66] width 36 height 17
click at [468, 267] on link "Apply" at bounding box center [471, 264] width 49 height 20
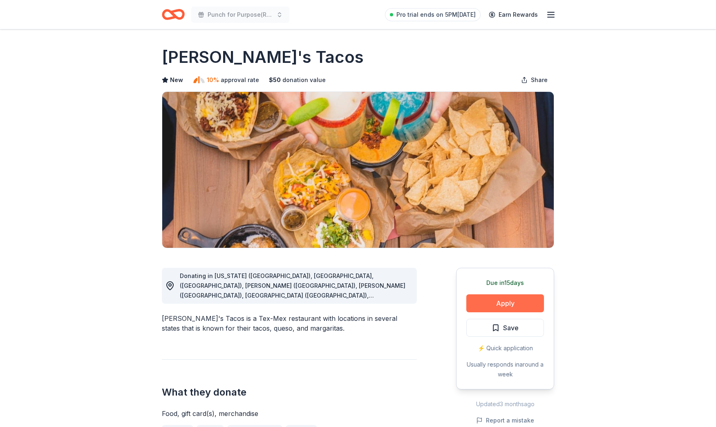
click at [502, 301] on button "Apply" at bounding box center [505, 304] width 78 height 18
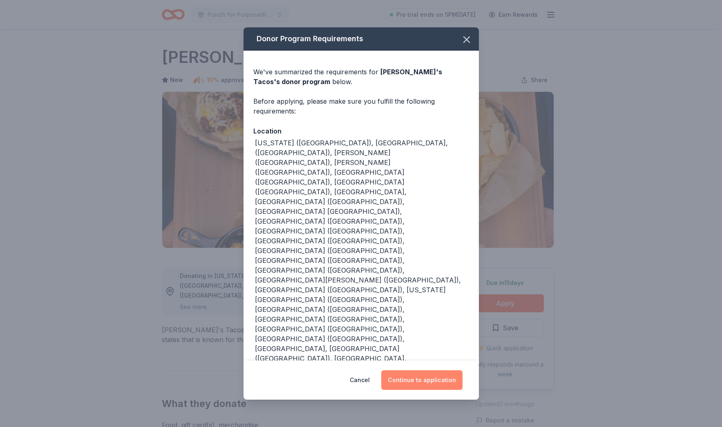
click at [405, 371] on button "Continue to application" at bounding box center [421, 381] width 81 height 20
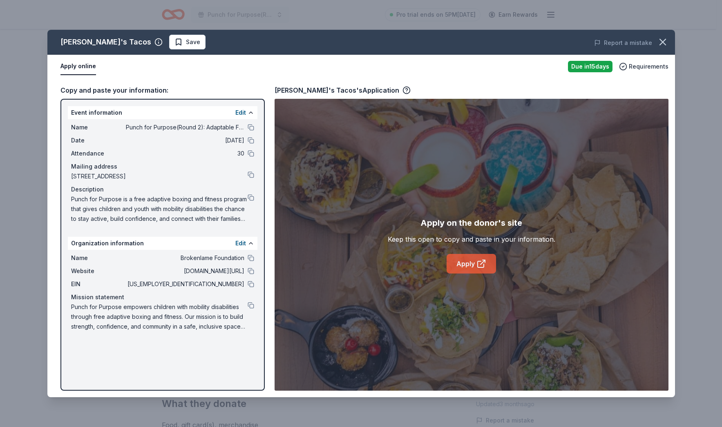
click at [473, 261] on link "Apply" at bounding box center [471, 264] width 49 height 20
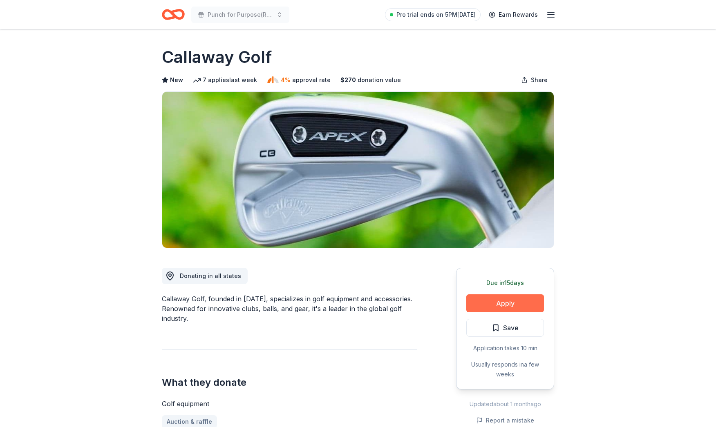
click at [489, 299] on button "Apply" at bounding box center [505, 304] width 78 height 18
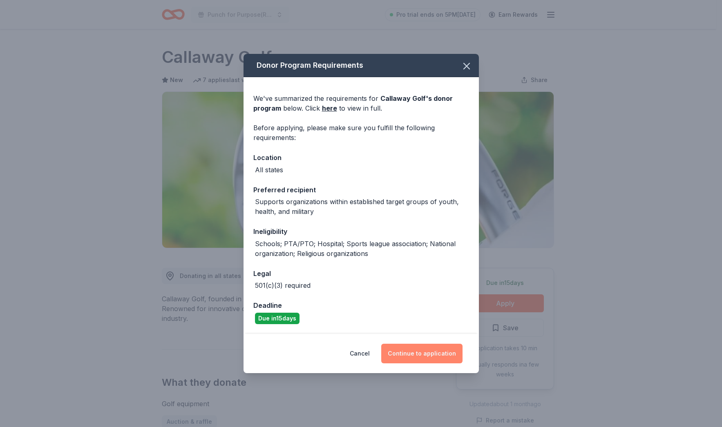
click at [421, 351] on button "Continue to application" at bounding box center [421, 354] width 81 height 20
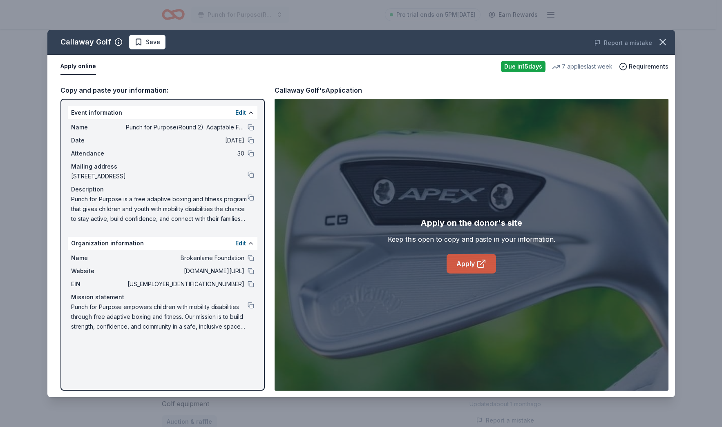
click at [480, 270] on link "Apply" at bounding box center [471, 264] width 49 height 20
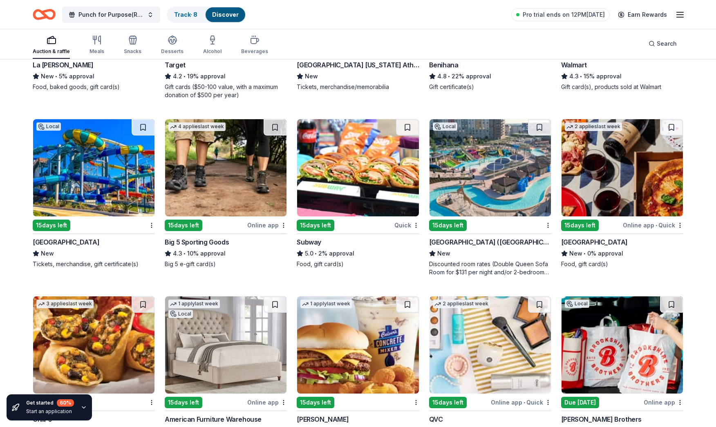
scroll to position [5301, 0]
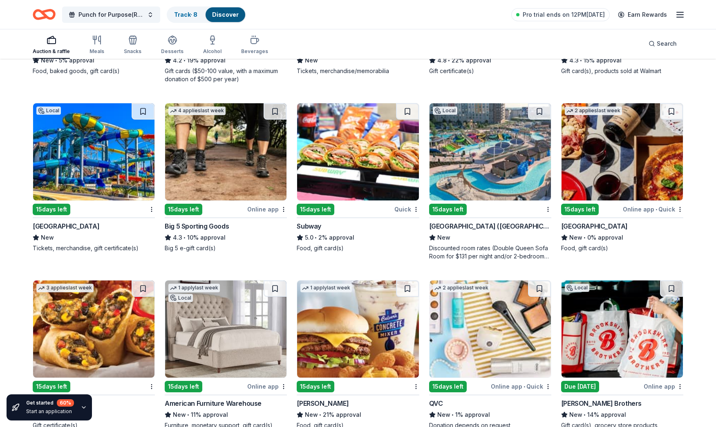
click at [491, 163] on img at bounding box center [489, 151] width 121 height 97
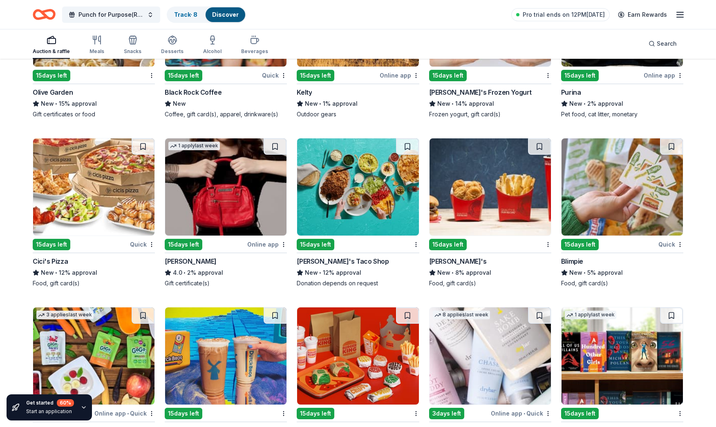
scroll to position [6170, 0]
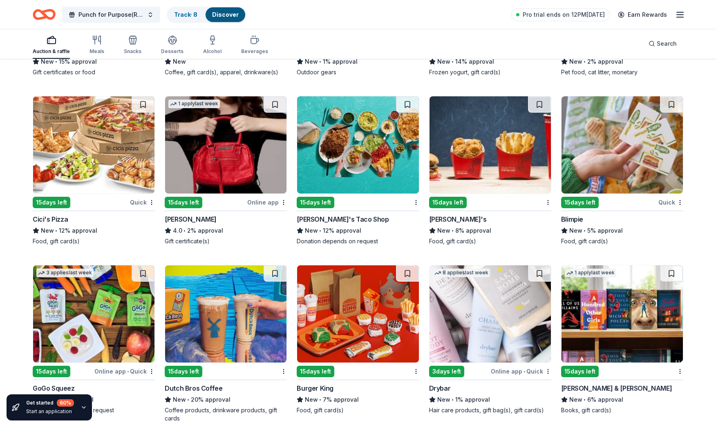
click at [102, 135] on img at bounding box center [93, 144] width 121 height 97
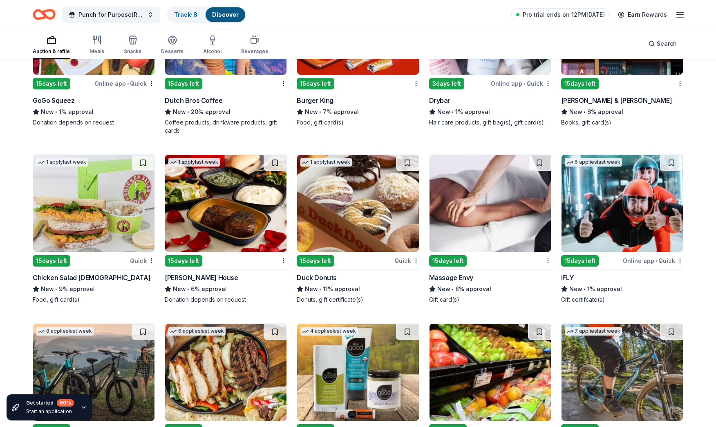
scroll to position [6512, 0]
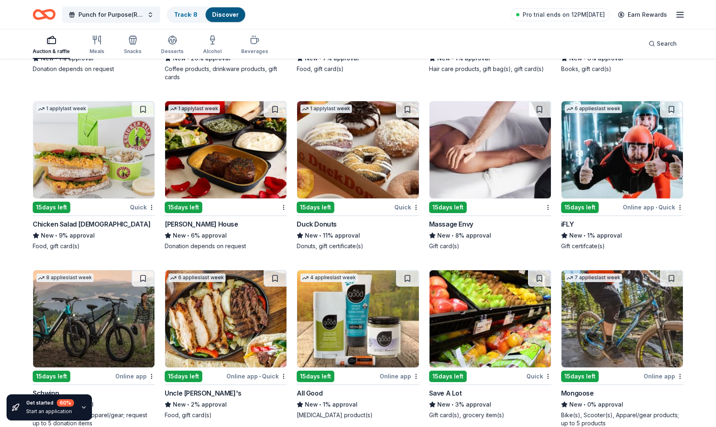
click at [222, 147] on img at bounding box center [225, 149] width 121 height 97
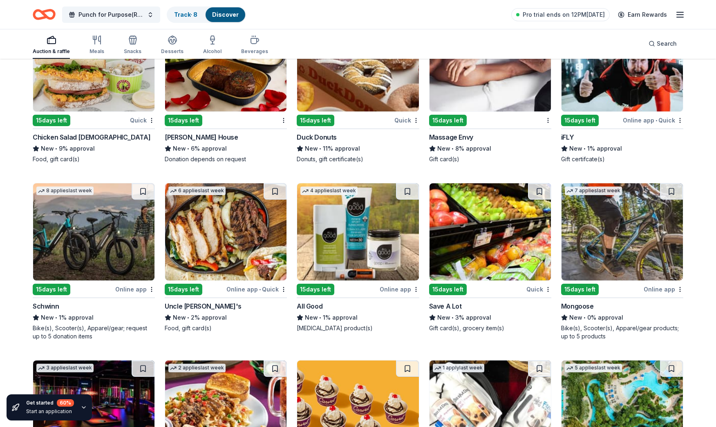
click at [103, 234] on img at bounding box center [93, 231] width 121 height 97
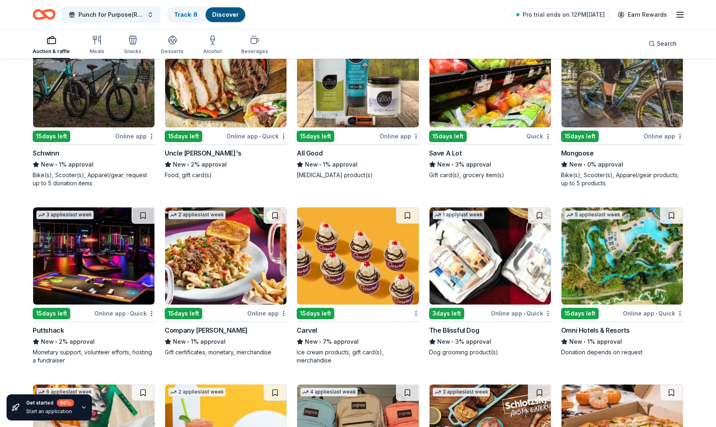
scroll to position [6777, 0]
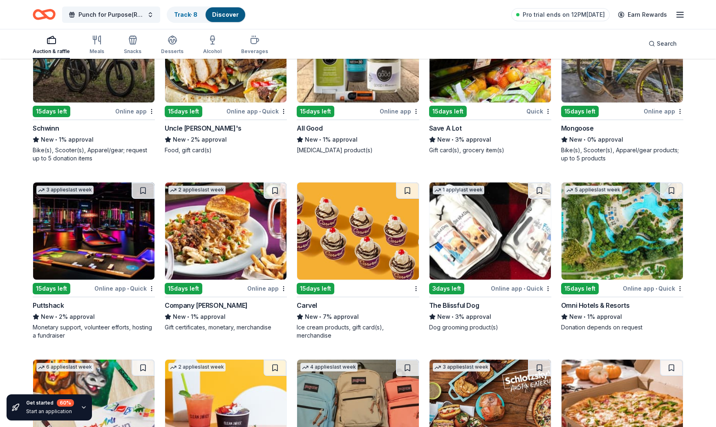
click at [107, 238] on img at bounding box center [93, 231] width 121 height 97
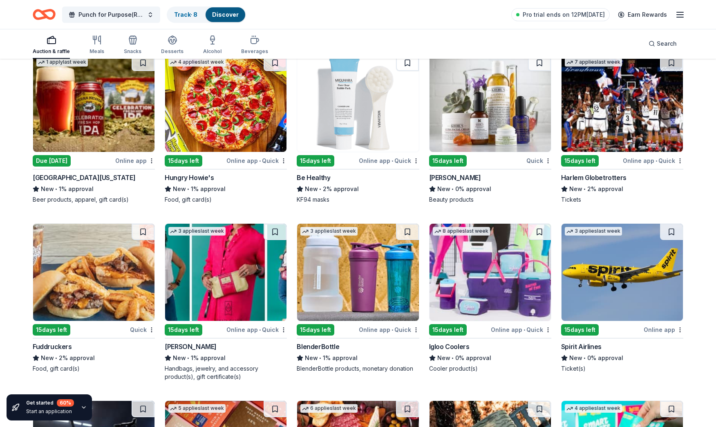
scroll to position [7482, 0]
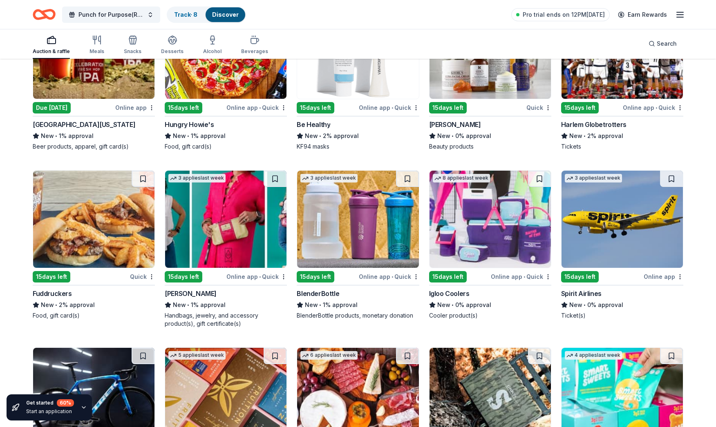
click at [509, 242] on img at bounding box center [489, 219] width 121 height 97
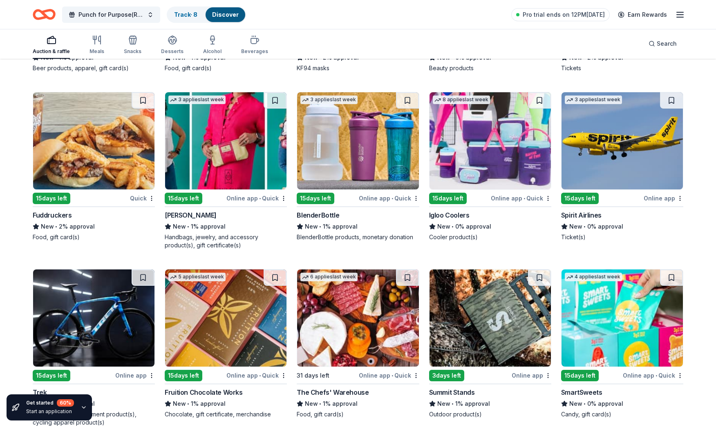
scroll to position [7602, 0]
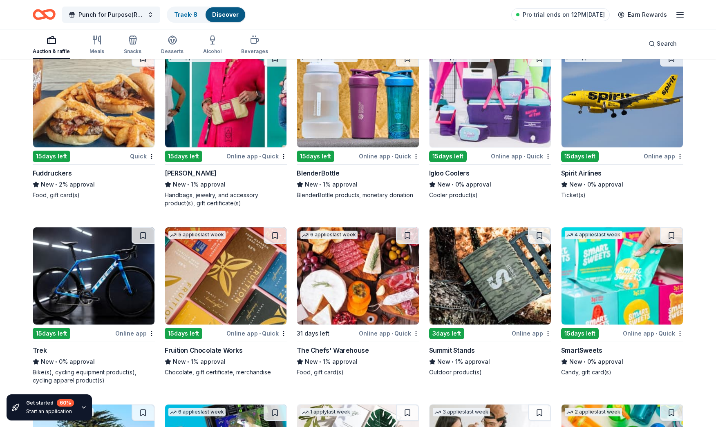
click at [485, 275] on img at bounding box center [489, 276] width 121 height 97
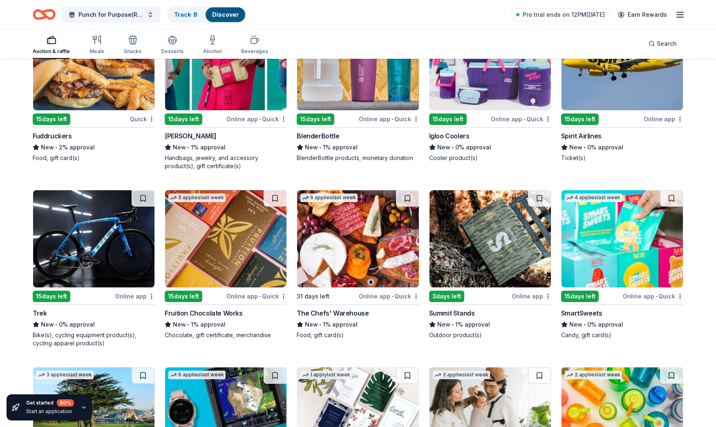
scroll to position [7680, 0]
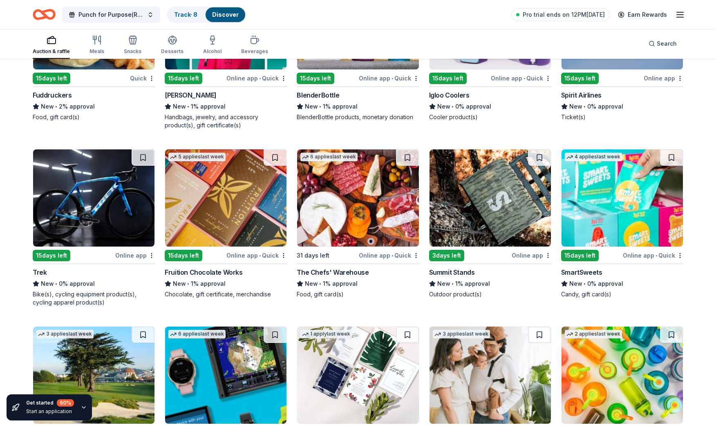
click at [94, 195] on img at bounding box center [93, 198] width 121 height 97
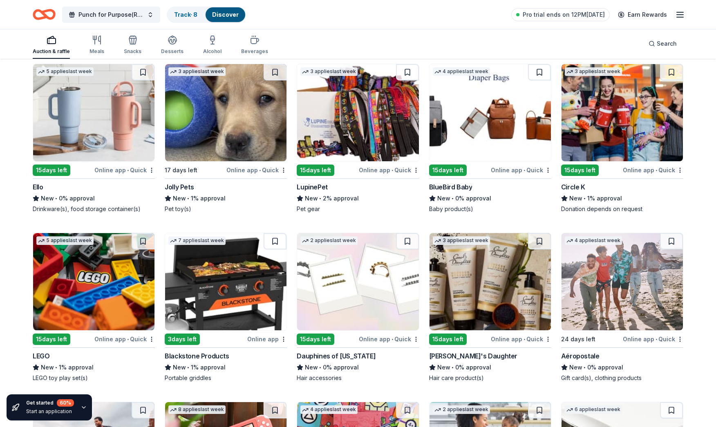
scroll to position [8152, 0]
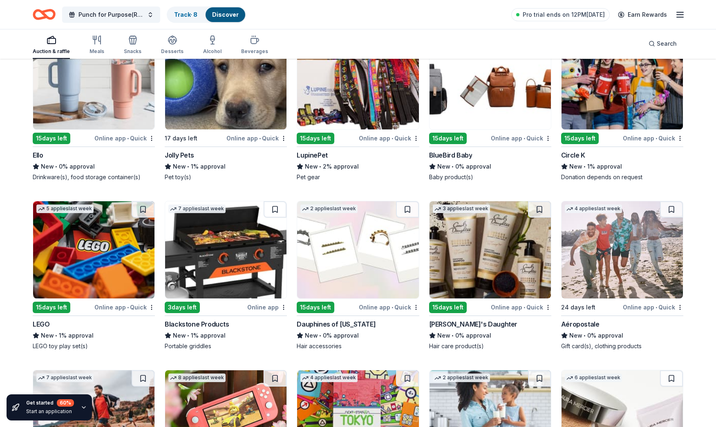
click at [232, 272] on img at bounding box center [225, 249] width 121 height 97
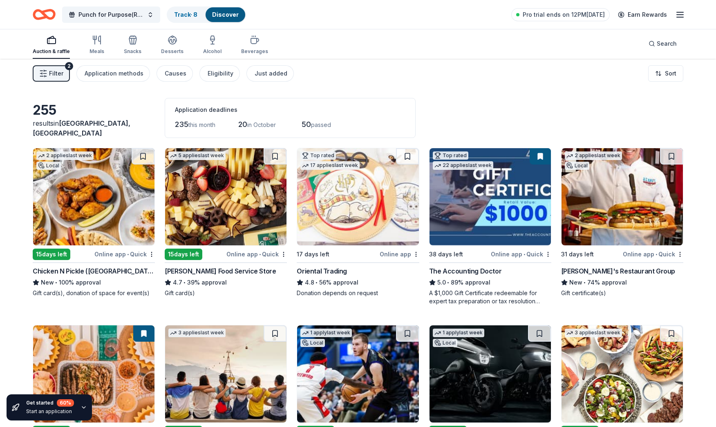
scroll to position [0, 0]
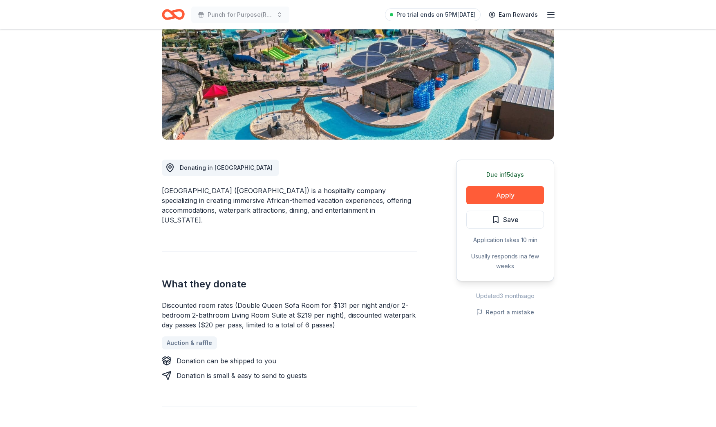
scroll to position [114, 0]
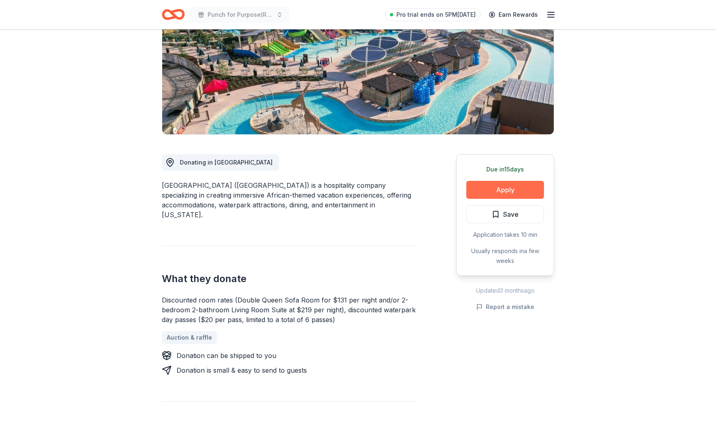
click at [498, 189] on button "Apply" at bounding box center [505, 190] width 78 height 18
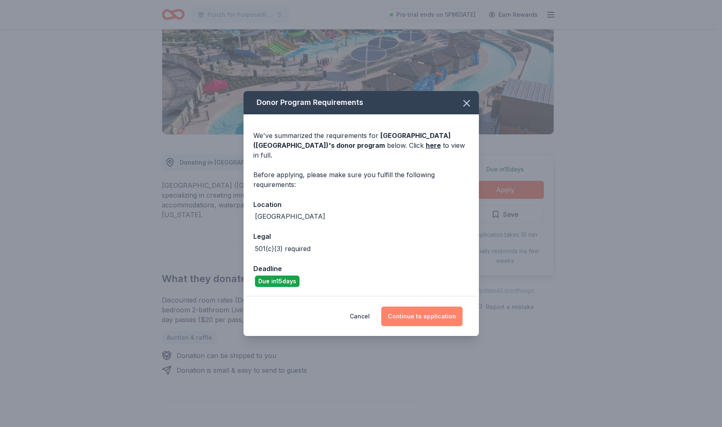
click at [422, 313] on button "Continue to application" at bounding box center [421, 317] width 81 height 20
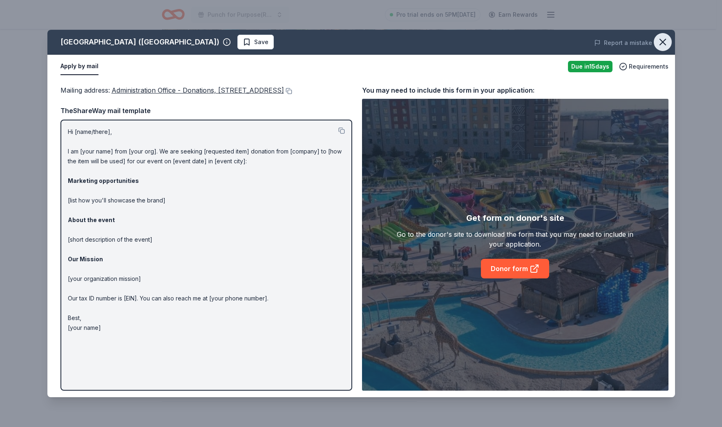
click at [660, 40] on icon "button" at bounding box center [663, 42] width 6 height 6
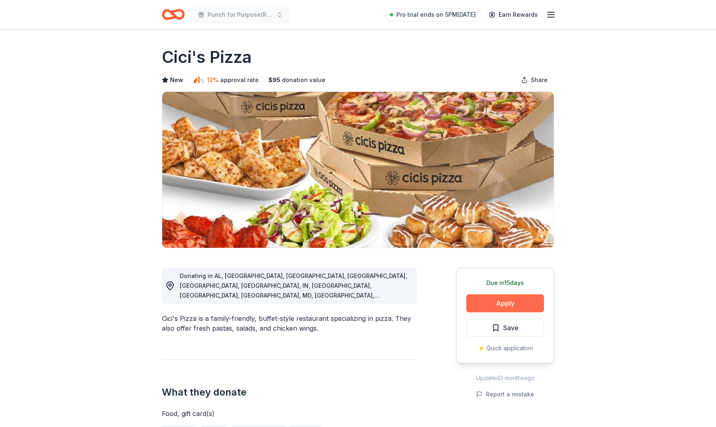
click at [512, 301] on button "Apply" at bounding box center [505, 304] width 78 height 18
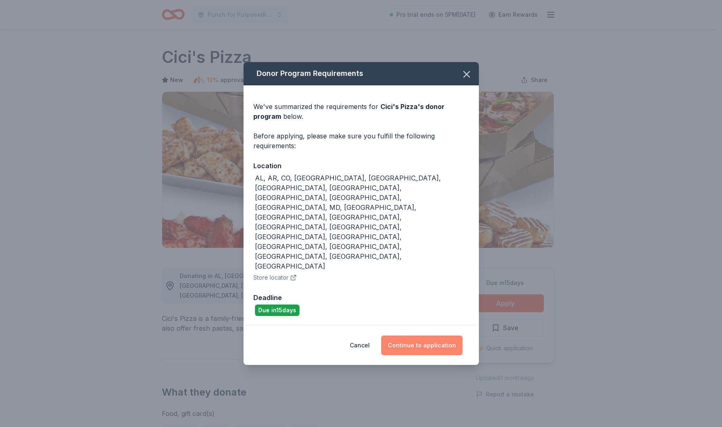
click at [436, 336] on button "Continue to application" at bounding box center [421, 346] width 81 height 20
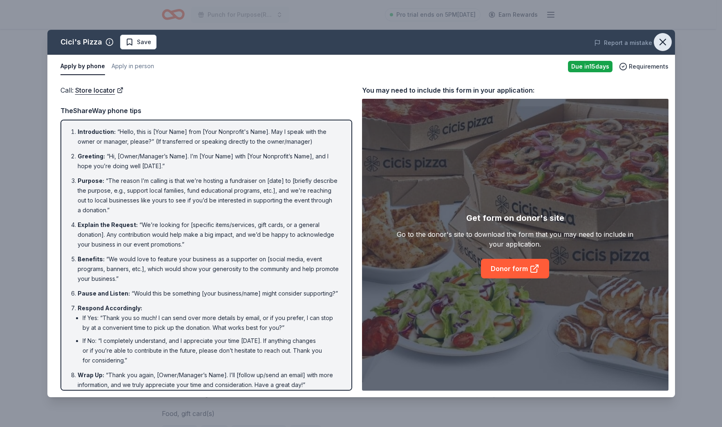
click at [666, 42] on icon "button" at bounding box center [662, 41] width 11 height 11
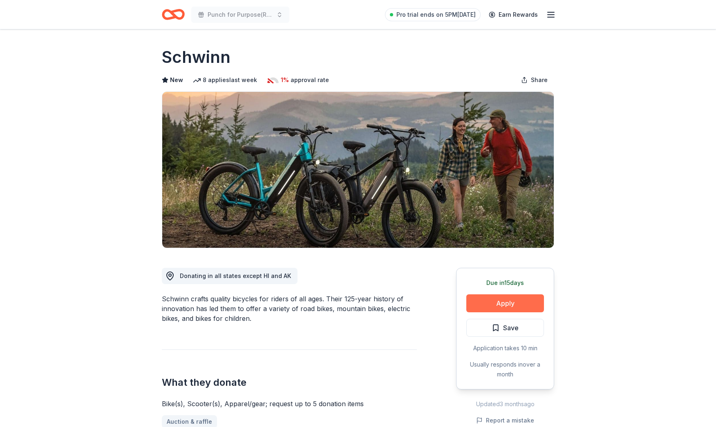
click at [501, 307] on button "Apply" at bounding box center [505, 304] width 78 height 18
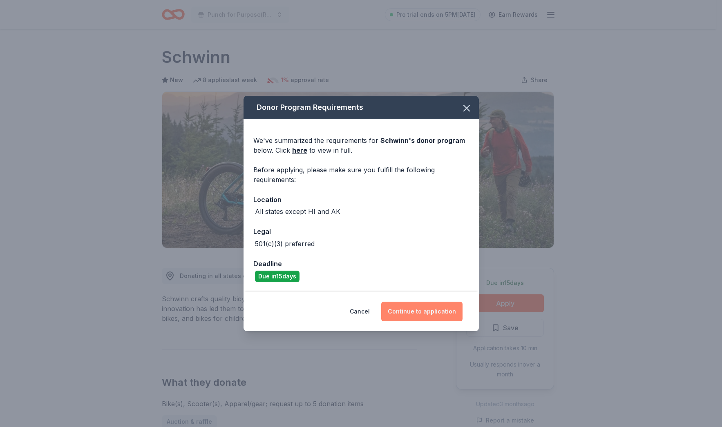
click at [419, 306] on button "Continue to application" at bounding box center [421, 312] width 81 height 20
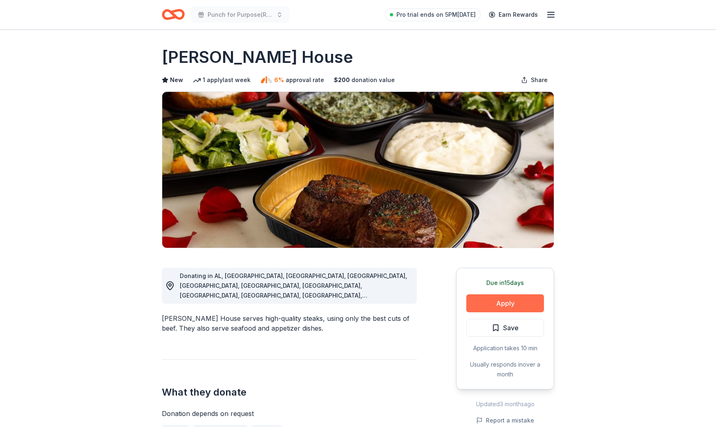
click at [507, 302] on button "Apply" at bounding box center [505, 304] width 78 height 18
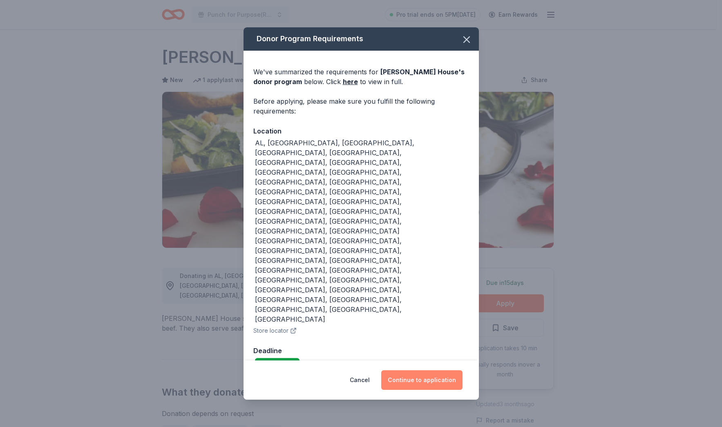
click at [428, 371] on button "Continue to application" at bounding box center [421, 381] width 81 height 20
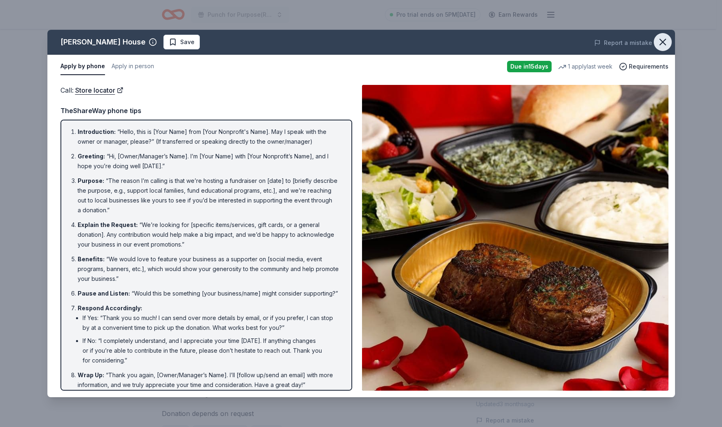
click at [660, 43] on icon "button" at bounding box center [662, 41] width 11 height 11
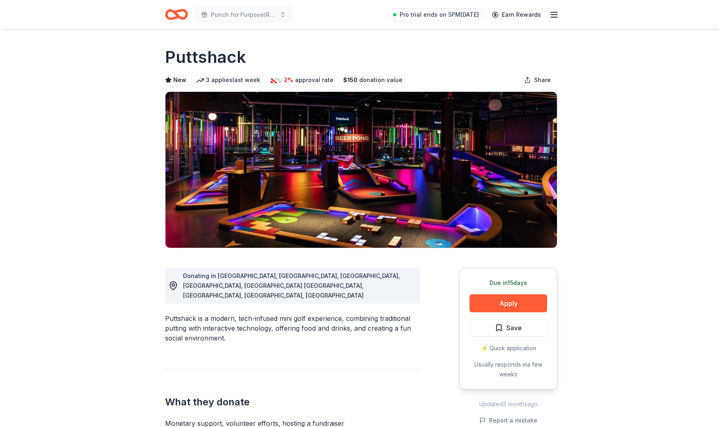
scroll to position [30, 0]
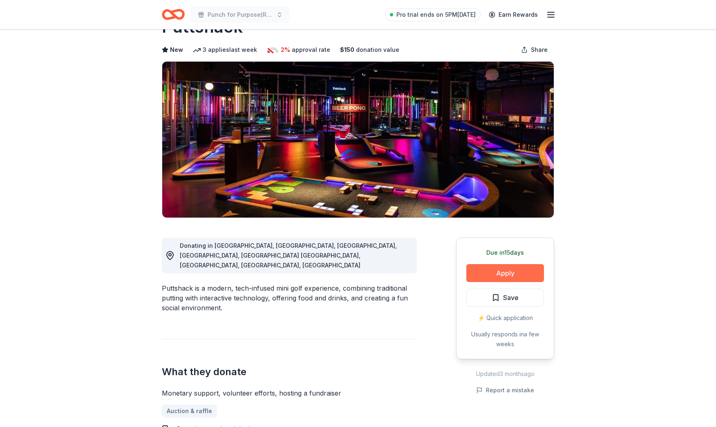
click at [490, 267] on button "Apply" at bounding box center [505, 273] width 78 height 18
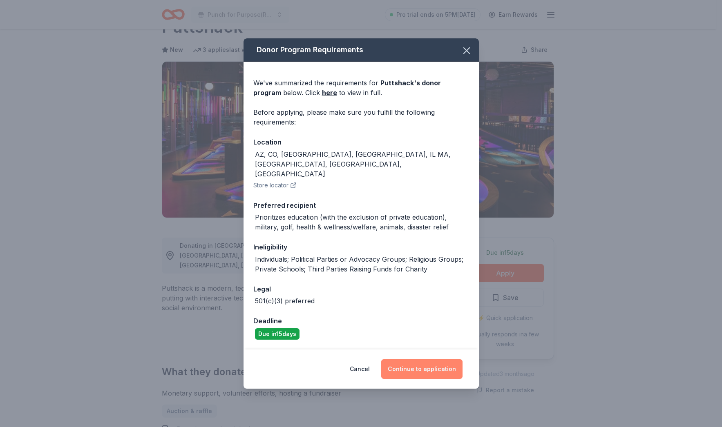
click at [434, 360] on button "Continue to application" at bounding box center [421, 370] width 81 height 20
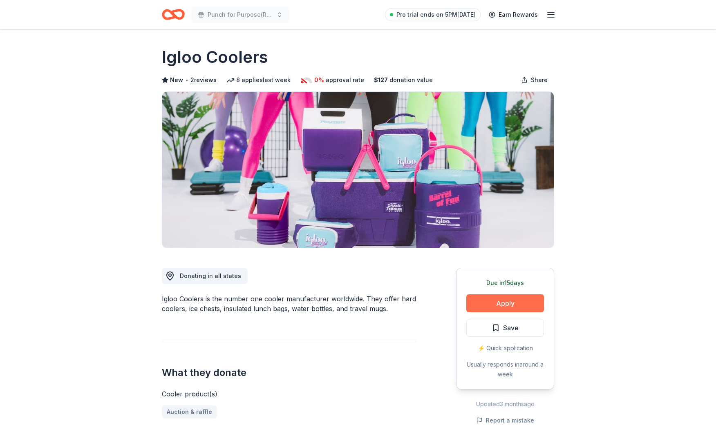
click at [495, 306] on button "Apply" at bounding box center [505, 304] width 78 height 18
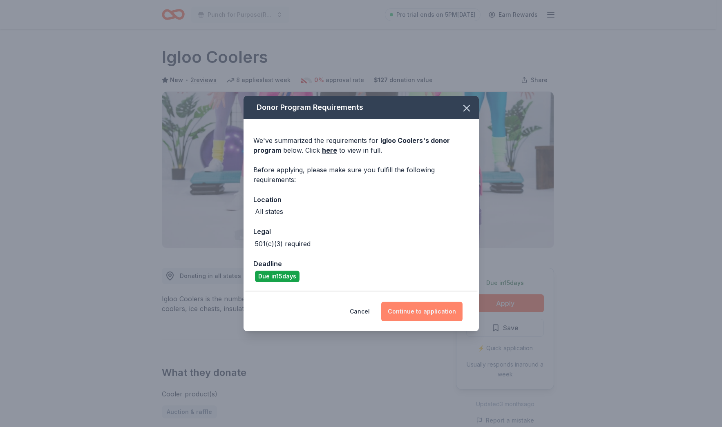
click at [431, 315] on button "Continue to application" at bounding box center [421, 312] width 81 height 20
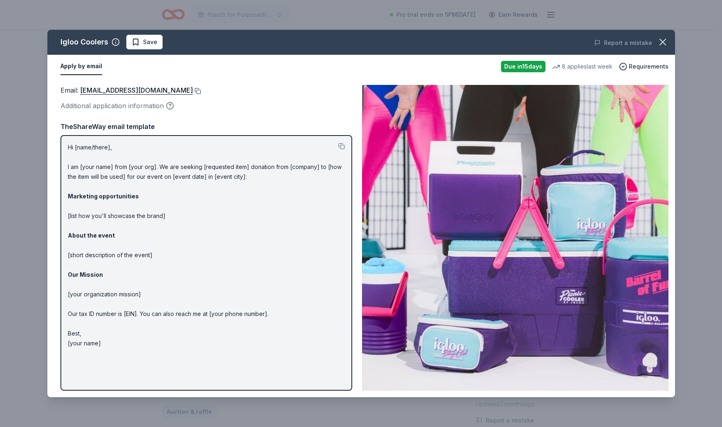
click at [193, 92] on button at bounding box center [197, 91] width 8 height 7
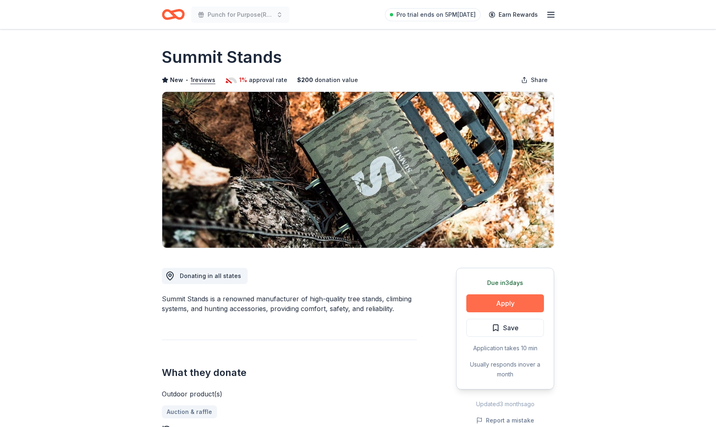
click at [514, 304] on button "Apply" at bounding box center [505, 304] width 78 height 18
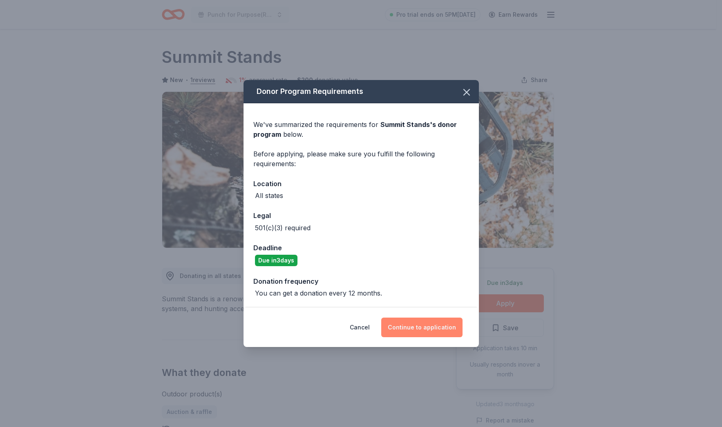
click at [434, 329] on button "Continue to application" at bounding box center [421, 328] width 81 height 20
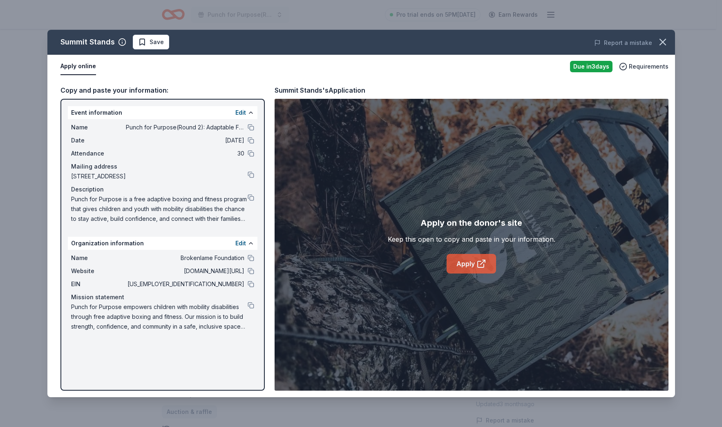
click at [493, 261] on link "Apply" at bounding box center [471, 264] width 49 height 20
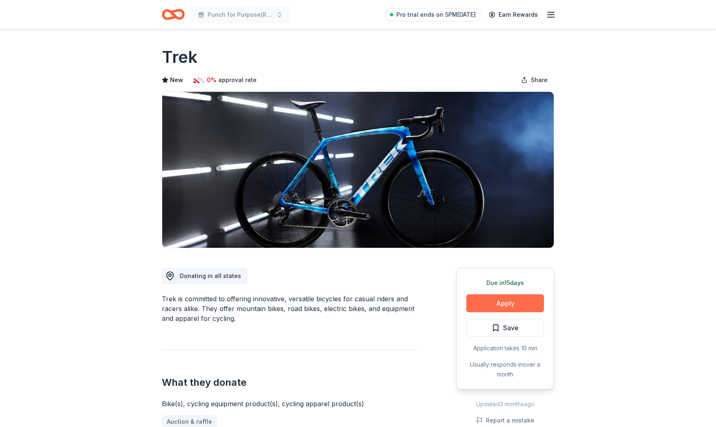
click at [472, 301] on button "Apply" at bounding box center [505, 304] width 78 height 18
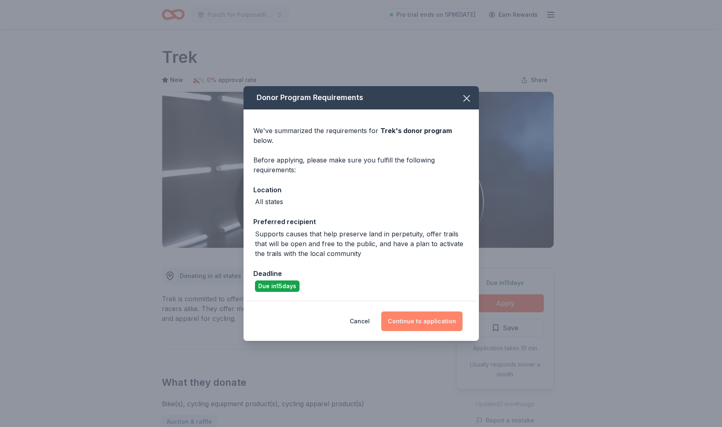
click at [405, 319] on button "Continue to application" at bounding box center [421, 322] width 81 height 20
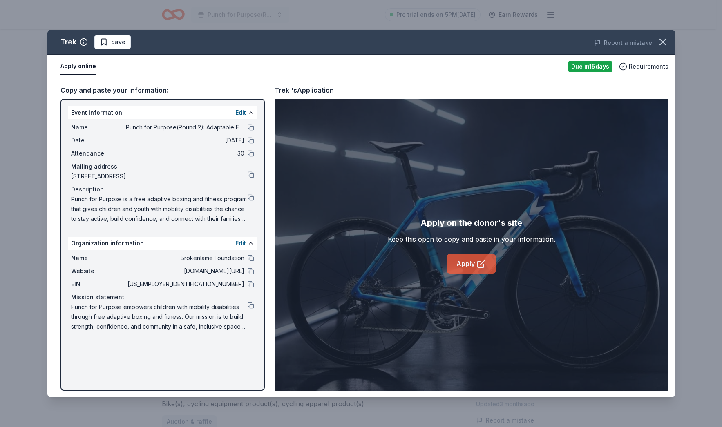
click at [471, 264] on link "Apply" at bounding box center [471, 264] width 49 height 20
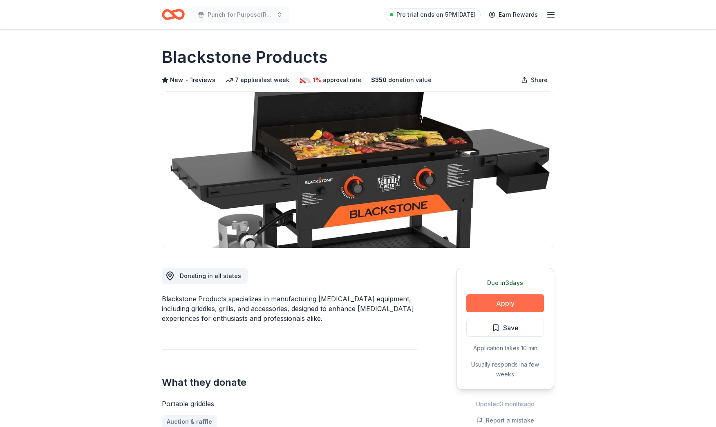
click at [493, 301] on button "Apply" at bounding box center [505, 304] width 78 height 18
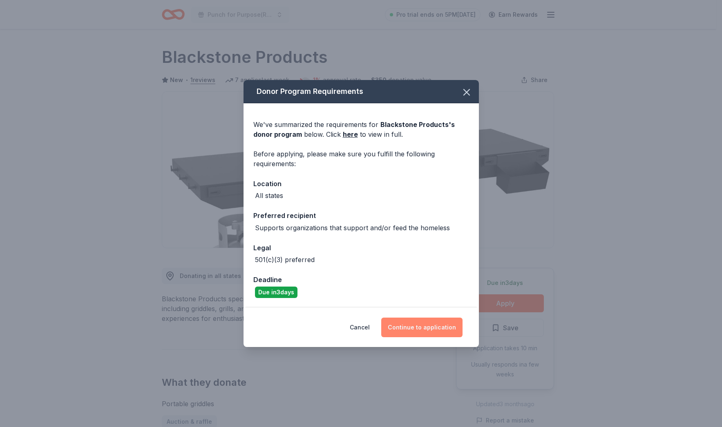
click at [424, 328] on button "Continue to application" at bounding box center [421, 328] width 81 height 20
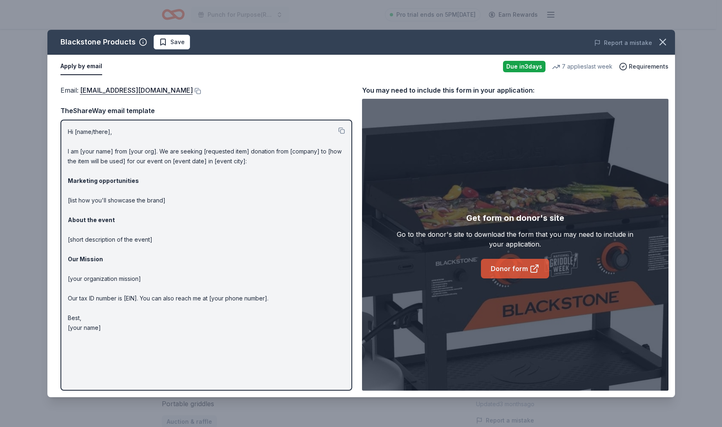
click at [511, 270] on link "Donor form" at bounding box center [515, 269] width 68 height 20
click at [199, 91] on button at bounding box center [197, 91] width 8 height 7
click at [664, 41] on icon "button" at bounding box center [662, 41] width 11 height 11
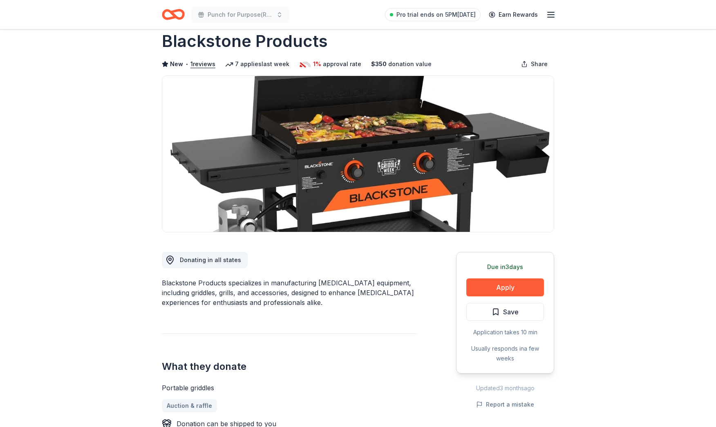
scroll to position [38, 0]
